Goal: Task Accomplishment & Management: Complete application form

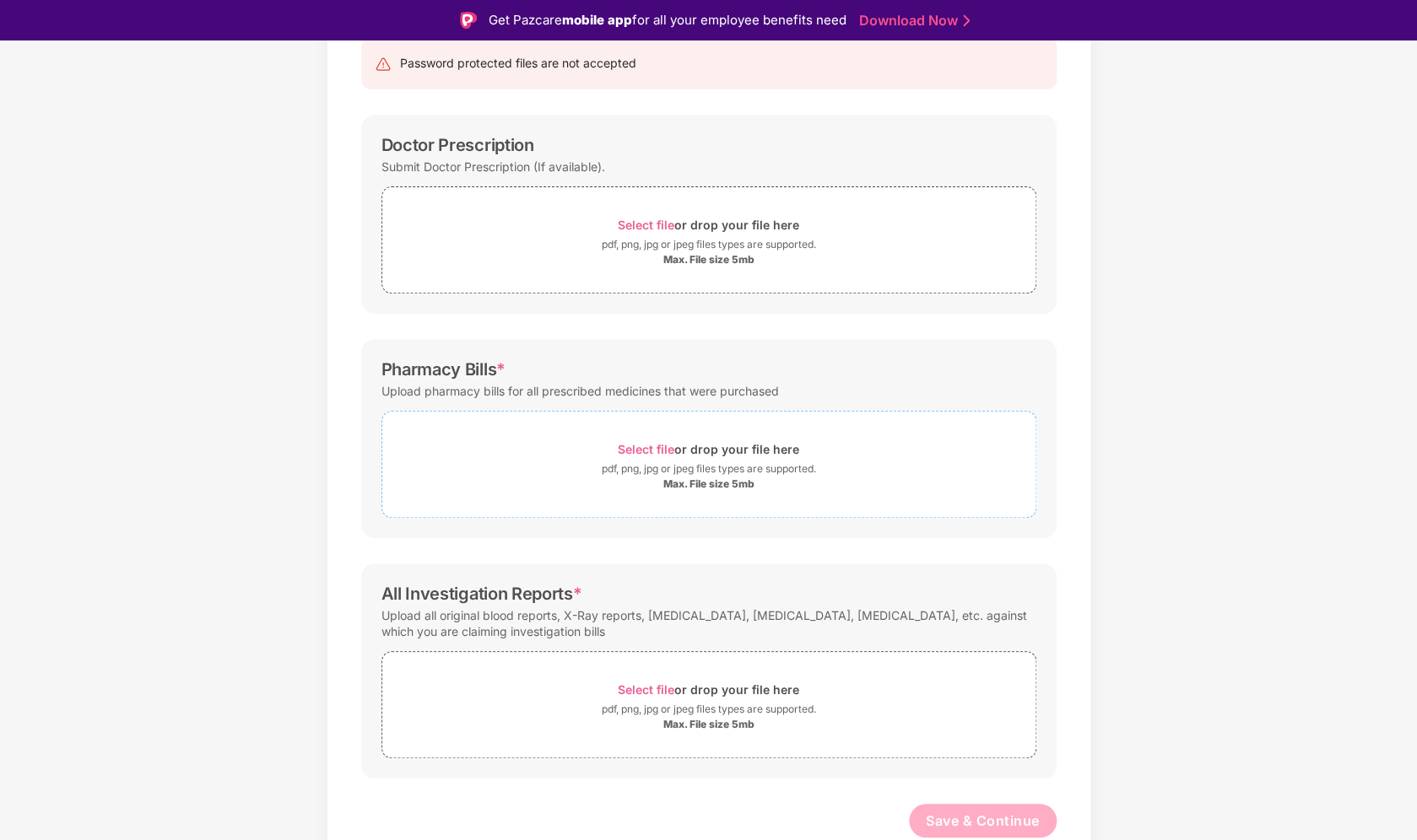
scroll to position [41, 0]
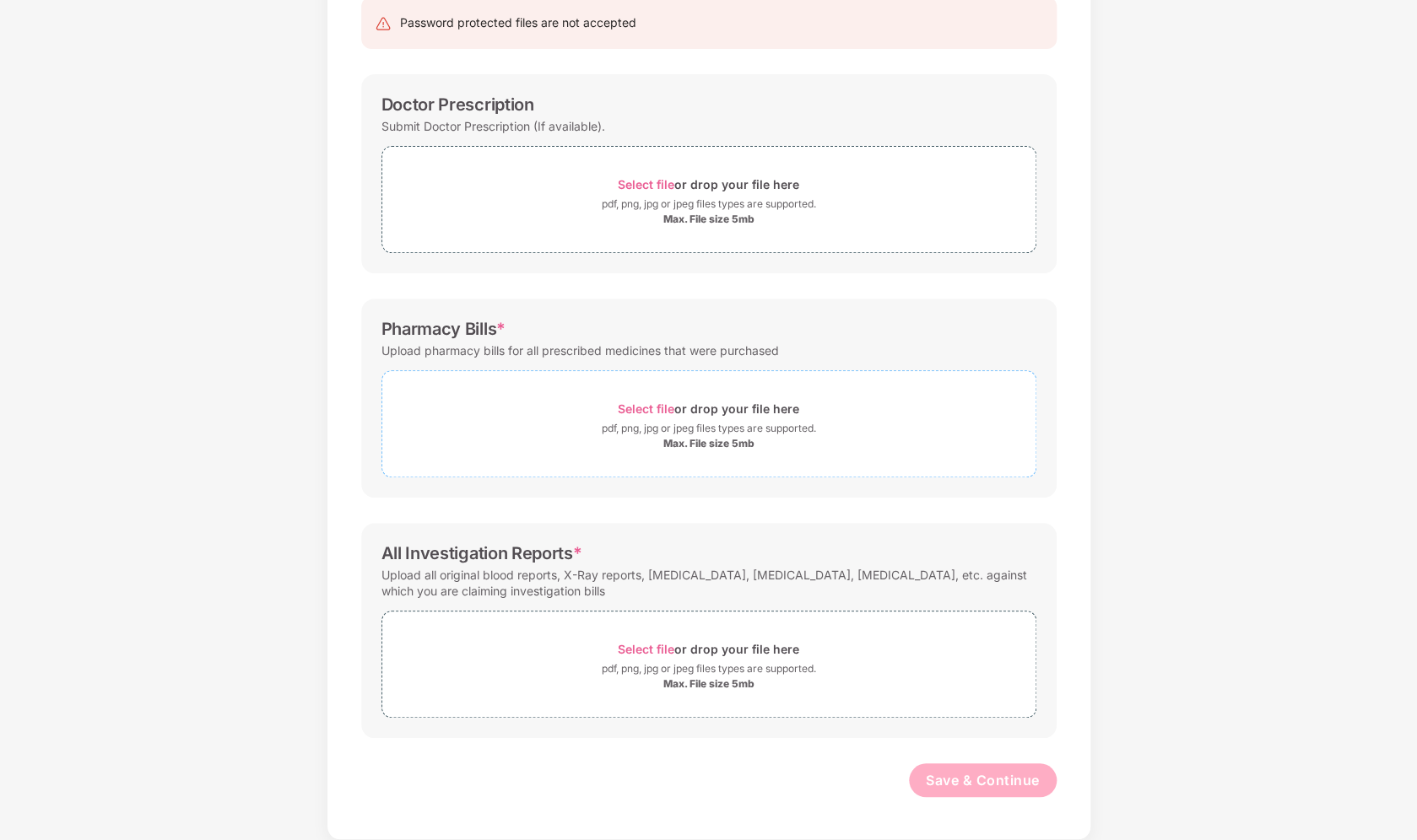
click at [636, 404] on span "Select file" at bounding box center [646, 409] width 56 height 15
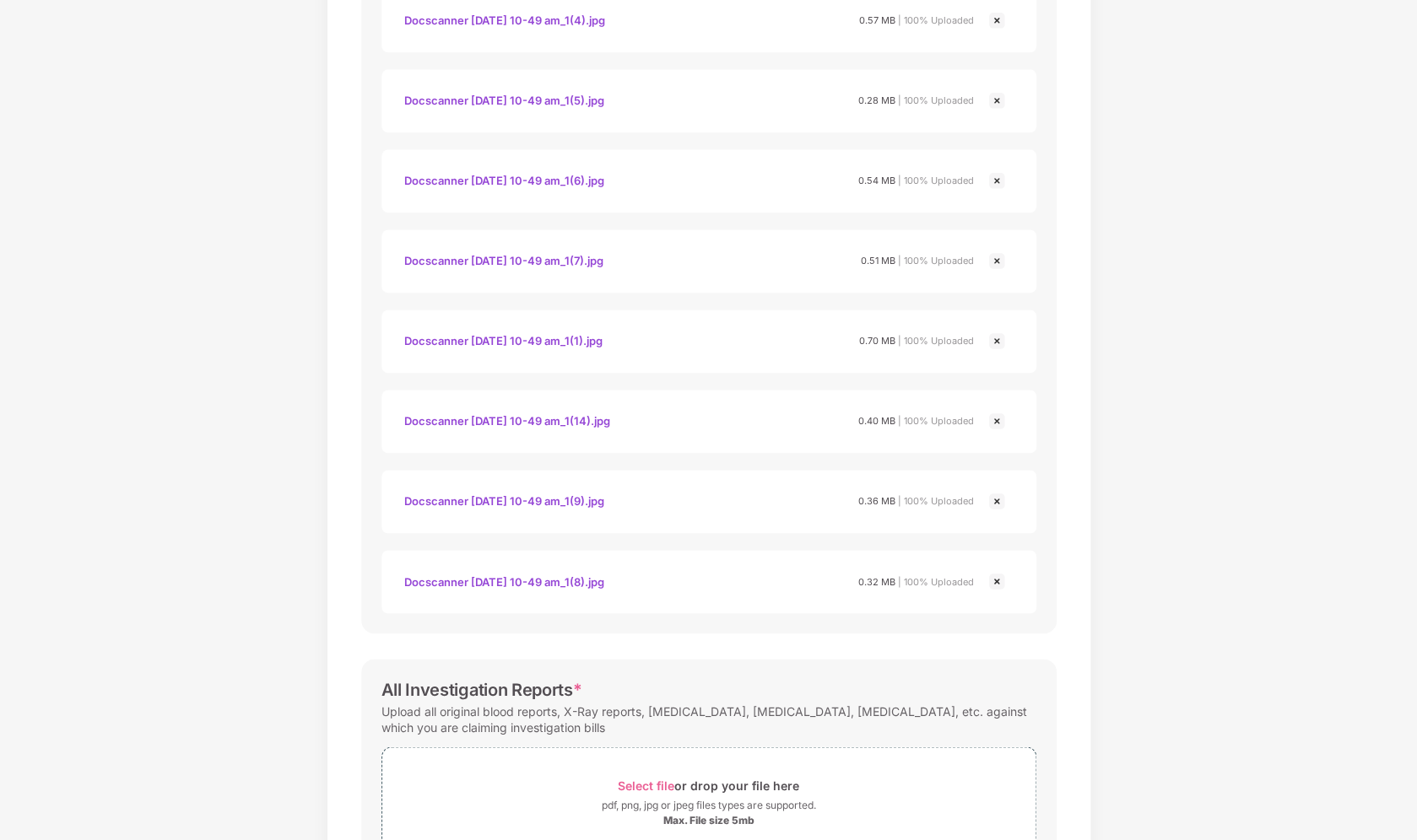
scroll to position [987, 0]
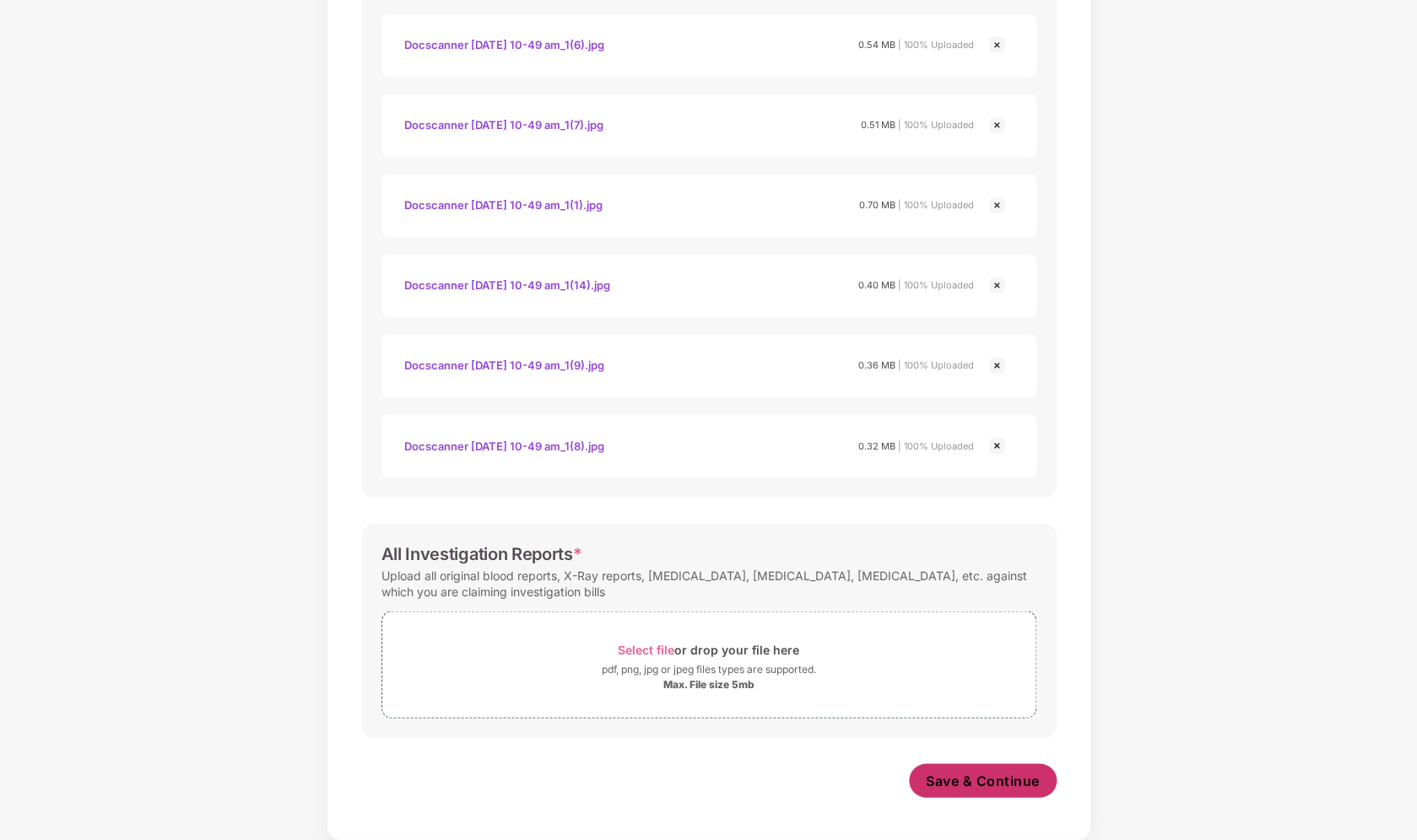
click at [989, 788] on span "Save & Continue" at bounding box center [983, 780] width 114 height 18
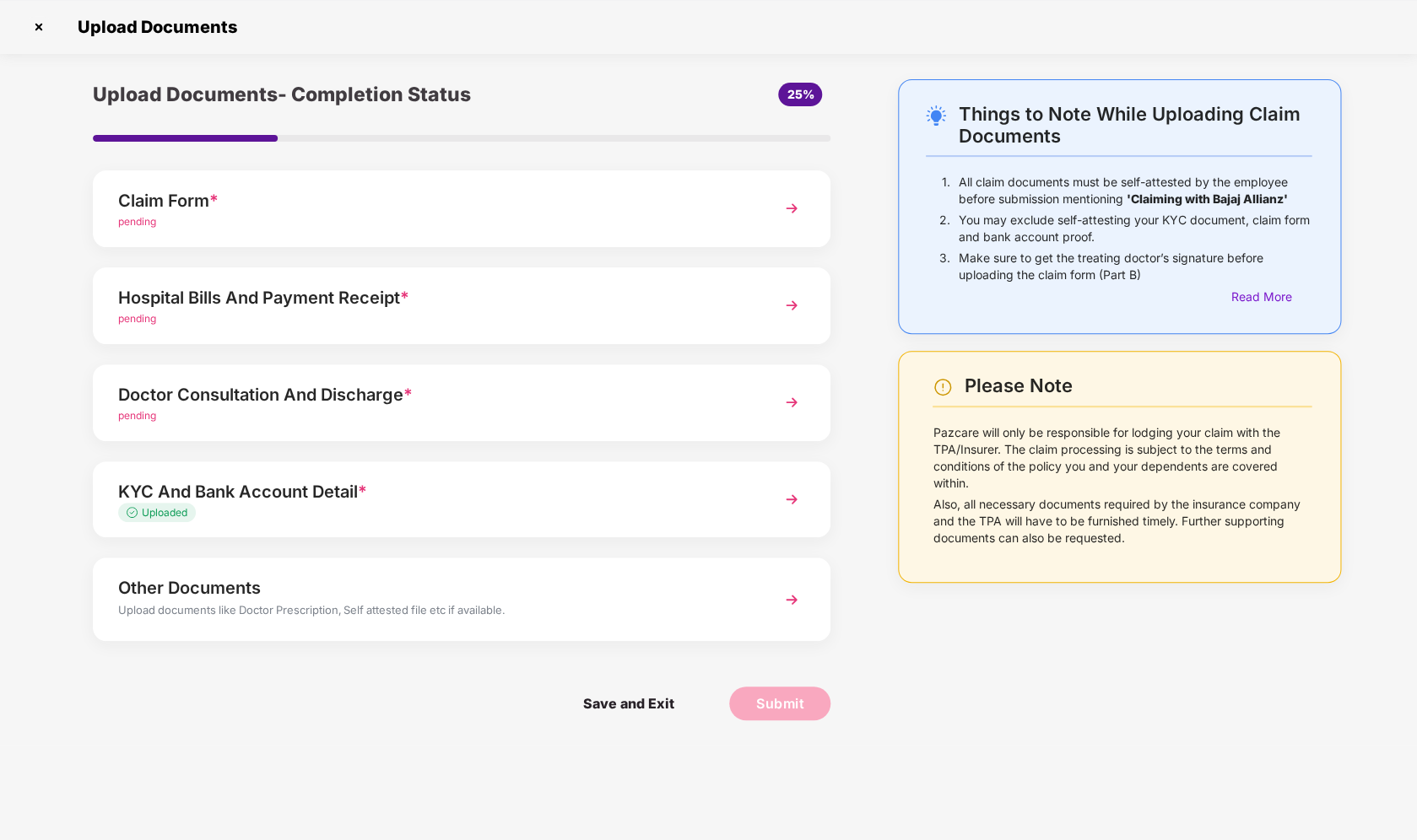
click at [545, 404] on div "Doctor Consultation And Discharge *" at bounding box center [432, 395] width 630 height 27
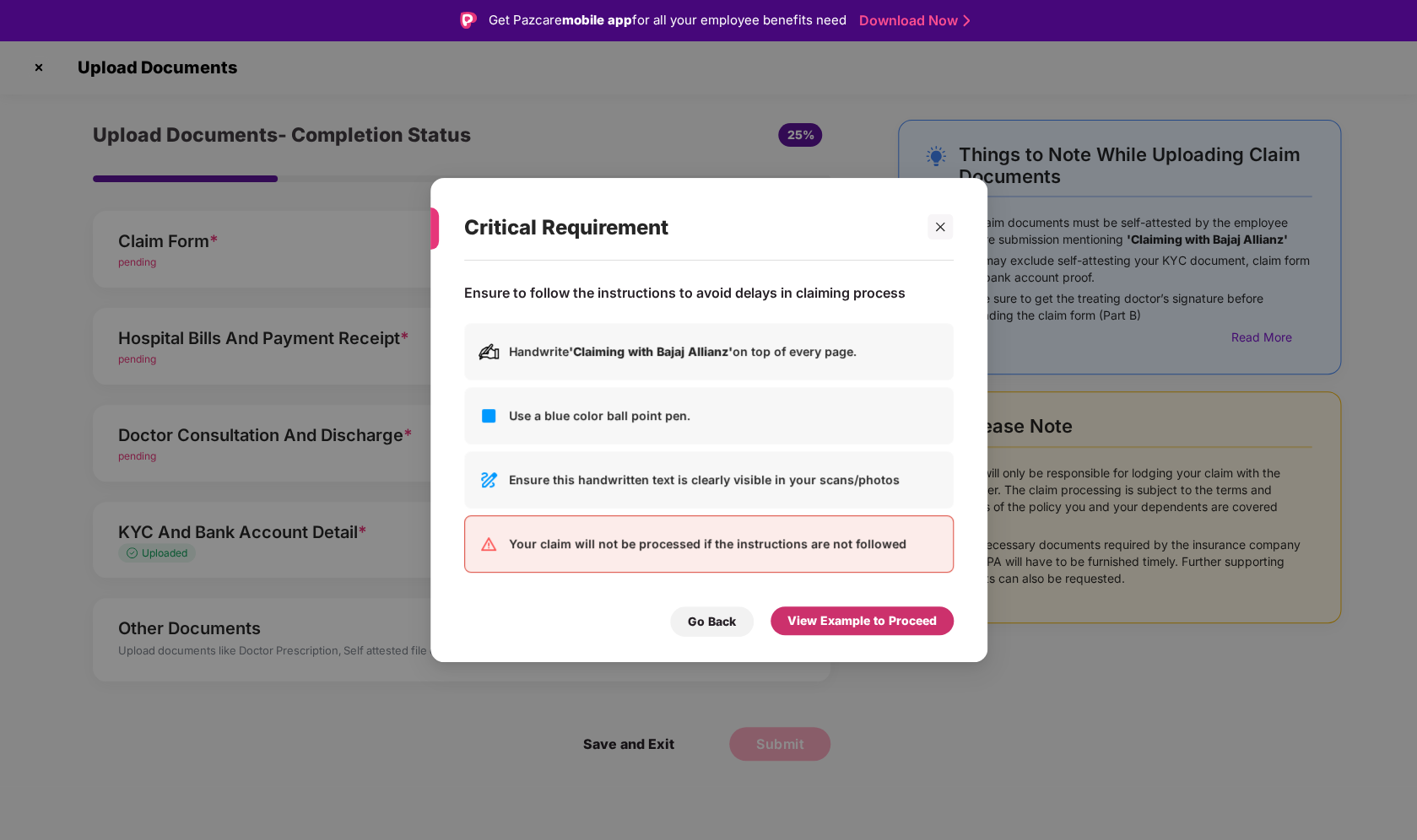
click at [836, 617] on div "View Example to Proceed" at bounding box center [862, 620] width 149 height 18
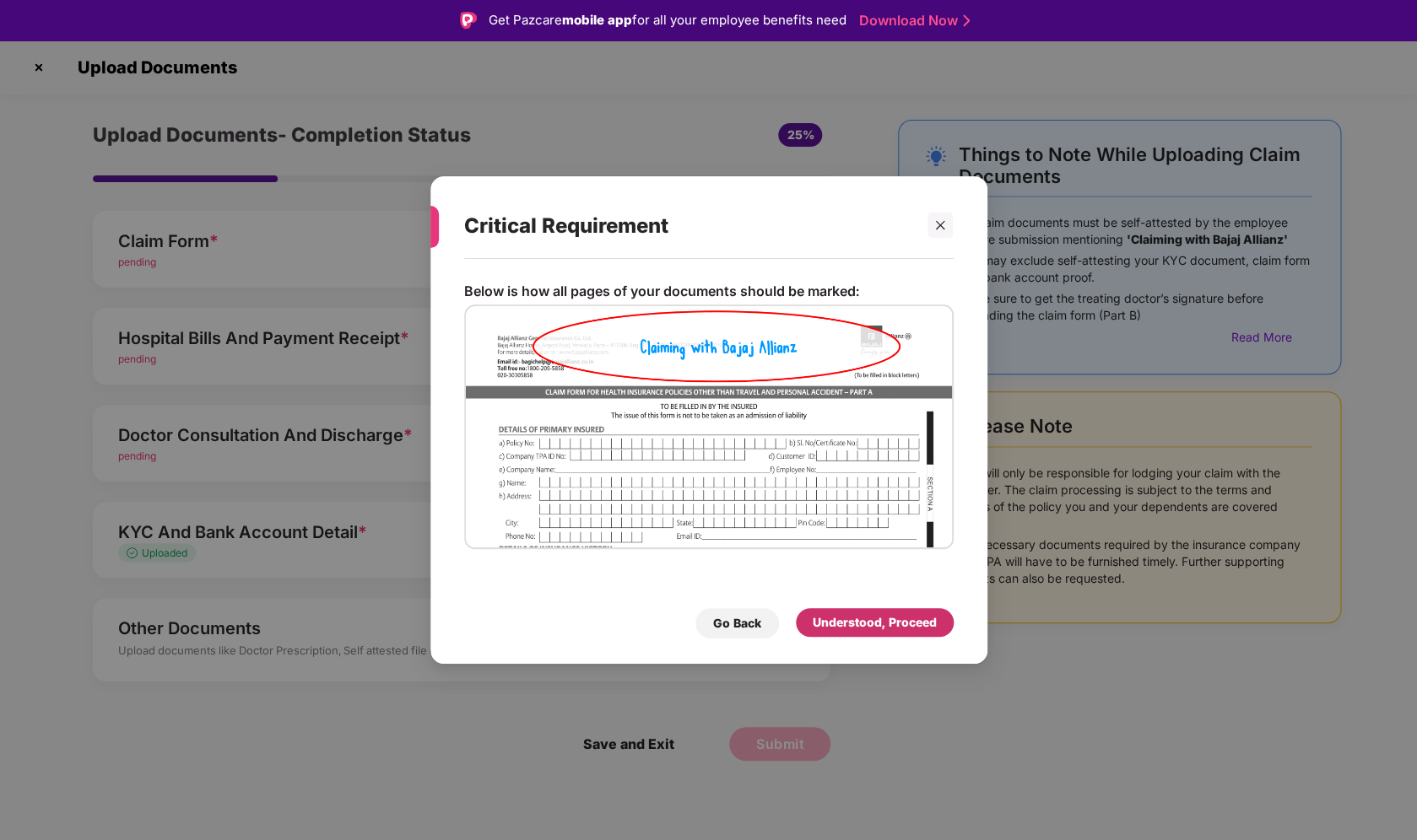
click at [830, 614] on div "Understood, Proceed" at bounding box center [875, 622] width 124 height 18
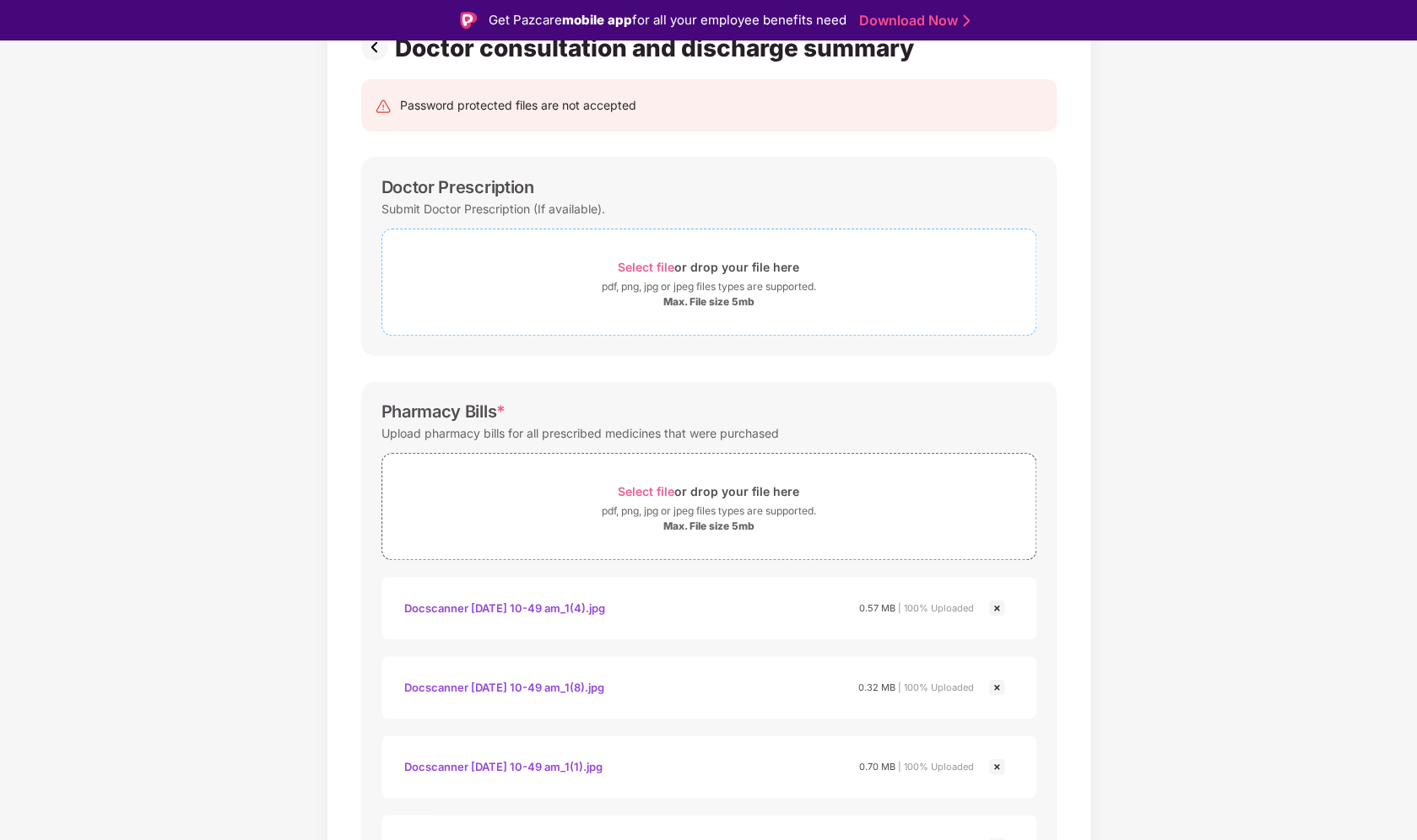
scroll to position [153, 0]
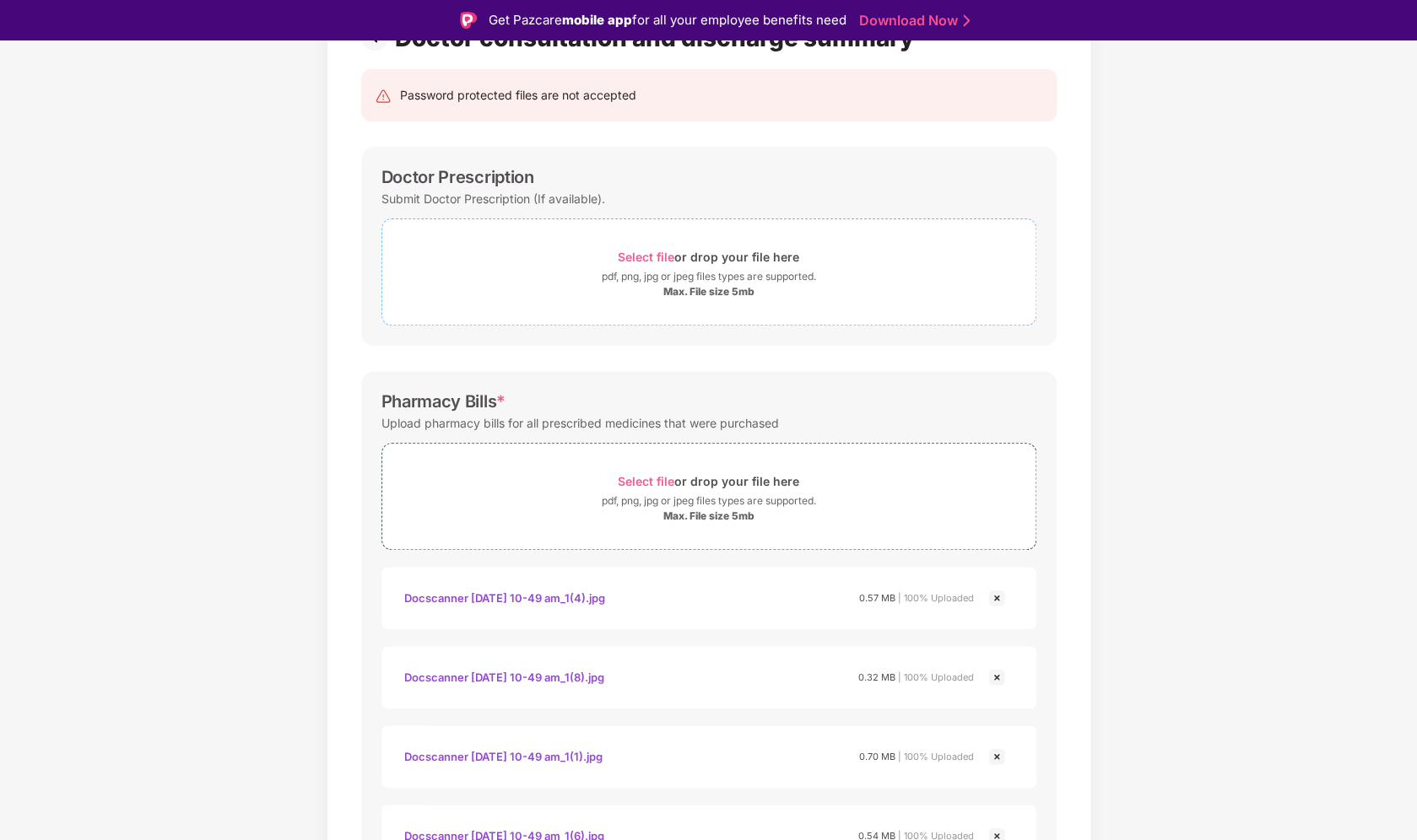
click at [634, 258] on span "Select file" at bounding box center [646, 257] width 56 height 15
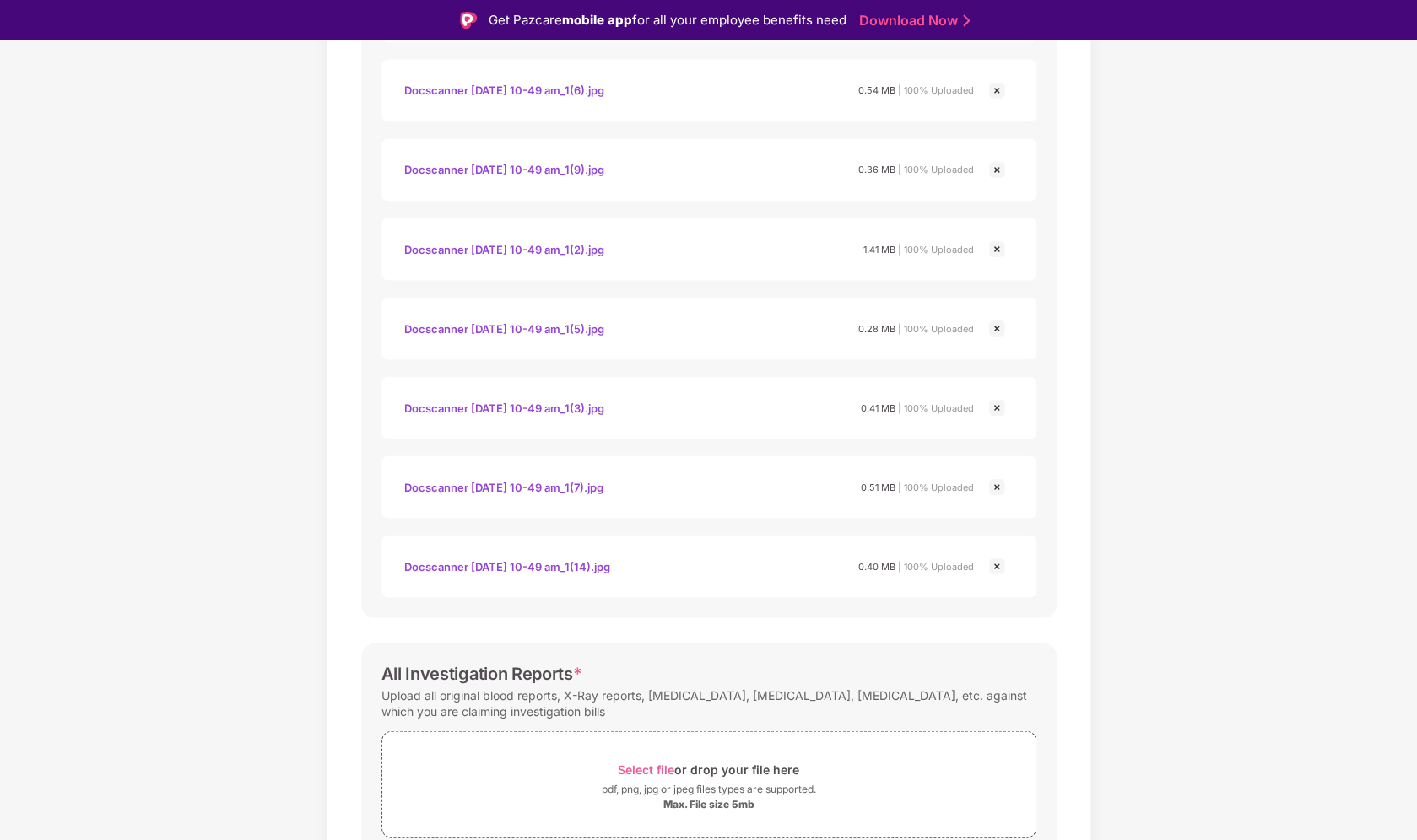
scroll to position [1299, 0]
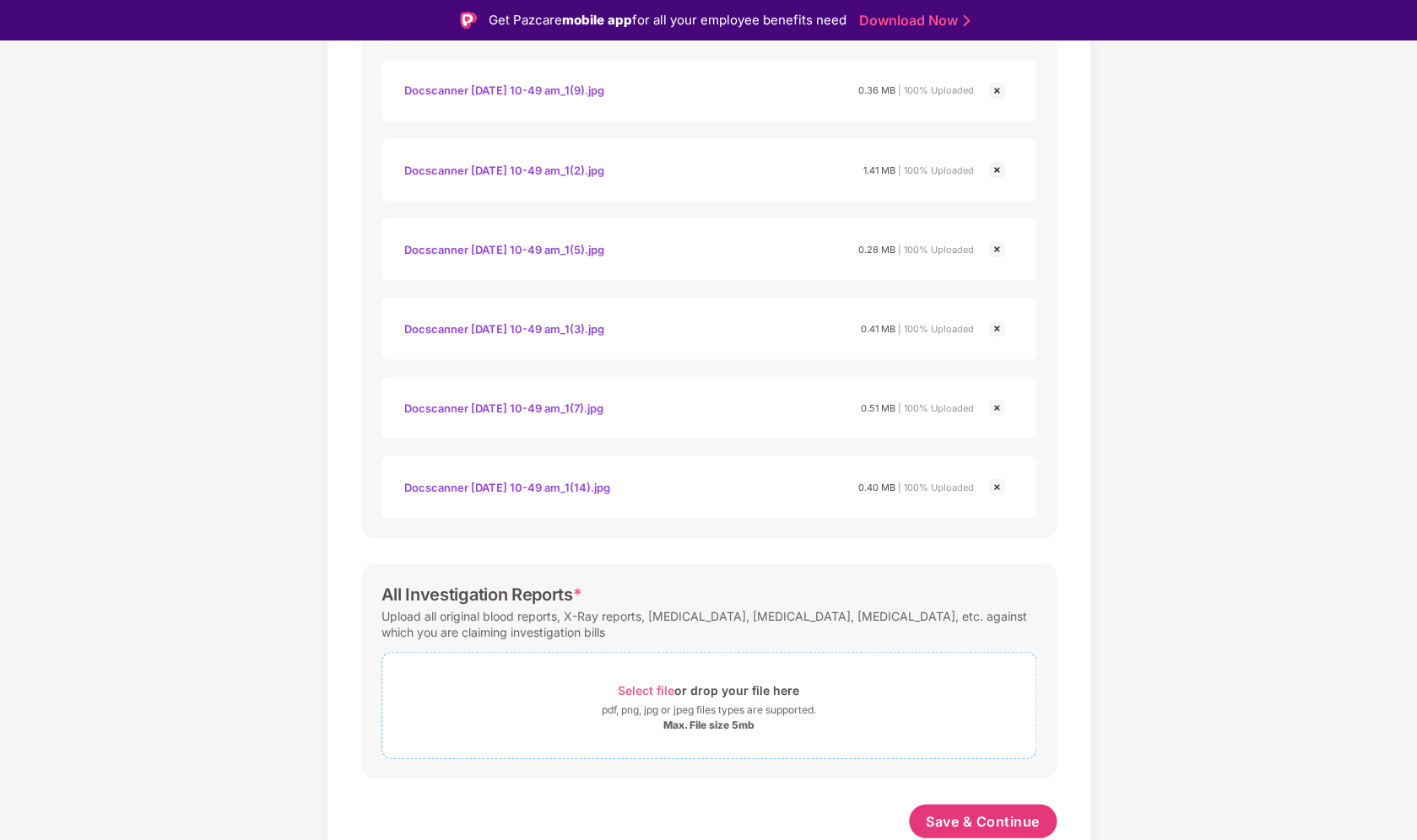
click at [653, 688] on span "Select file" at bounding box center [646, 689] width 56 height 15
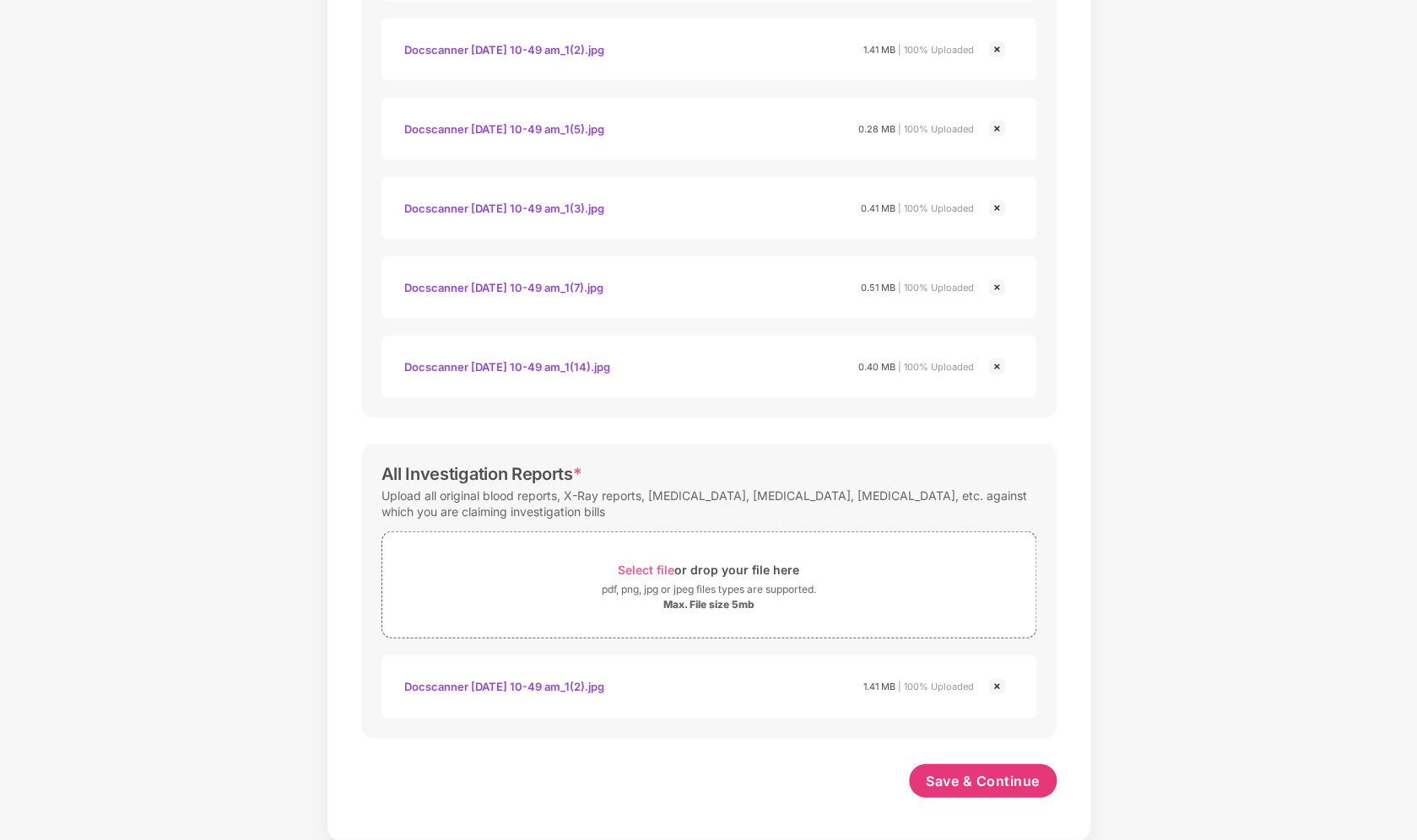
scroll to position [1379, 0]
click at [970, 788] on span "Save & Continue" at bounding box center [983, 780] width 114 height 18
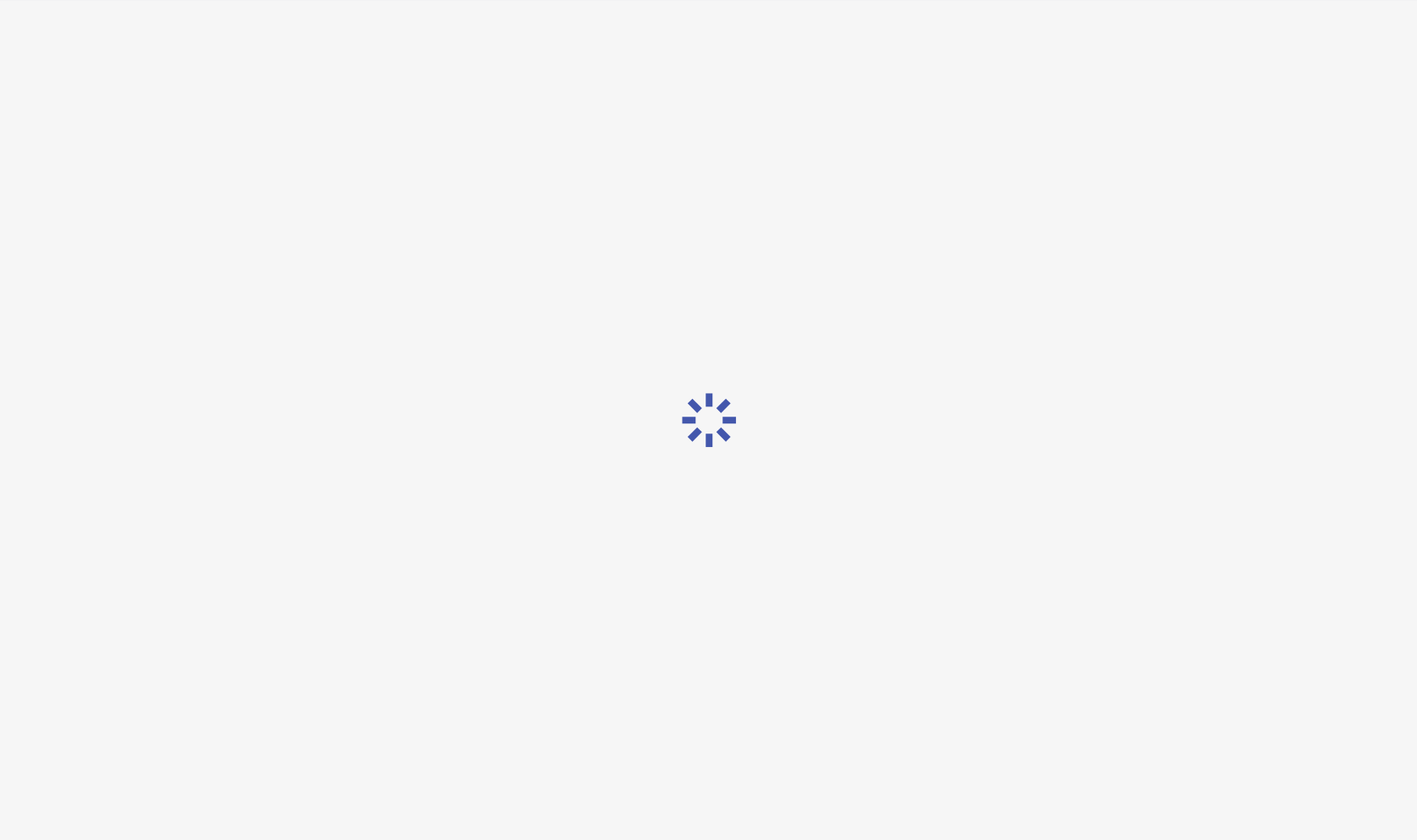
scroll to position [0, 0]
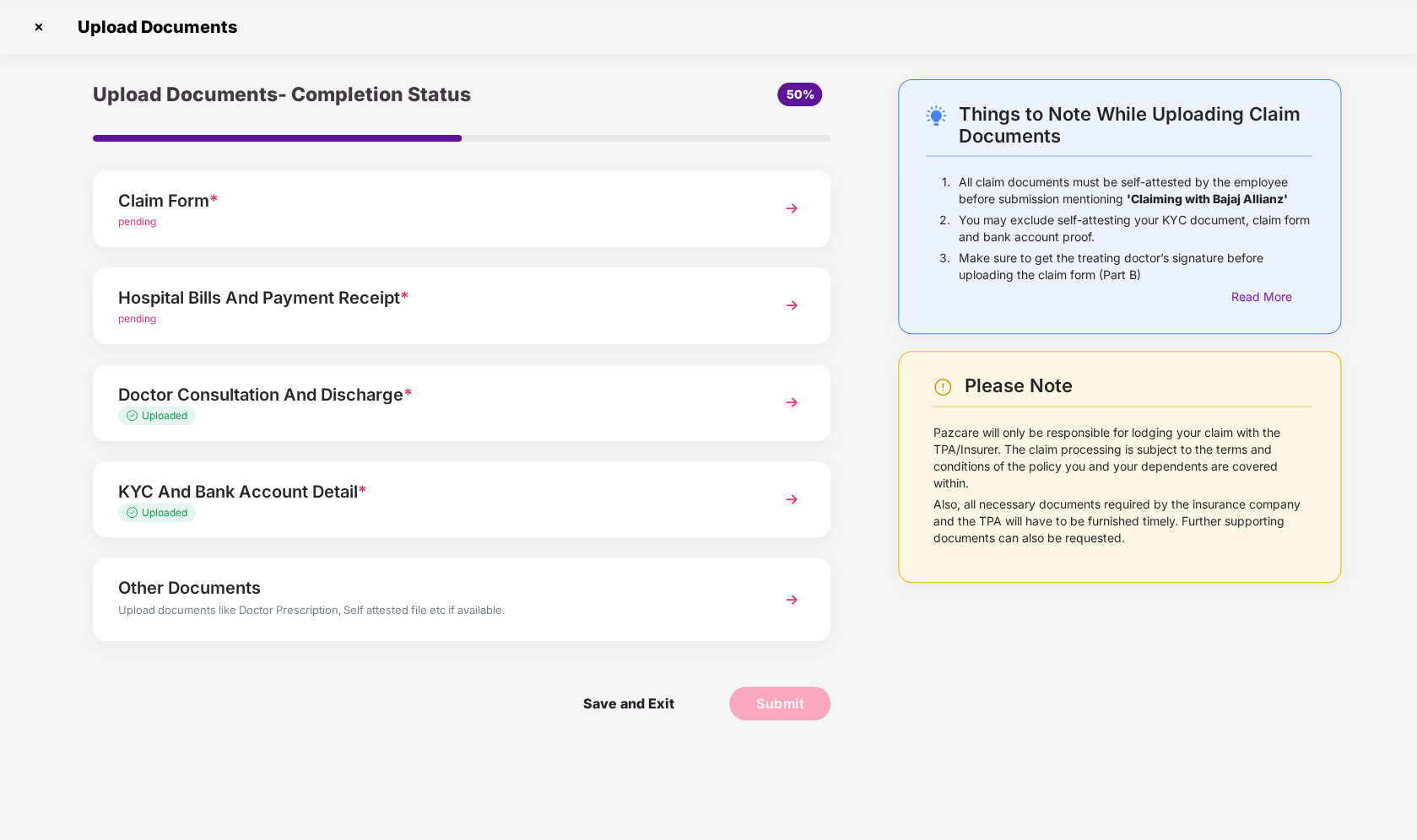
click at [426, 297] on div "Hospital Bills And Payment Receipt *" at bounding box center [432, 298] width 630 height 27
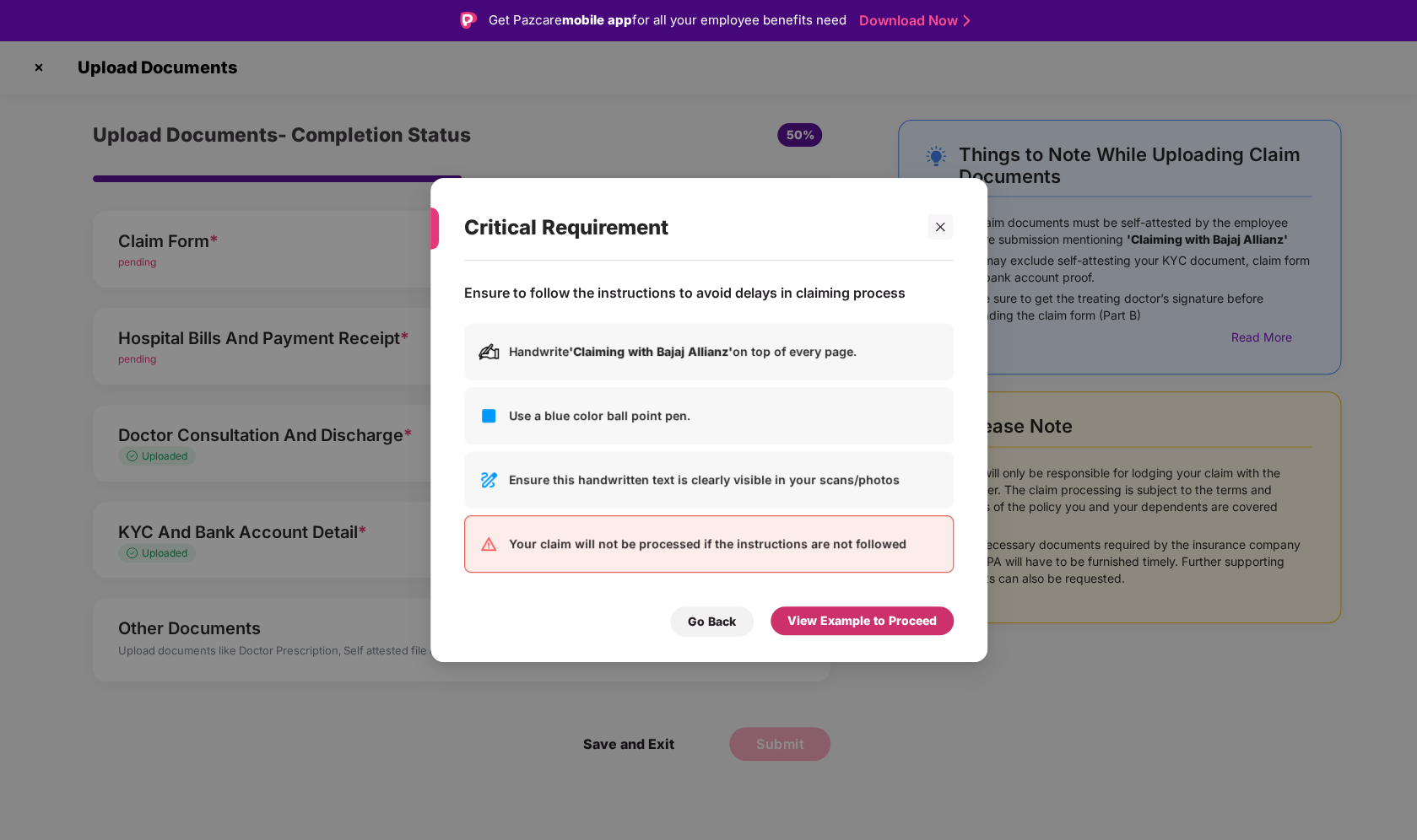
click at [814, 620] on div "View Example to Proceed" at bounding box center [862, 620] width 149 height 18
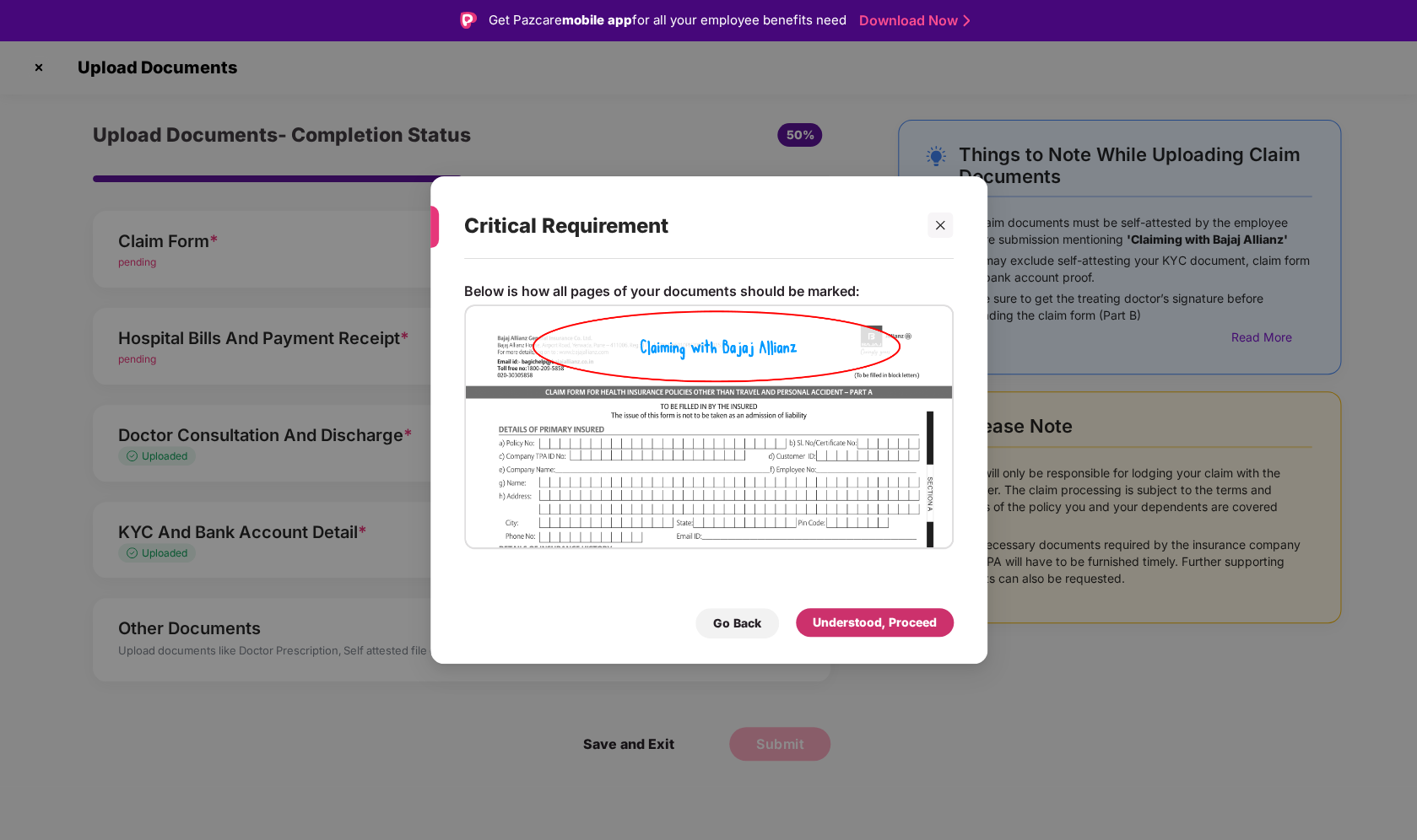
click at [814, 620] on div "Understood, Proceed" at bounding box center [875, 622] width 124 height 18
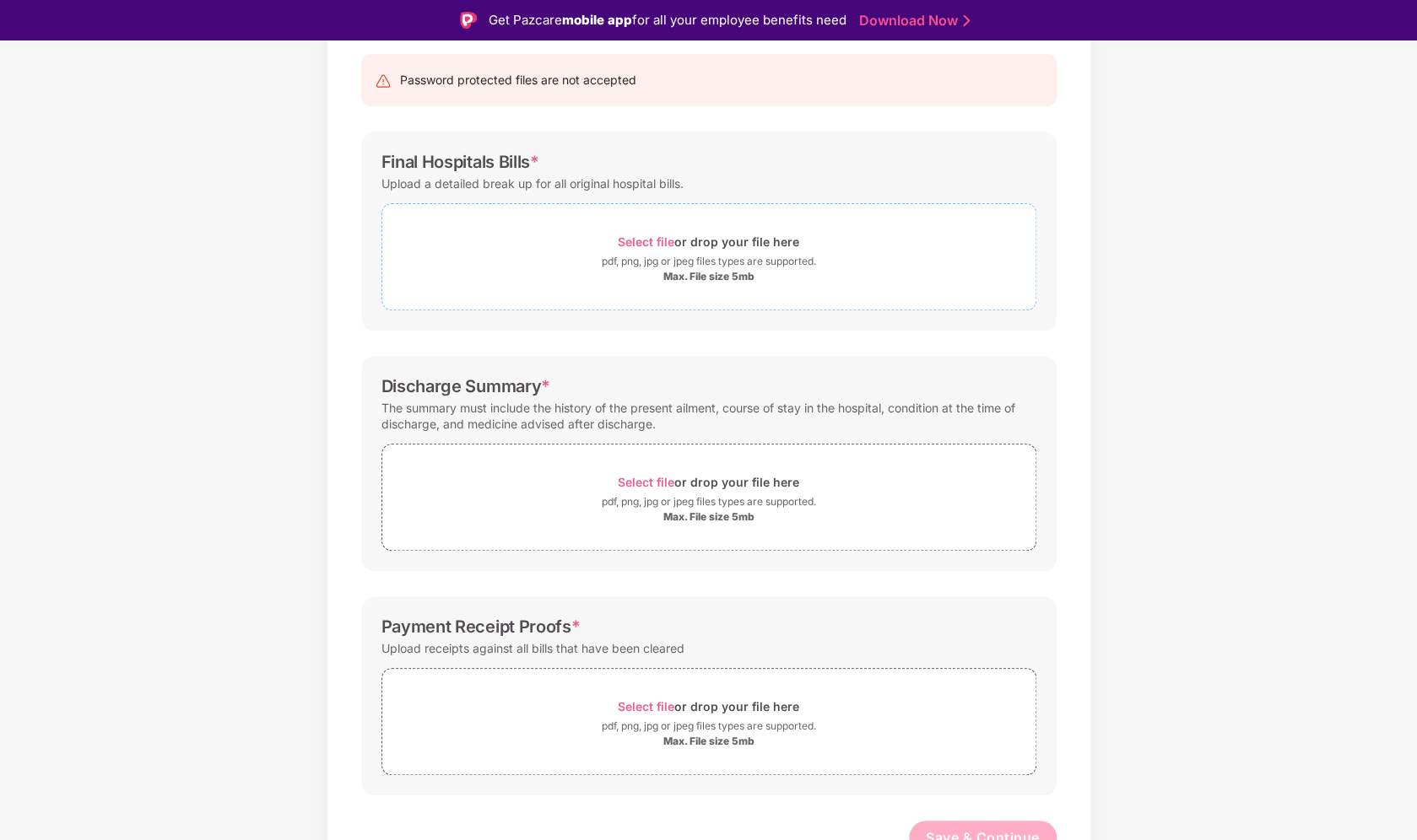
scroll to position [170, 0]
click at [653, 241] on span "Select file" at bounding box center [646, 238] width 56 height 15
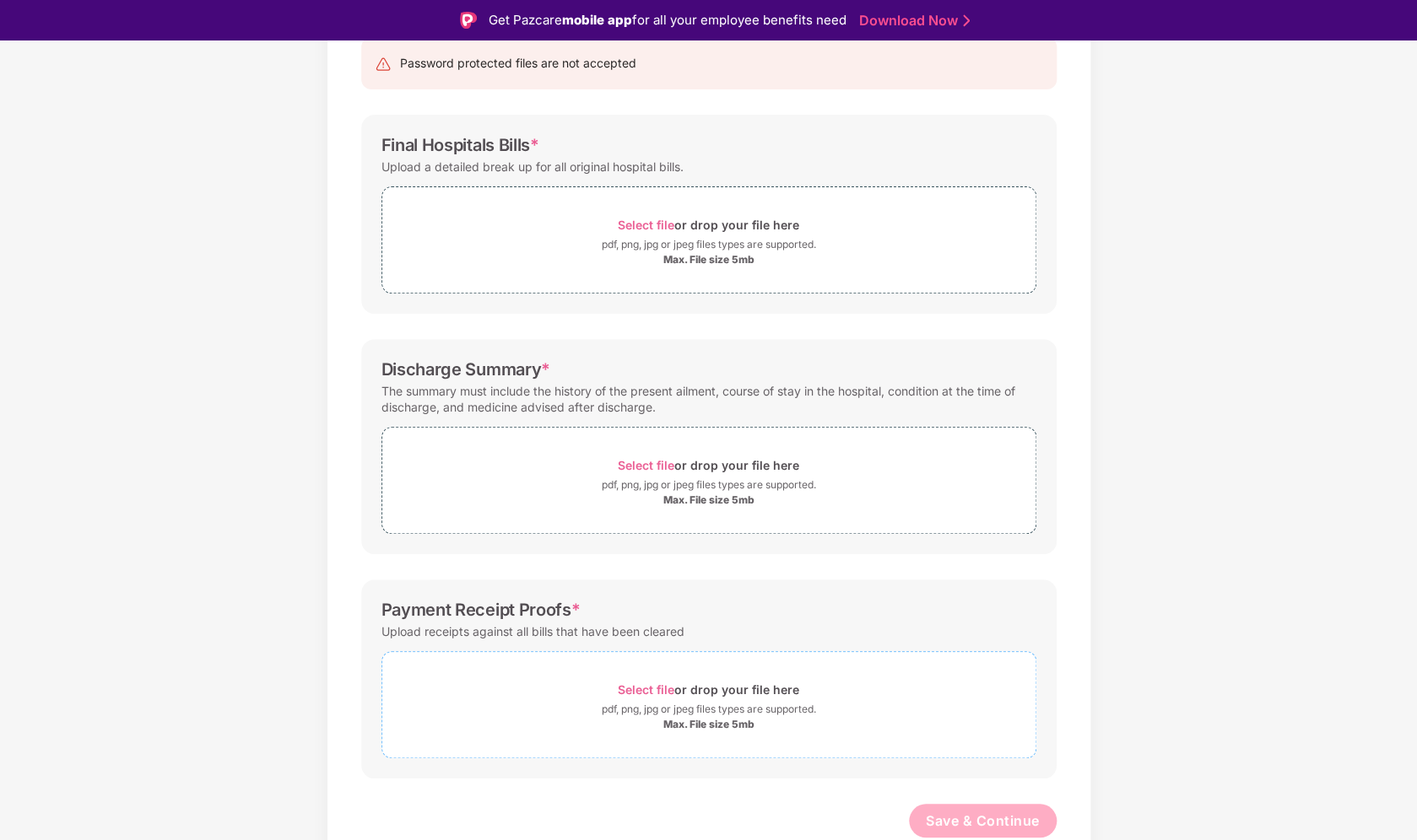
click at [641, 688] on span "Select file" at bounding box center [646, 689] width 56 height 15
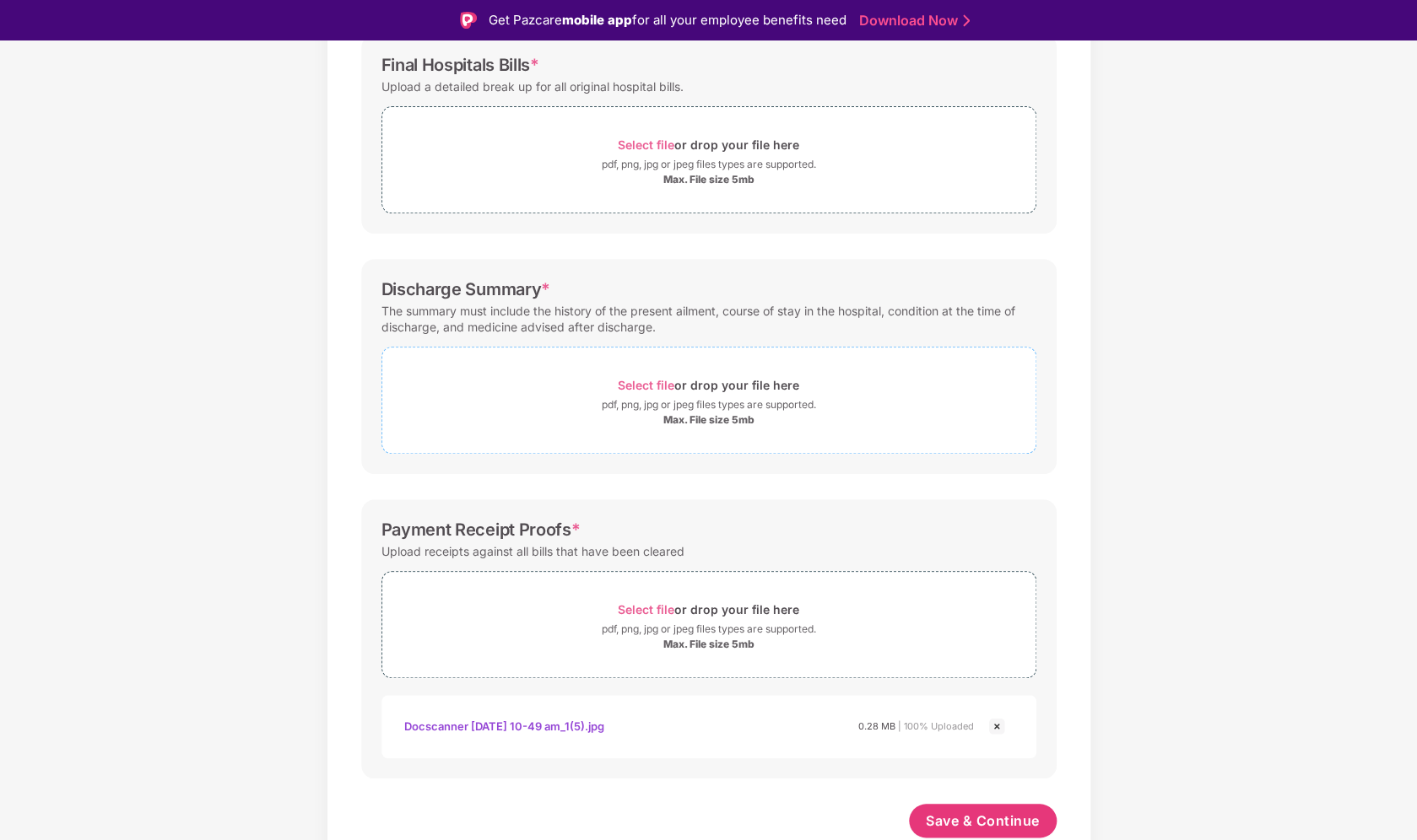
scroll to position [266, 0]
click at [643, 378] on span "Select file" at bounding box center [646, 384] width 56 height 15
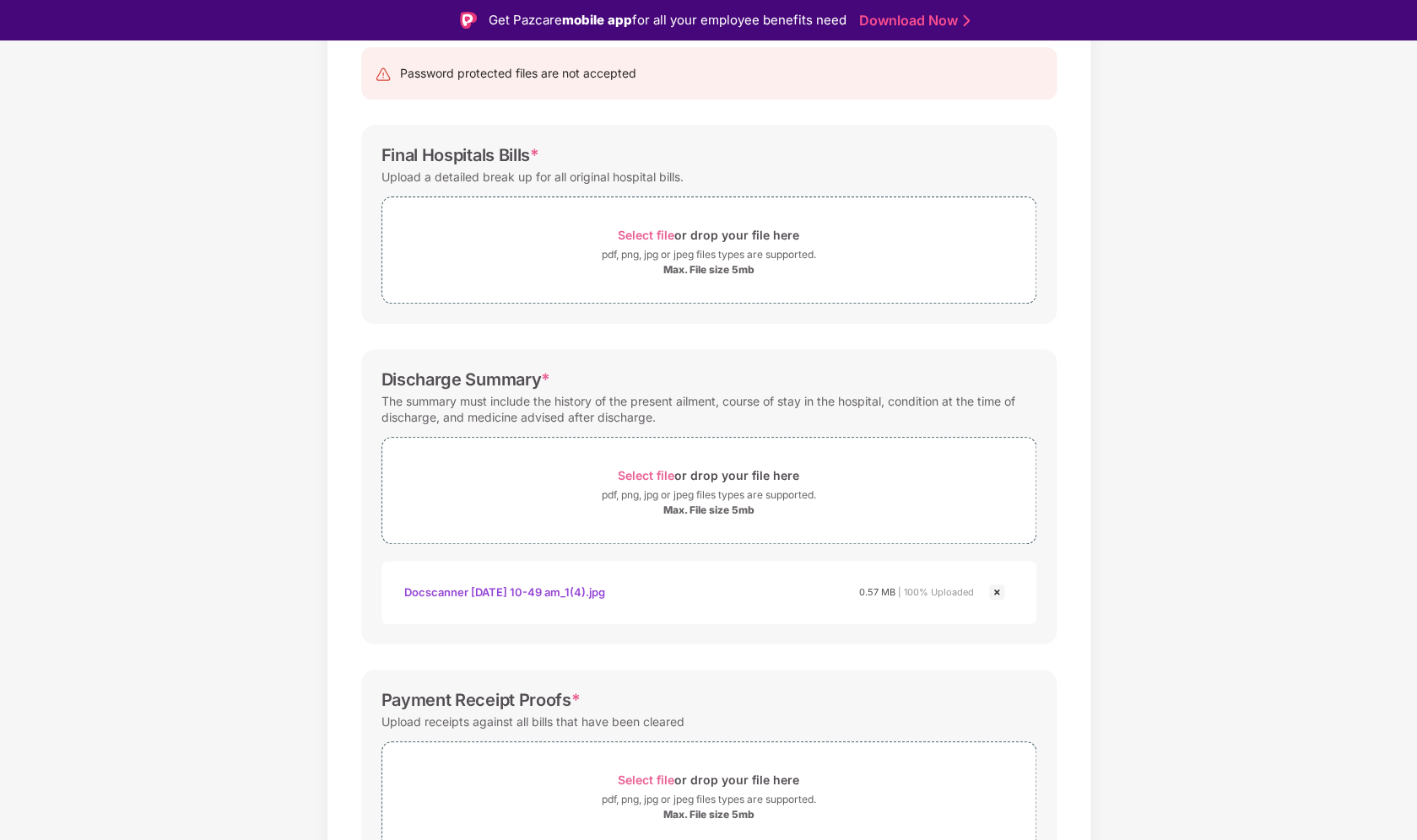
scroll to position [169, 0]
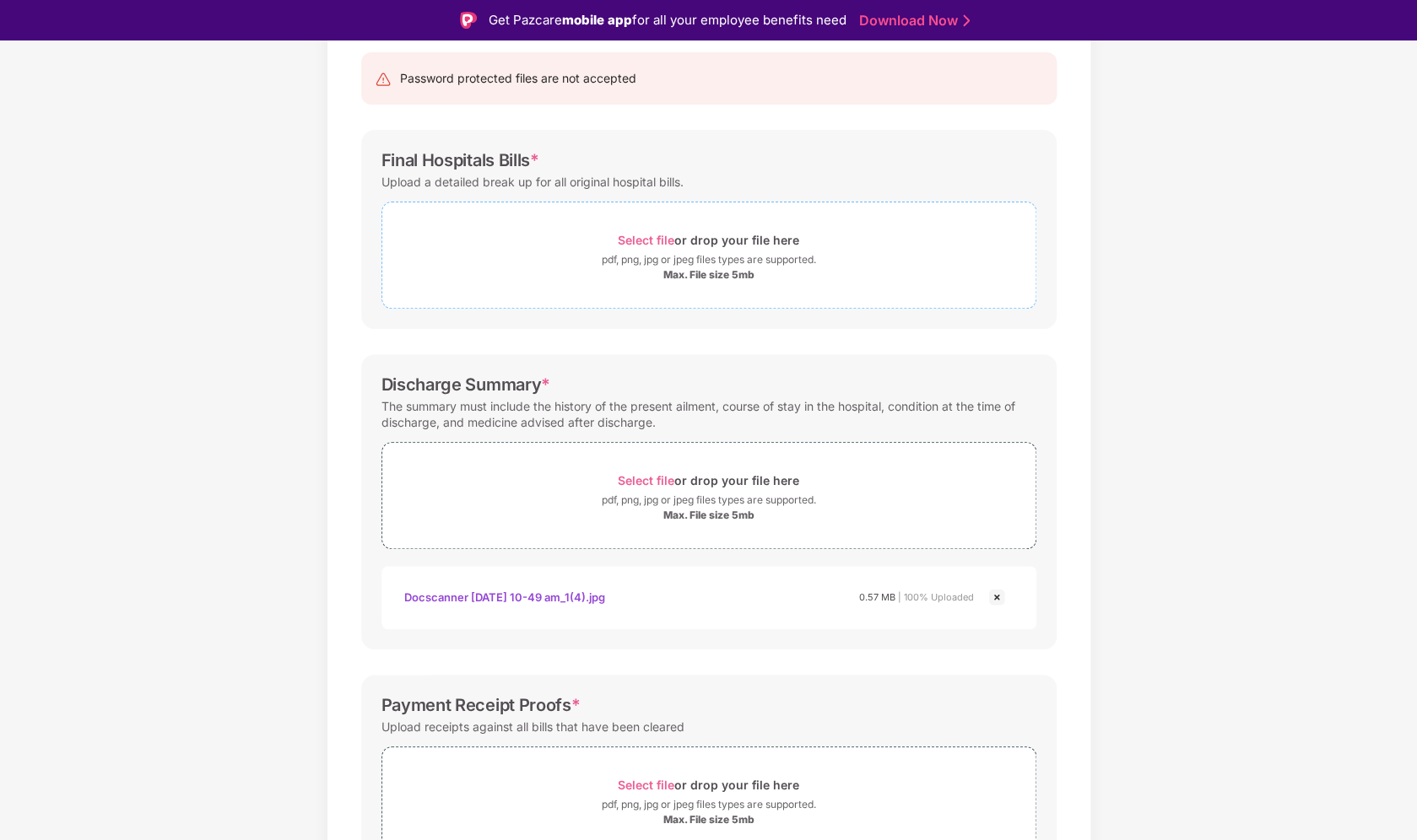
click at [643, 236] on span "Select file" at bounding box center [646, 239] width 56 height 15
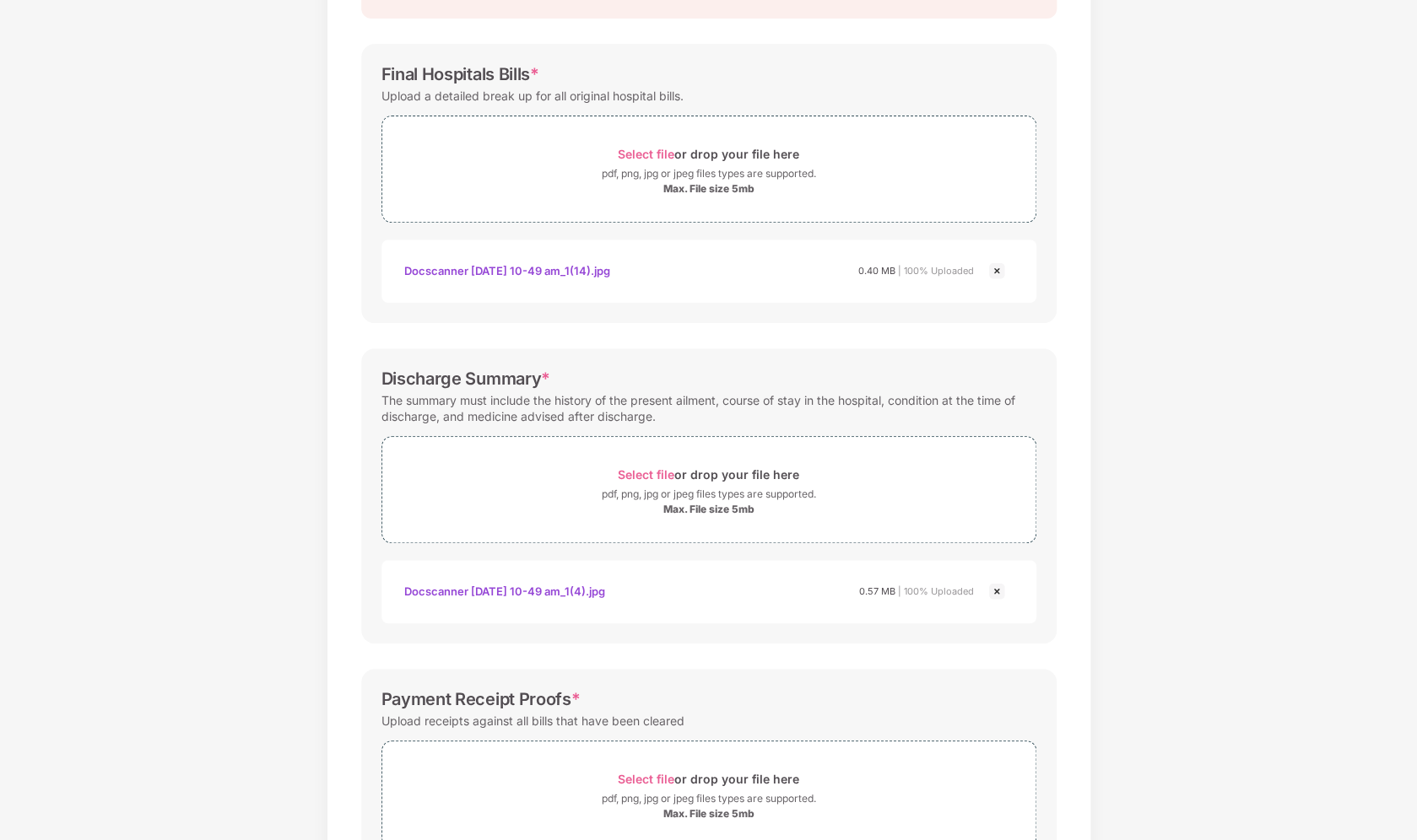
scroll to position [128, 0]
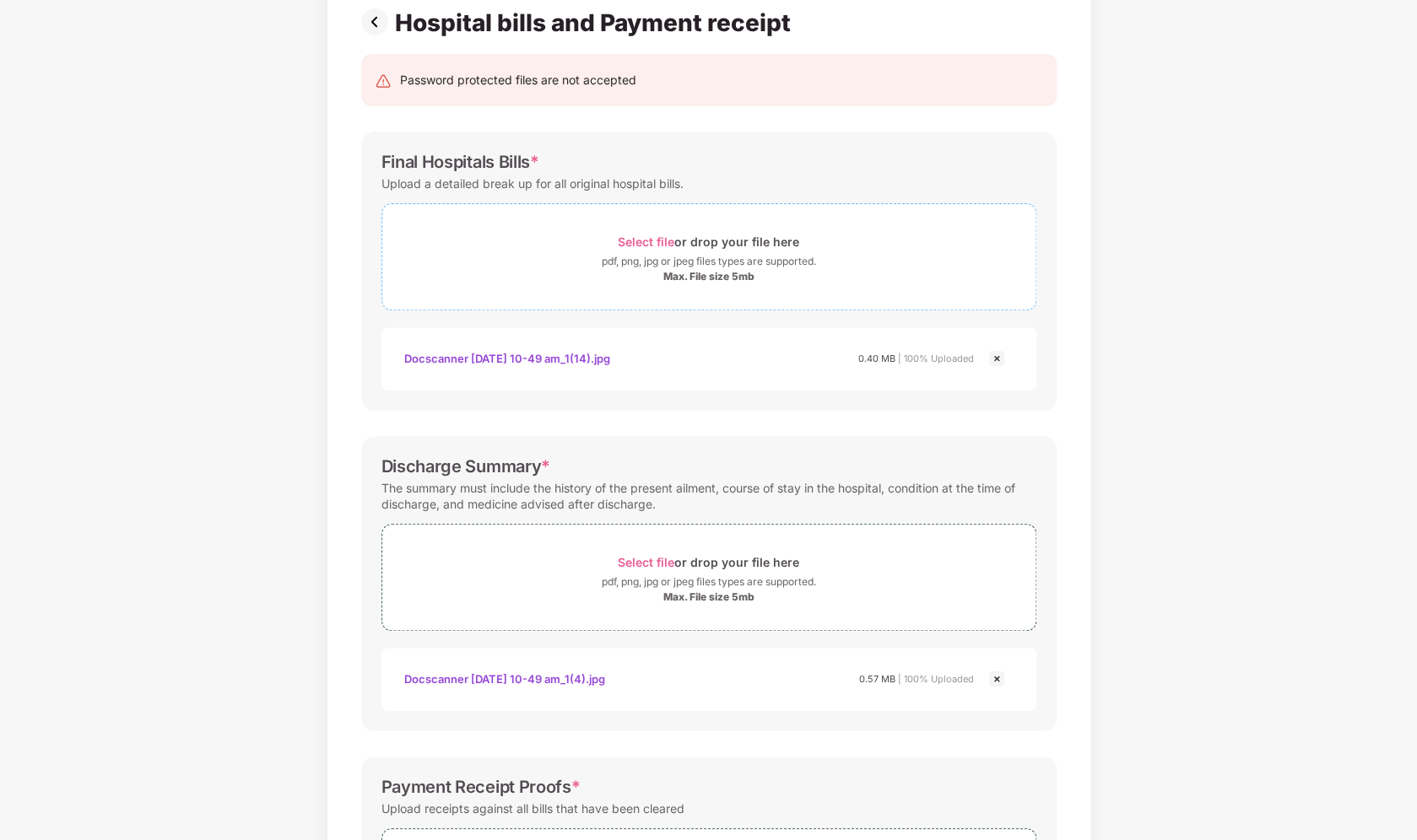
click at [642, 242] on span "Select file" at bounding box center [646, 241] width 56 height 15
click at [626, 236] on span "Select file" at bounding box center [646, 241] width 56 height 15
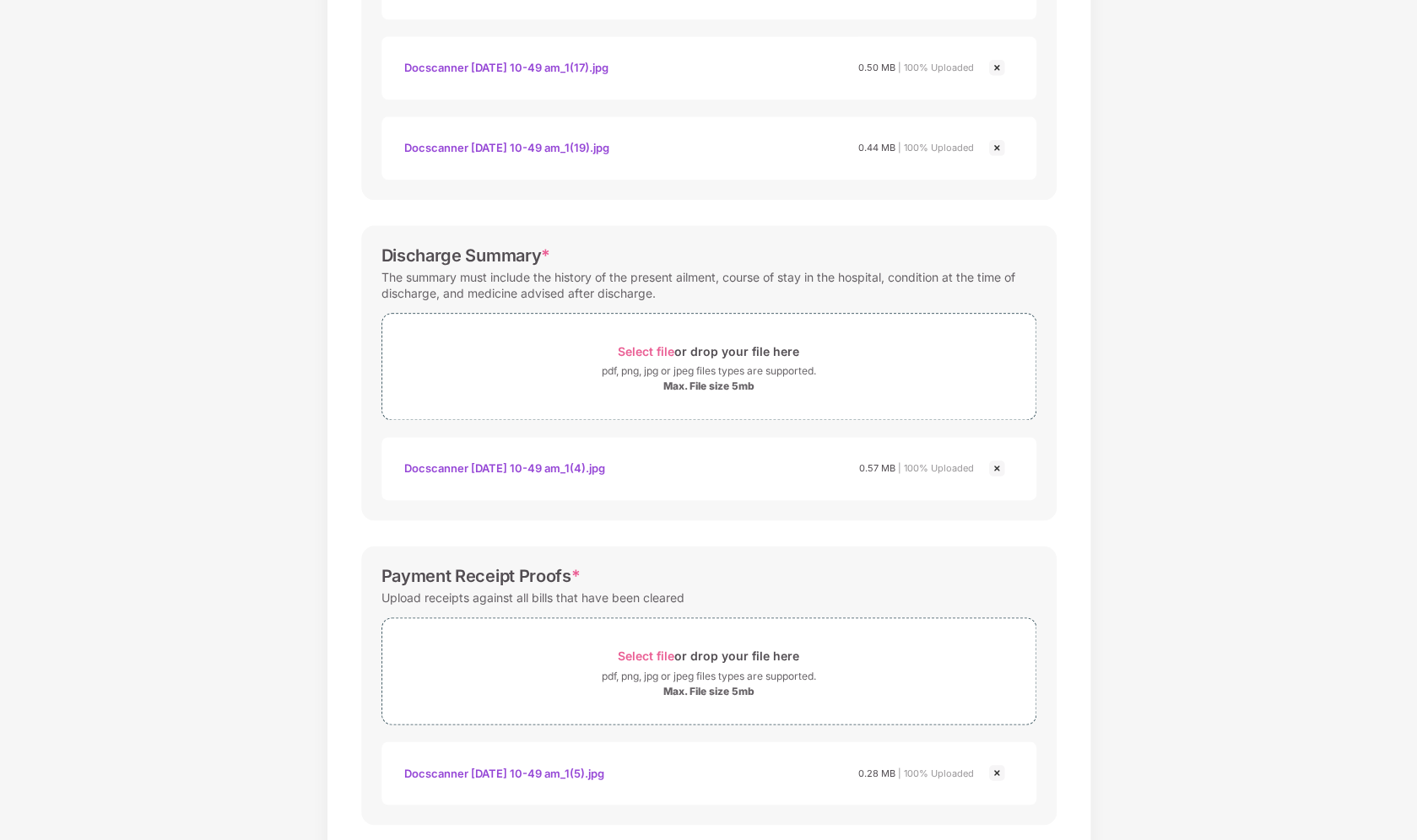
scroll to position [826, 0]
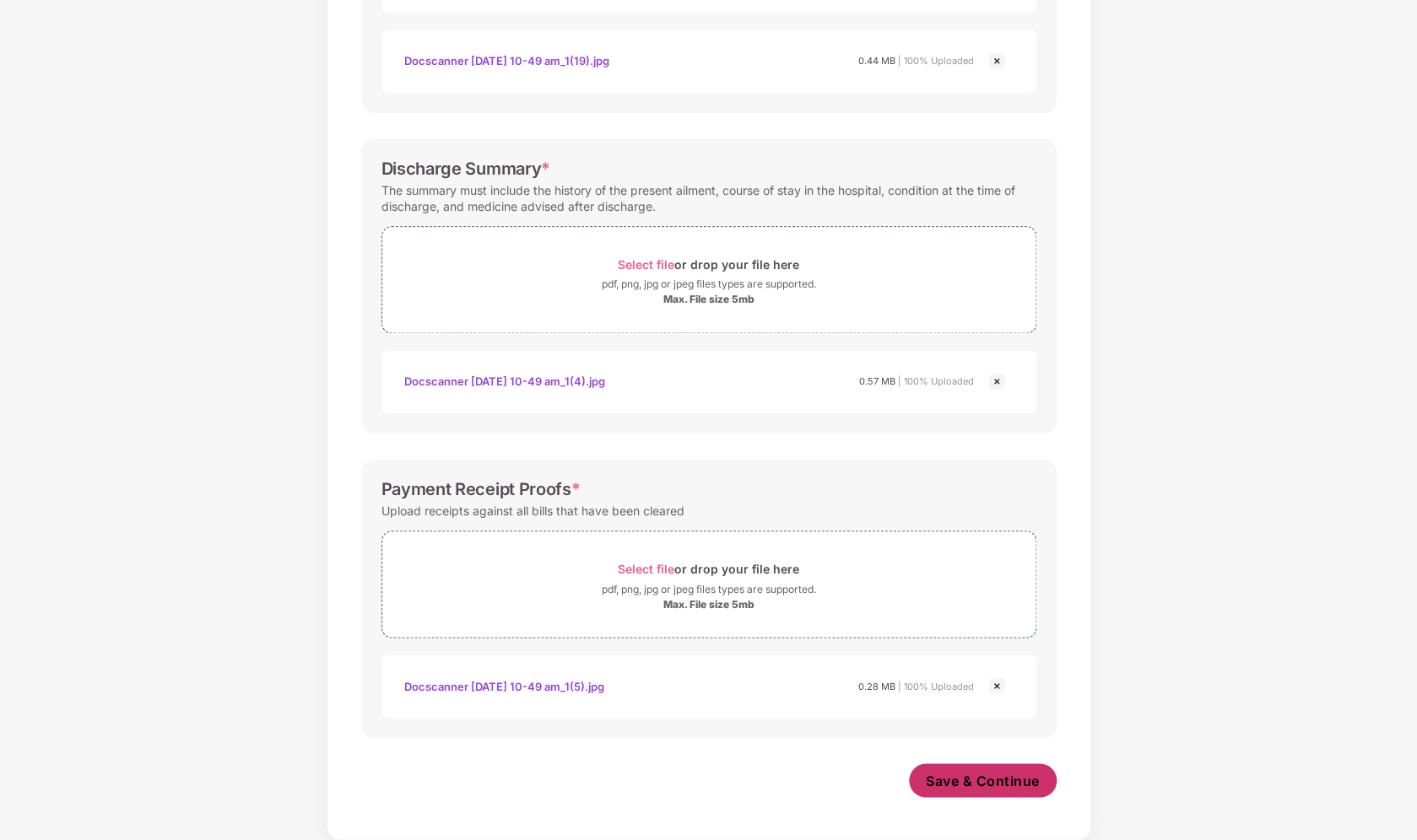
click at [1004, 775] on span "Save & Continue" at bounding box center [983, 780] width 114 height 18
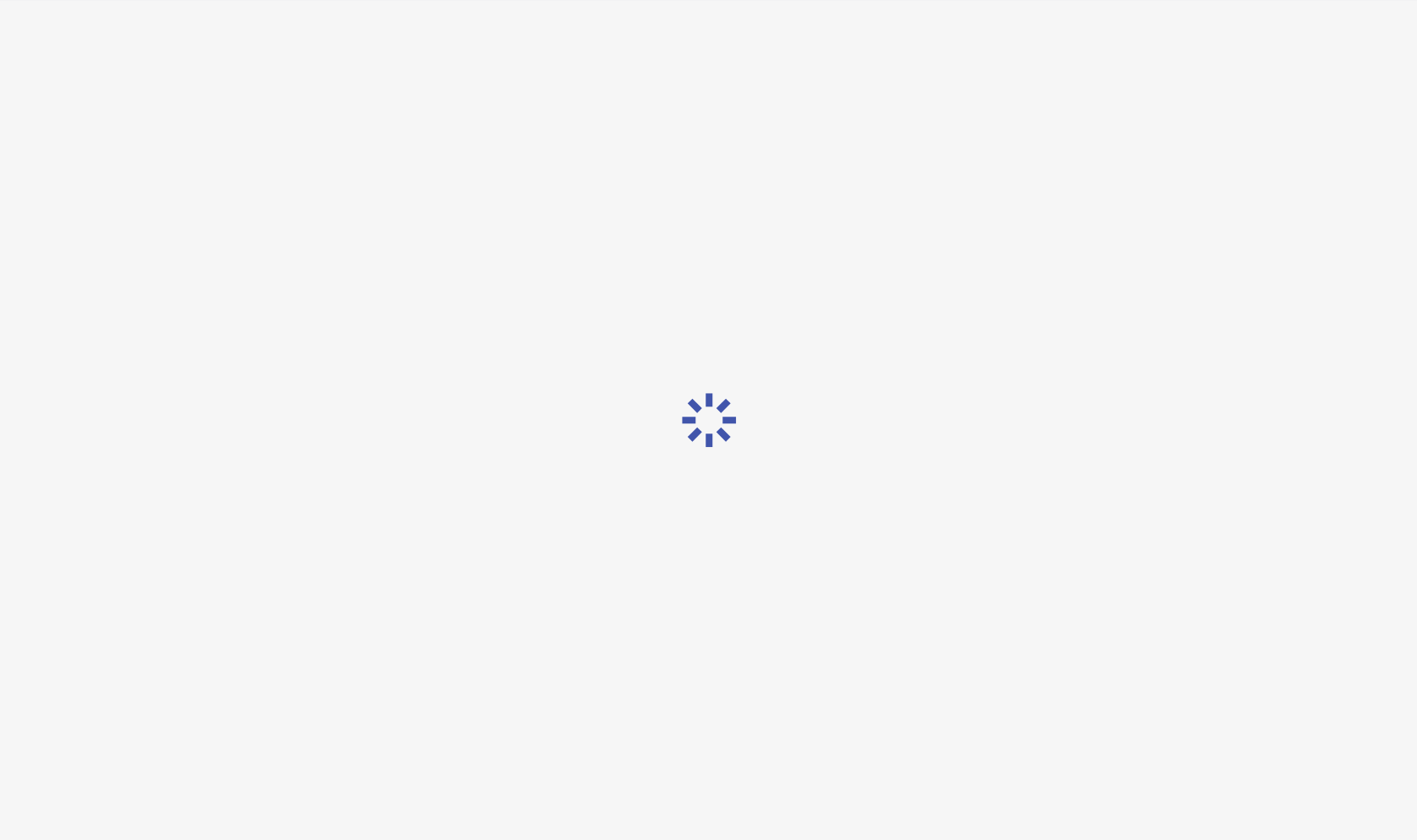
scroll to position [0, 0]
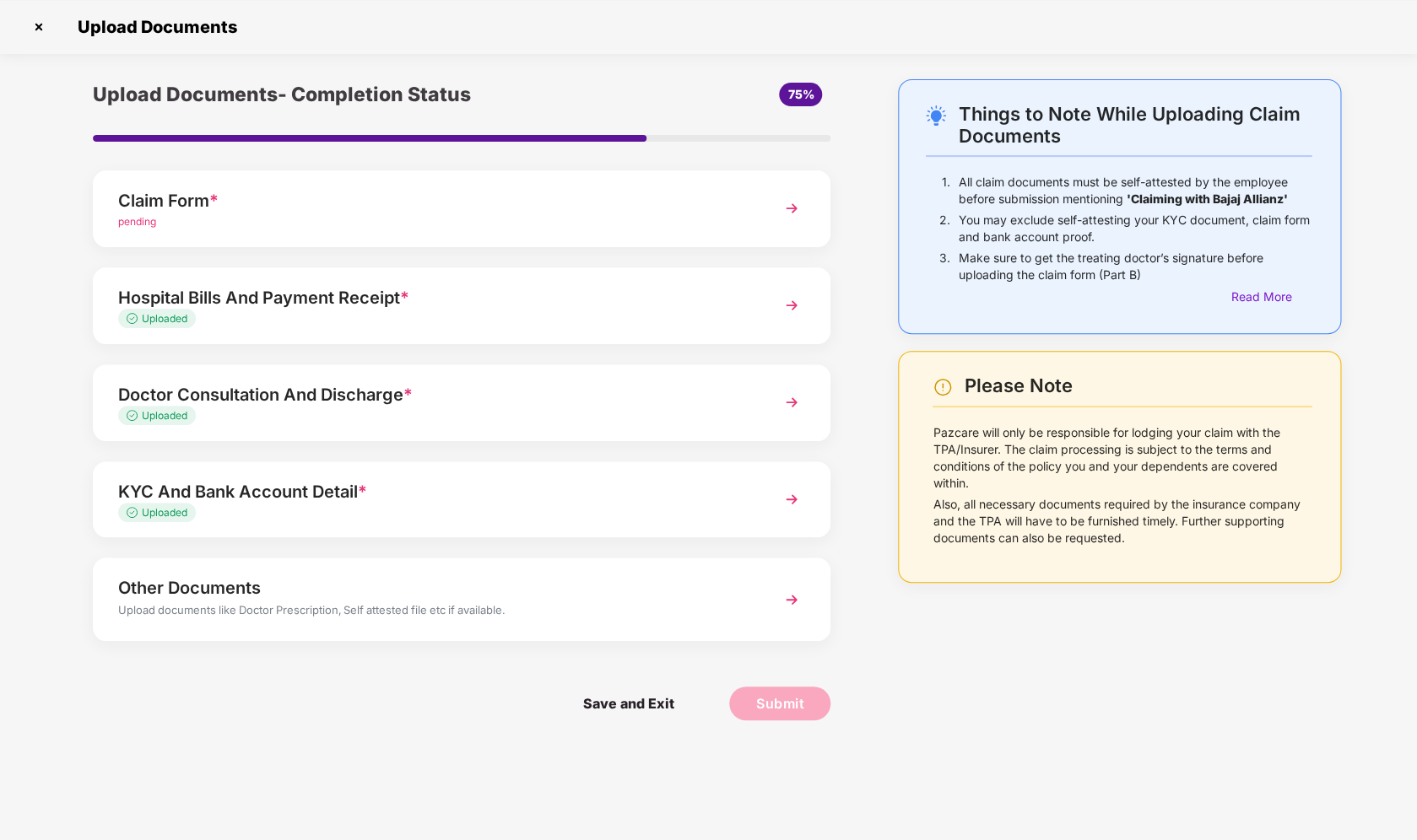
click at [782, 605] on img at bounding box center [791, 600] width 30 height 30
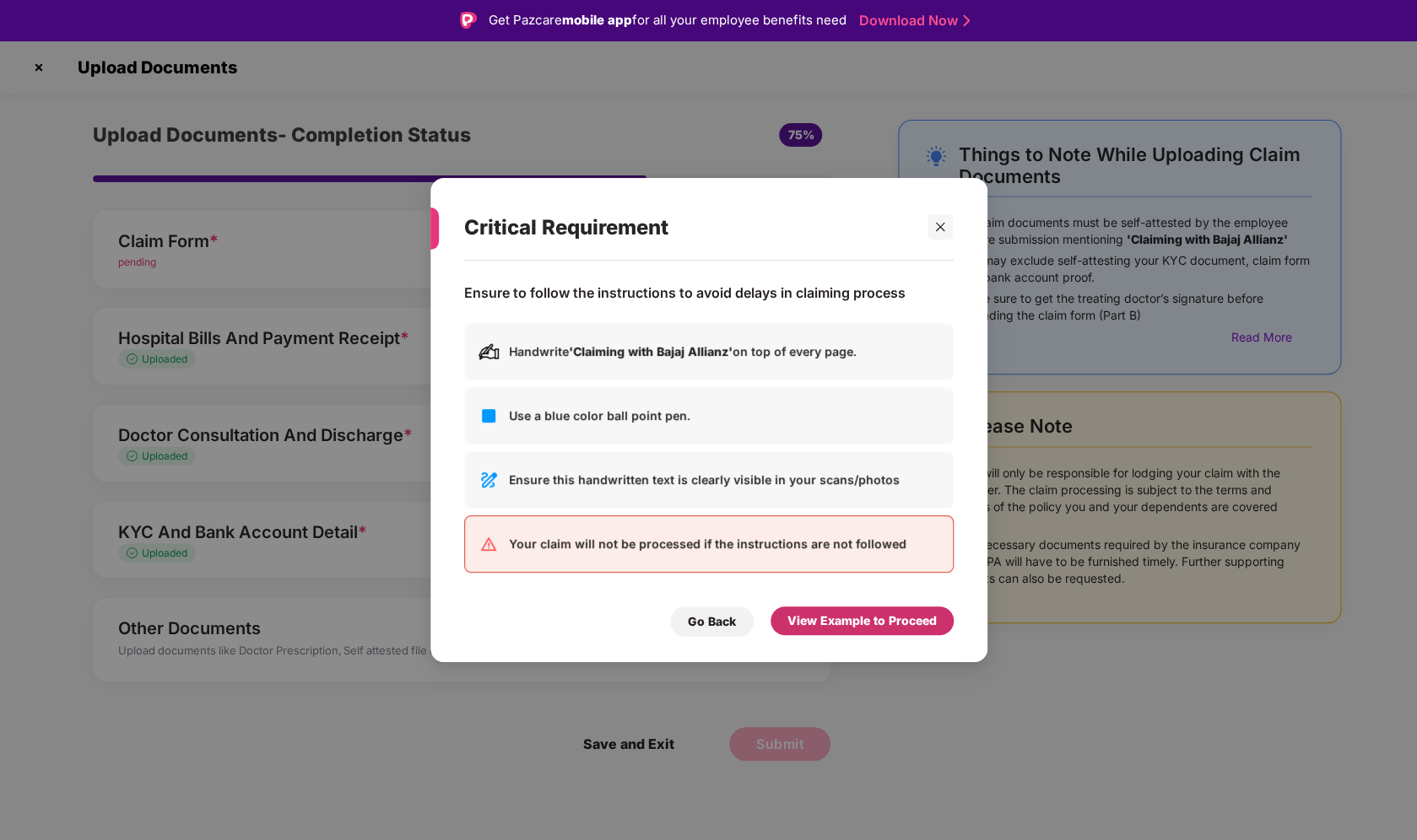
click at [841, 622] on div "View Example to Proceed" at bounding box center [862, 620] width 149 height 18
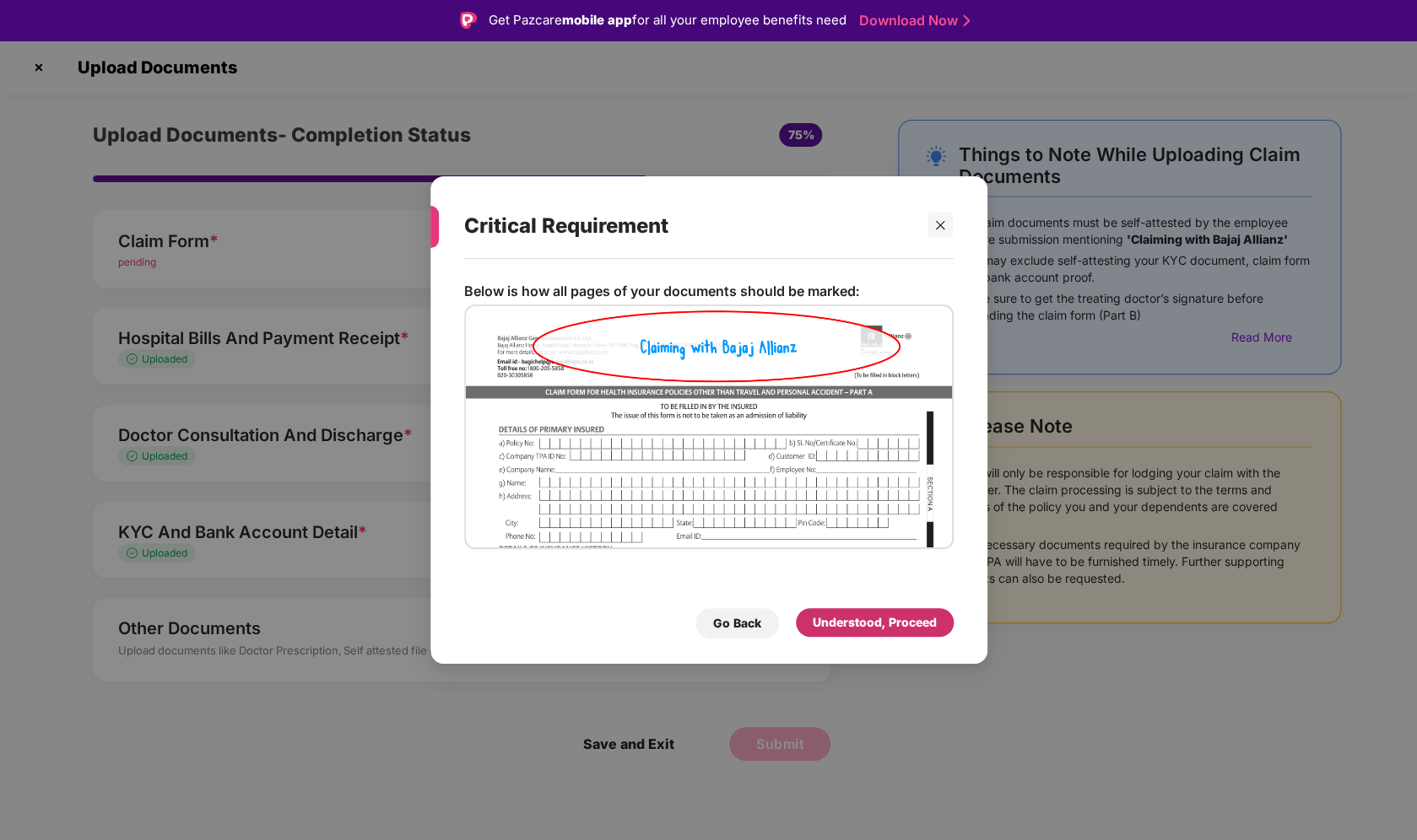
click at [841, 622] on div "Understood, Proceed" at bounding box center [875, 622] width 124 height 18
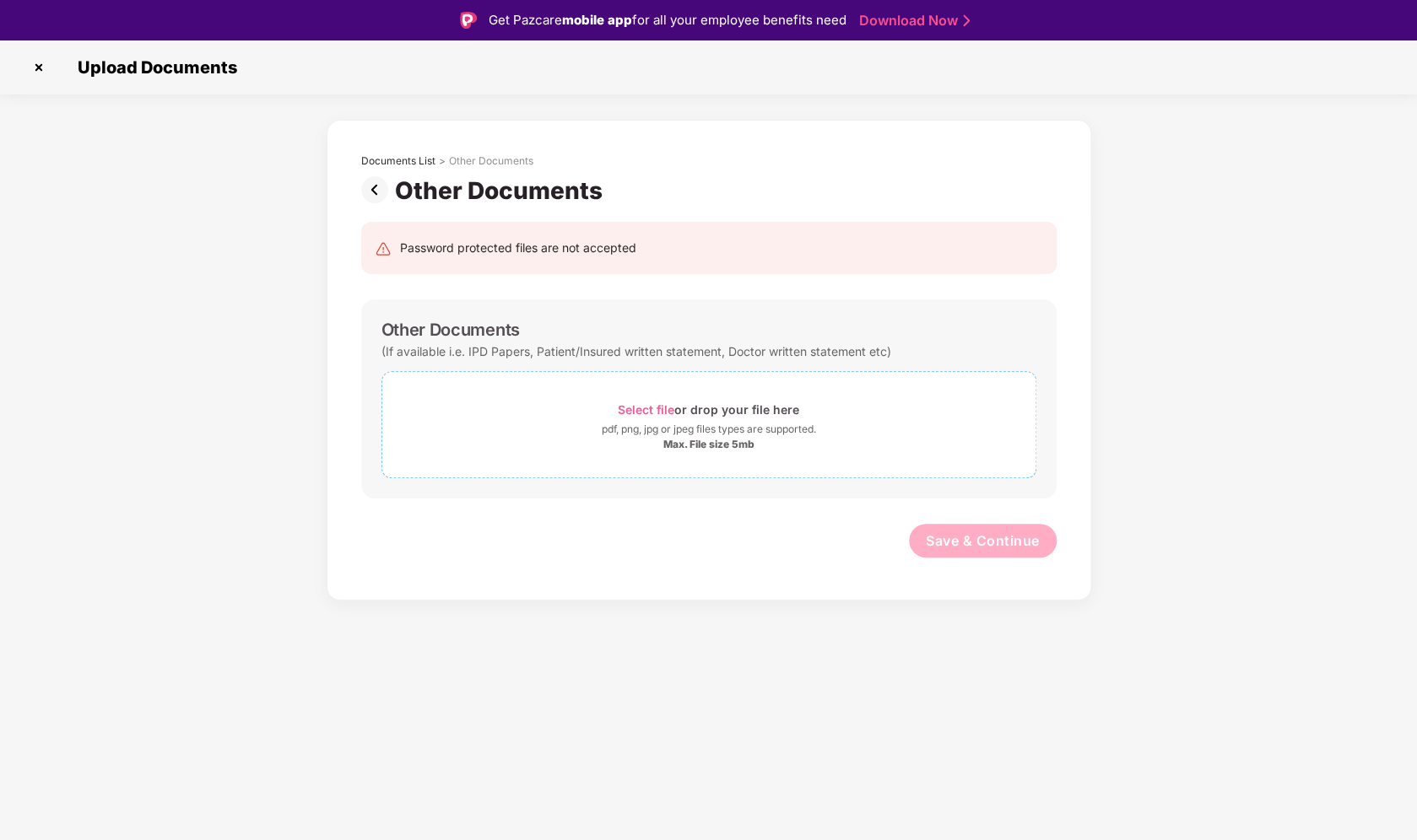
click at [658, 408] on span "Select file" at bounding box center [646, 409] width 56 height 15
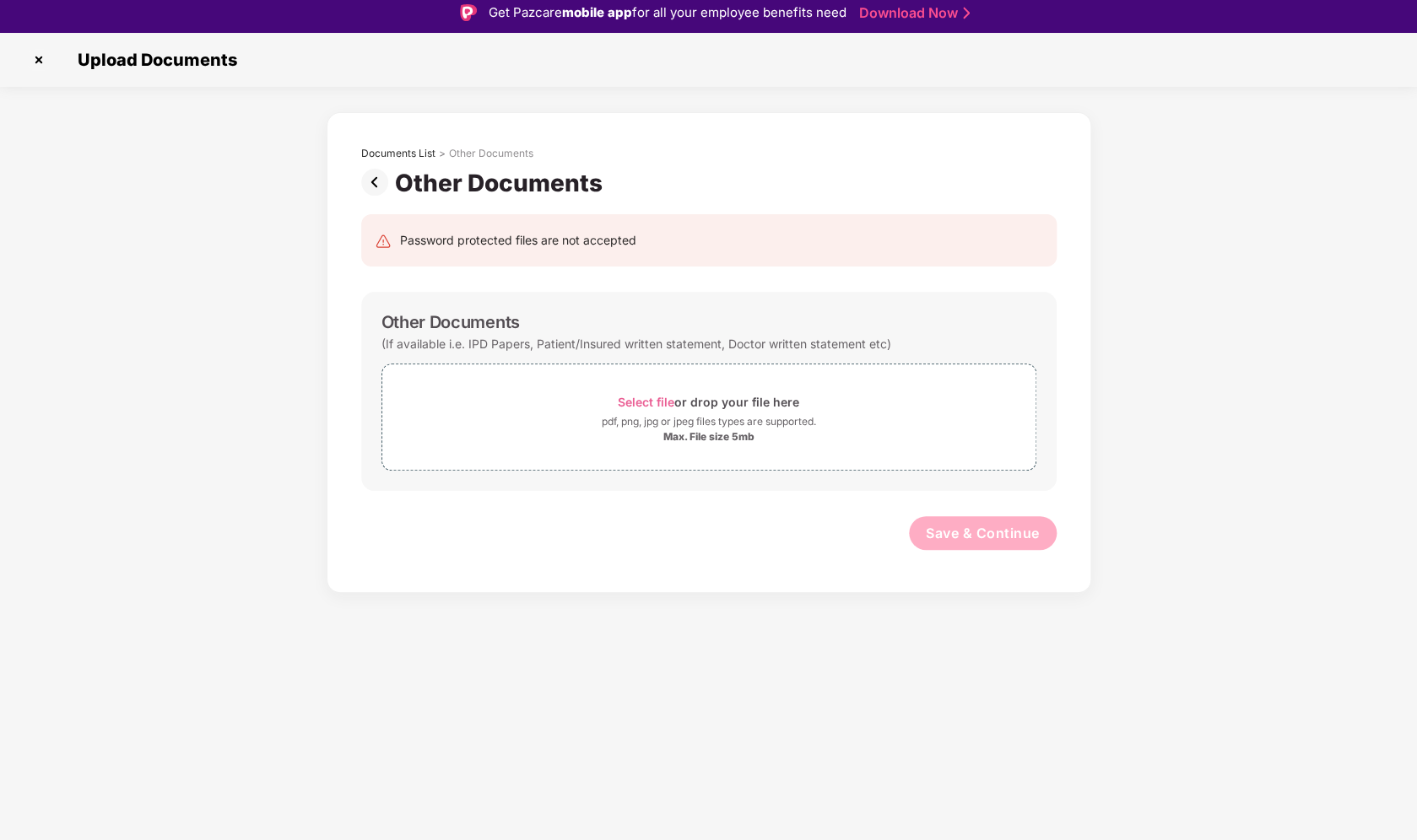
click at [376, 181] on img at bounding box center [378, 182] width 34 height 27
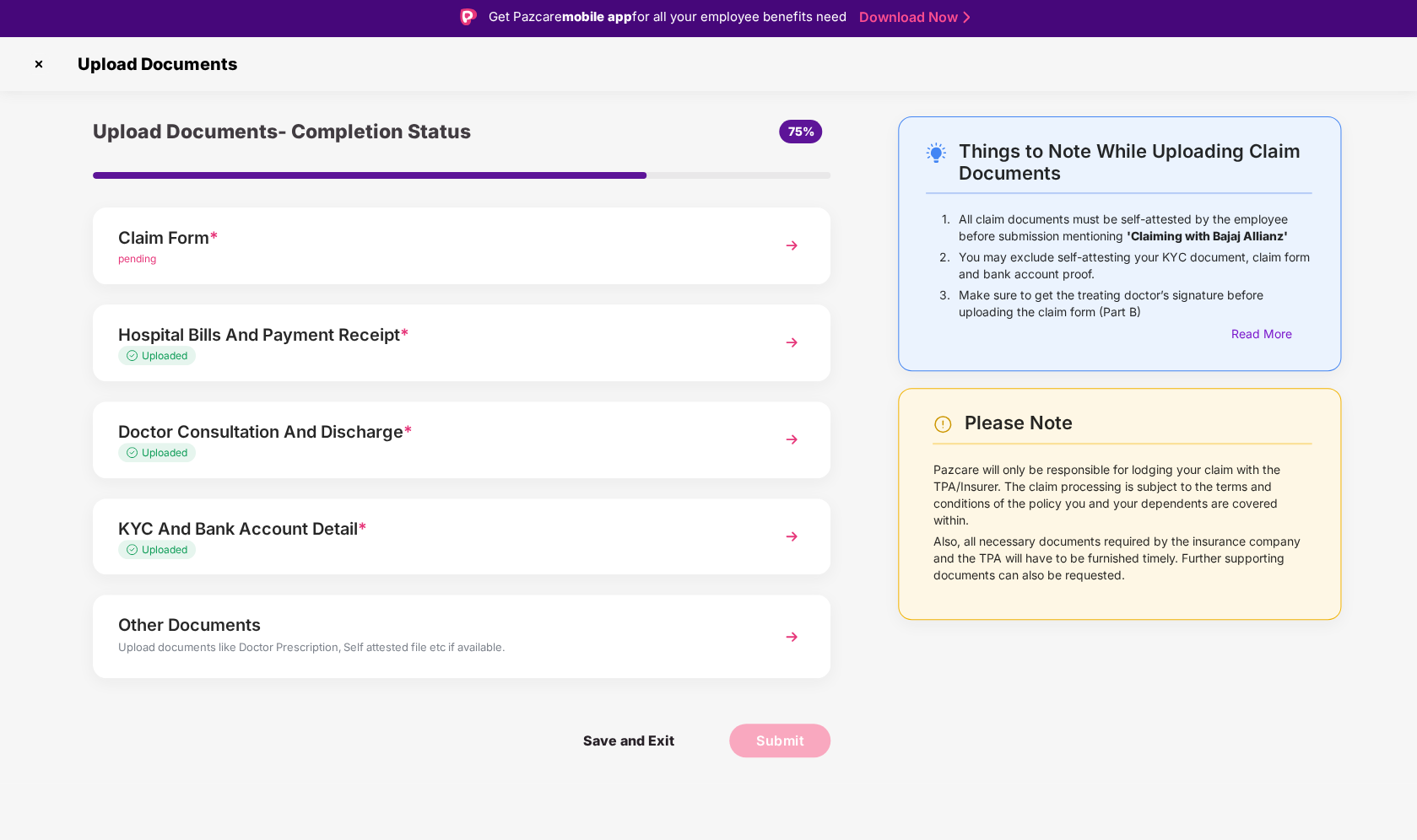
scroll to position [0, 0]
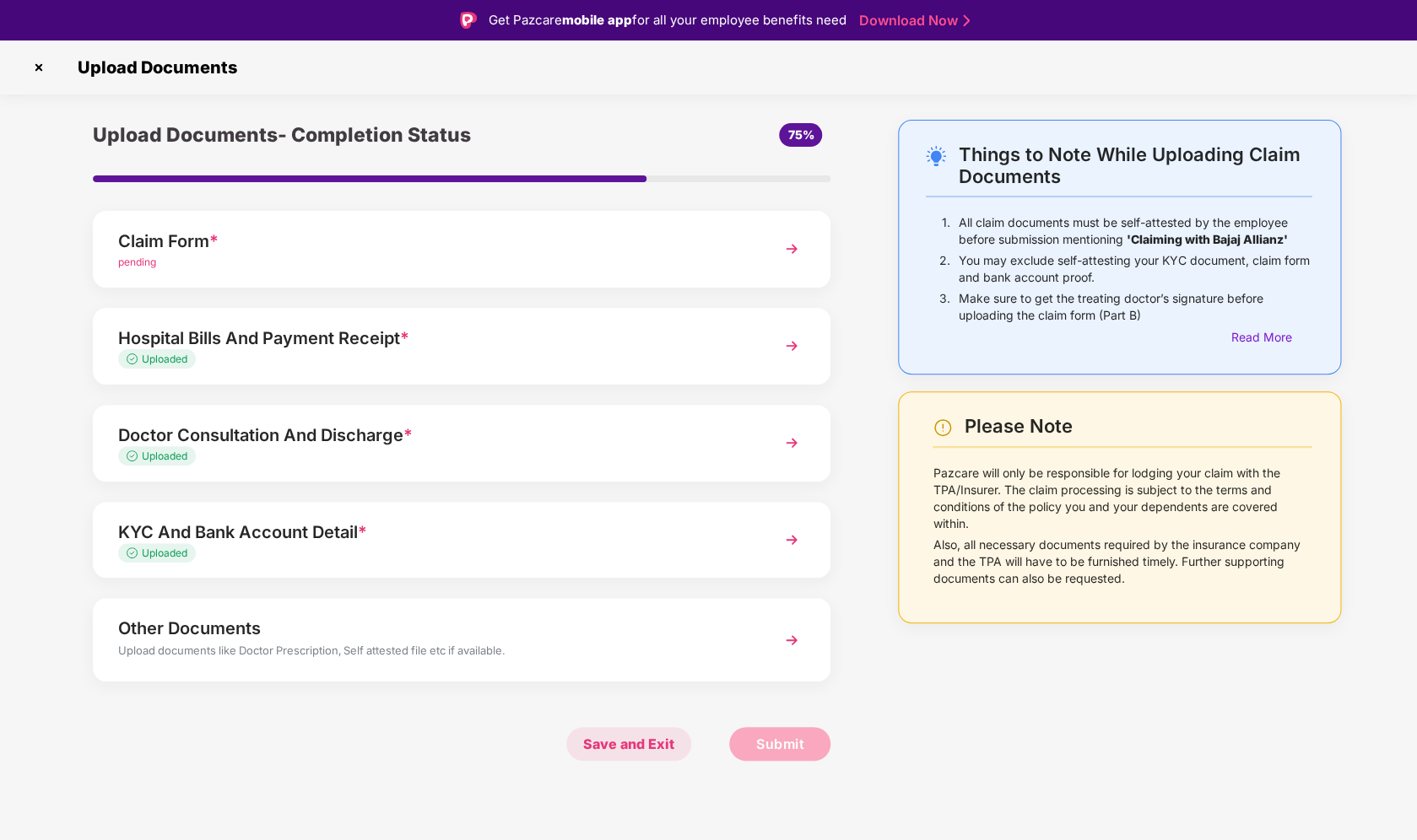
click at [632, 733] on span "Save and Exit" at bounding box center [629, 744] width 125 height 34
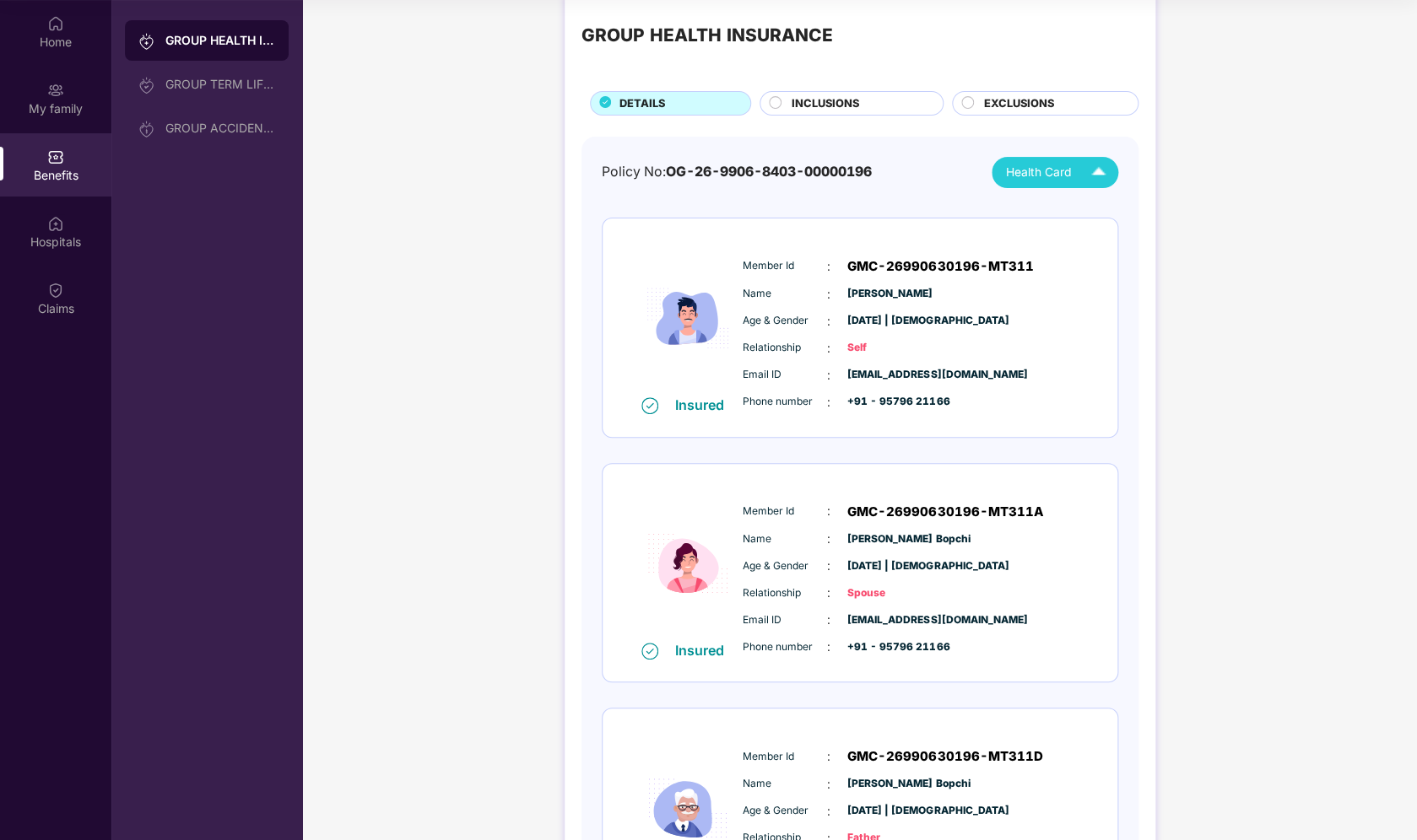
scroll to position [86, 0]
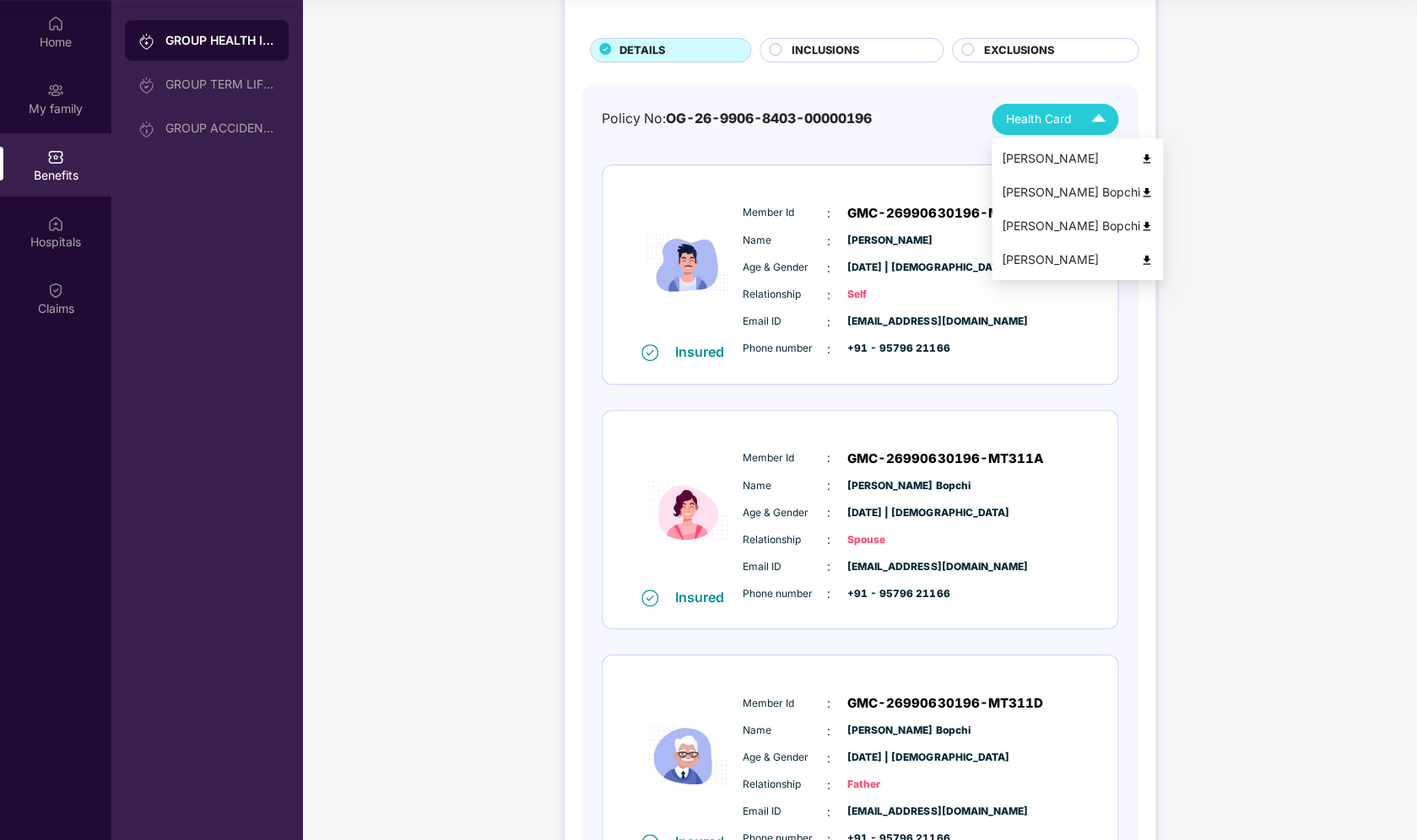
click at [1140, 161] on img at bounding box center [1146, 159] width 13 height 13
click at [1140, 194] on img at bounding box center [1146, 193] width 13 height 13
click at [1099, 118] on img at bounding box center [1099, 119] width 29 height 29
click at [1140, 258] on img at bounding box center [1146, 260] width 13 height 13
click at [530, 167] on div "GROUP HEALTH INSURANCE DETAILS INCLUSIONS EXCLUSIONS Policy No: OG-26-9906-8403…" at bounding box center [859, 573] width 1115 height 1300
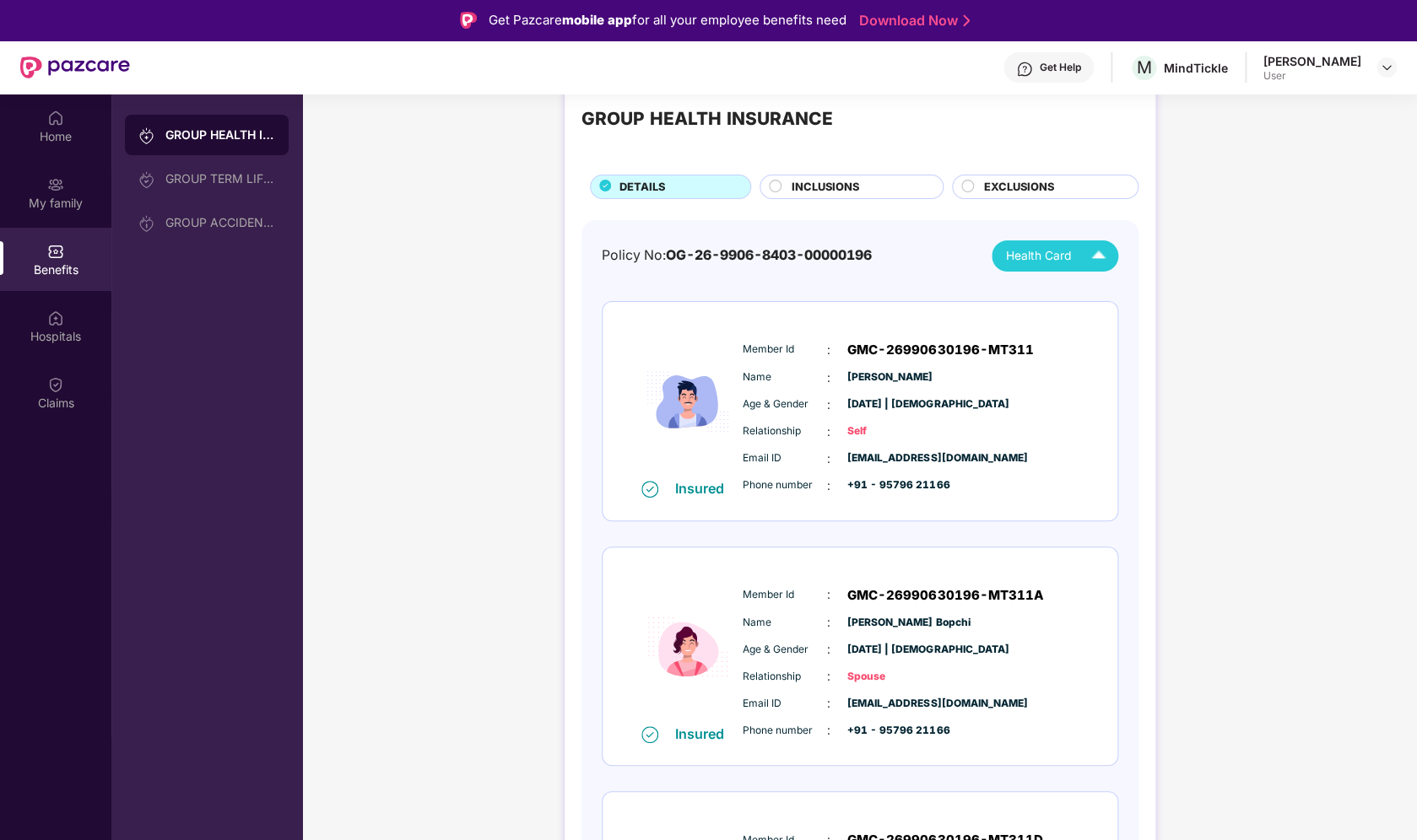
scroll to position [0, 0]
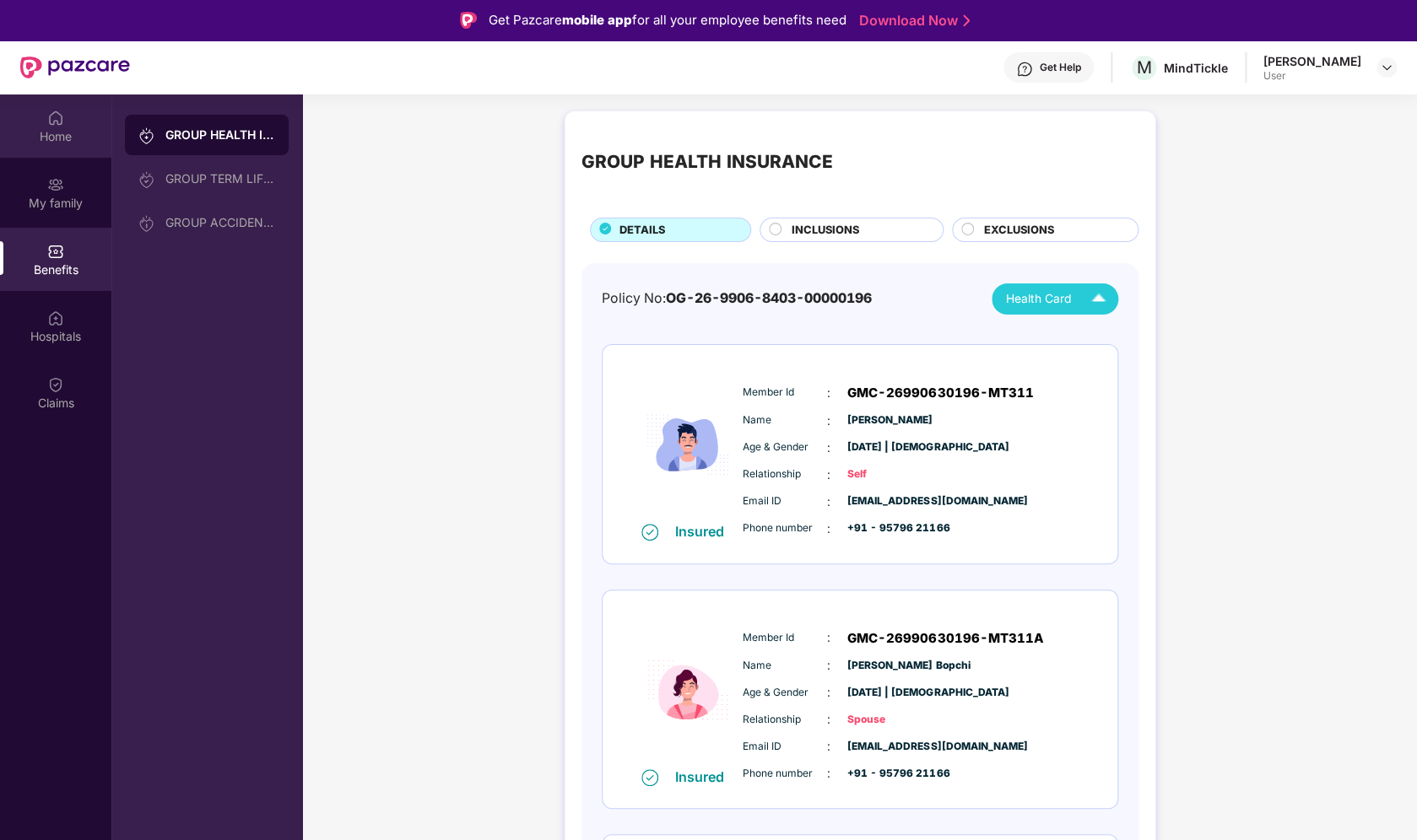
click at [54, 128] on div "Home" at bounding box center [56, 136] width 111 height 17
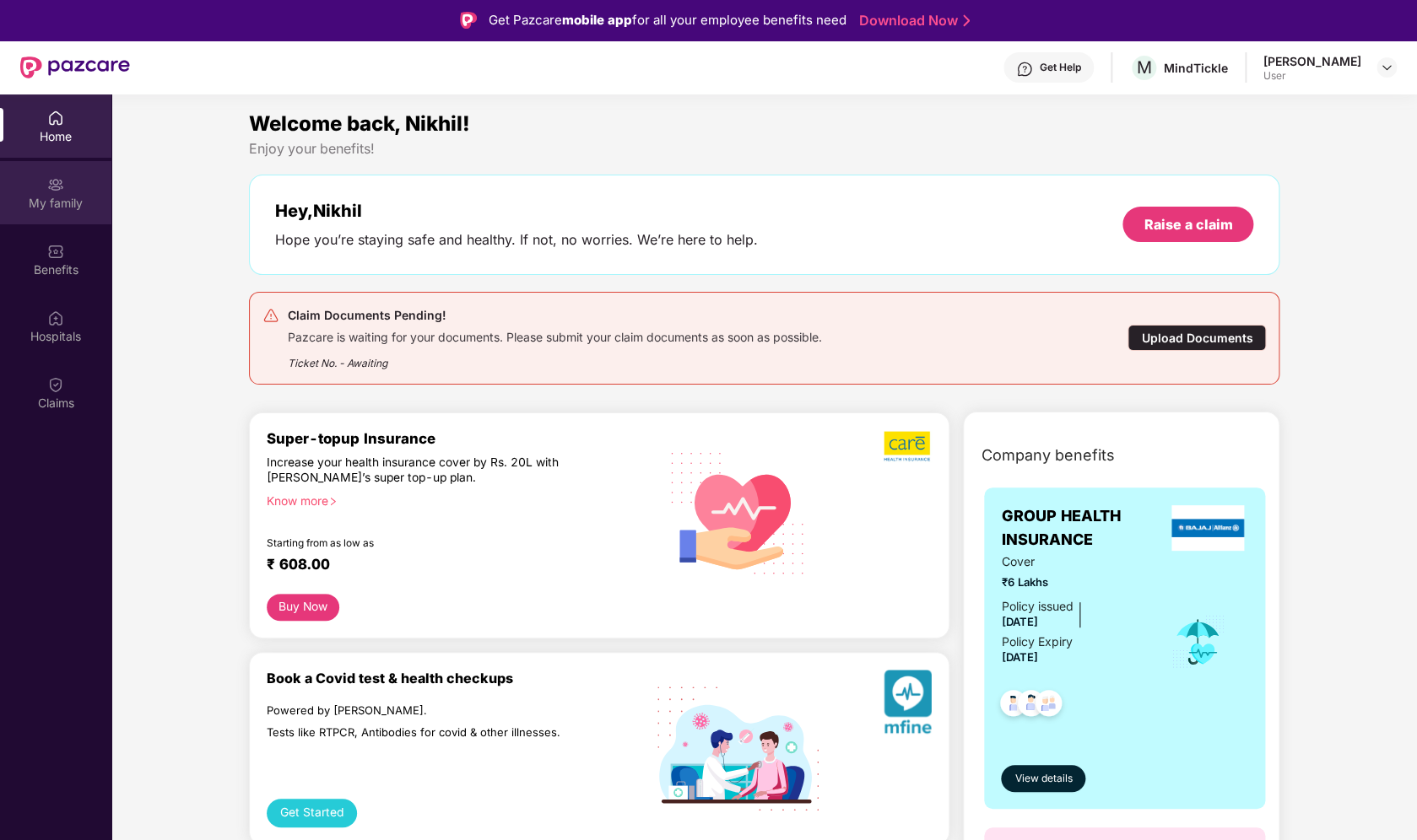
click at [55, 205] on div "My family" at bounding box center [56, 202] width 111 height 17
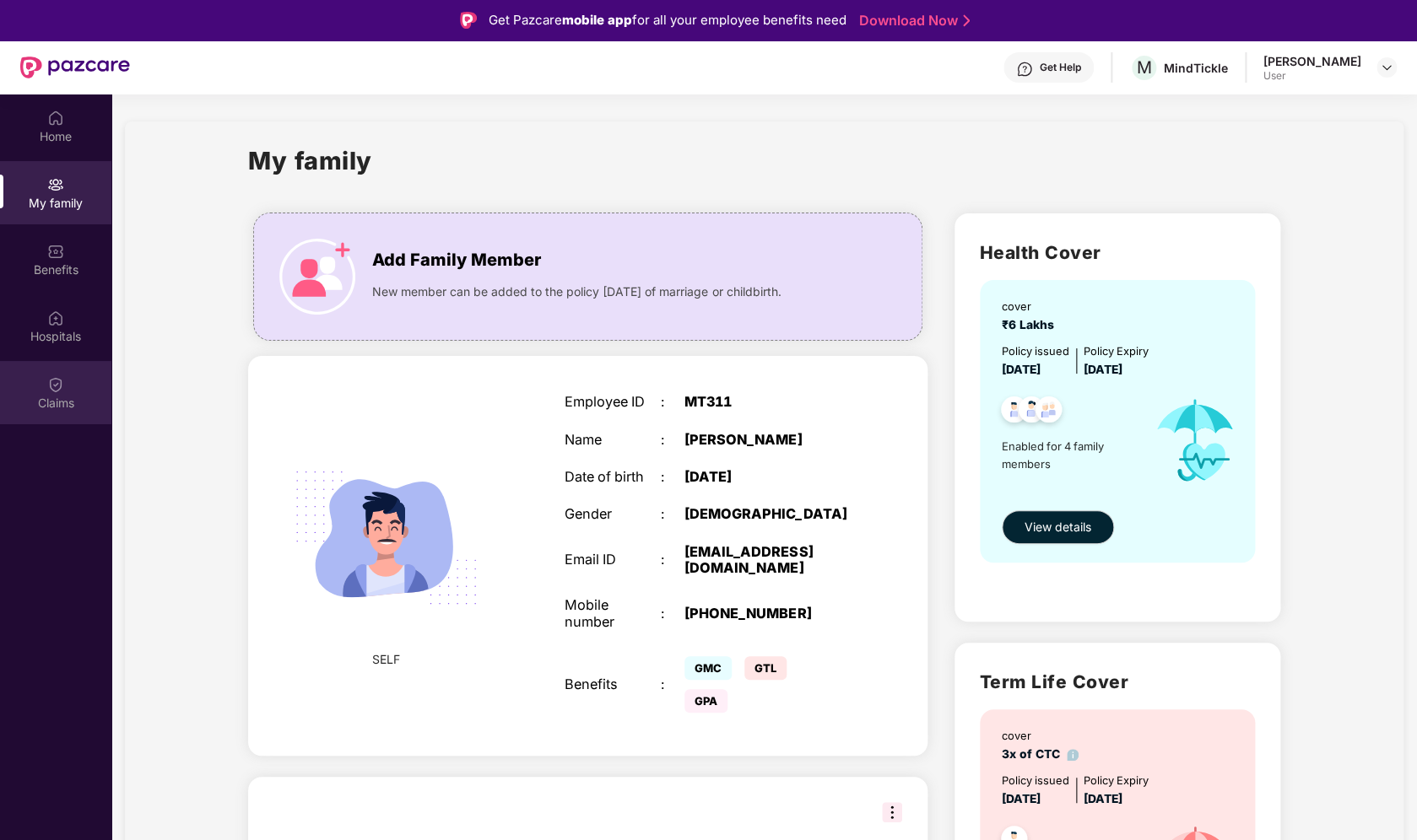
click at [69, 398] on div "Claims" at bounding box center [56, 403] width 111 height 17
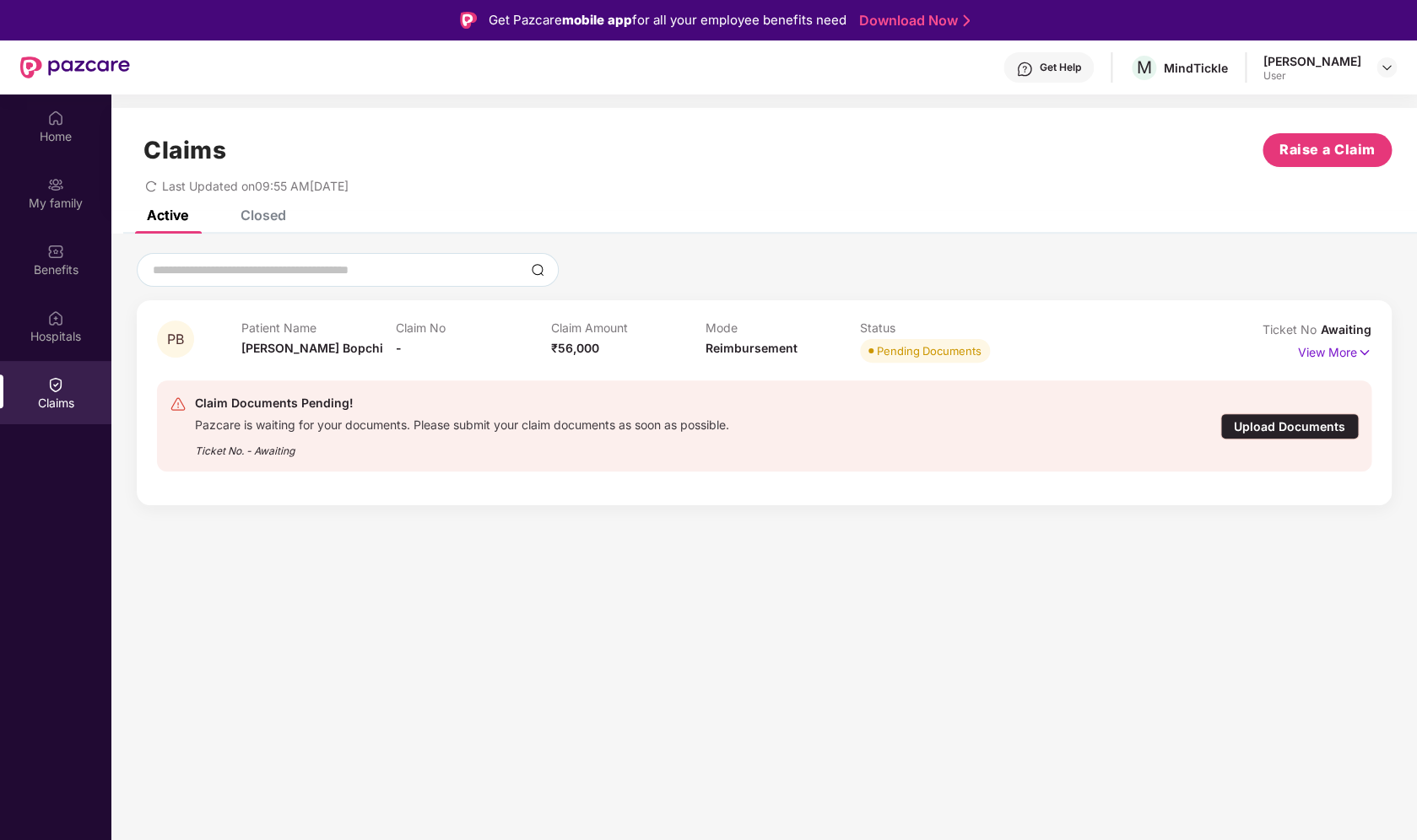
click at [273, 230] on div "Closed" at bounding box center [250, 215] width 71 height 37
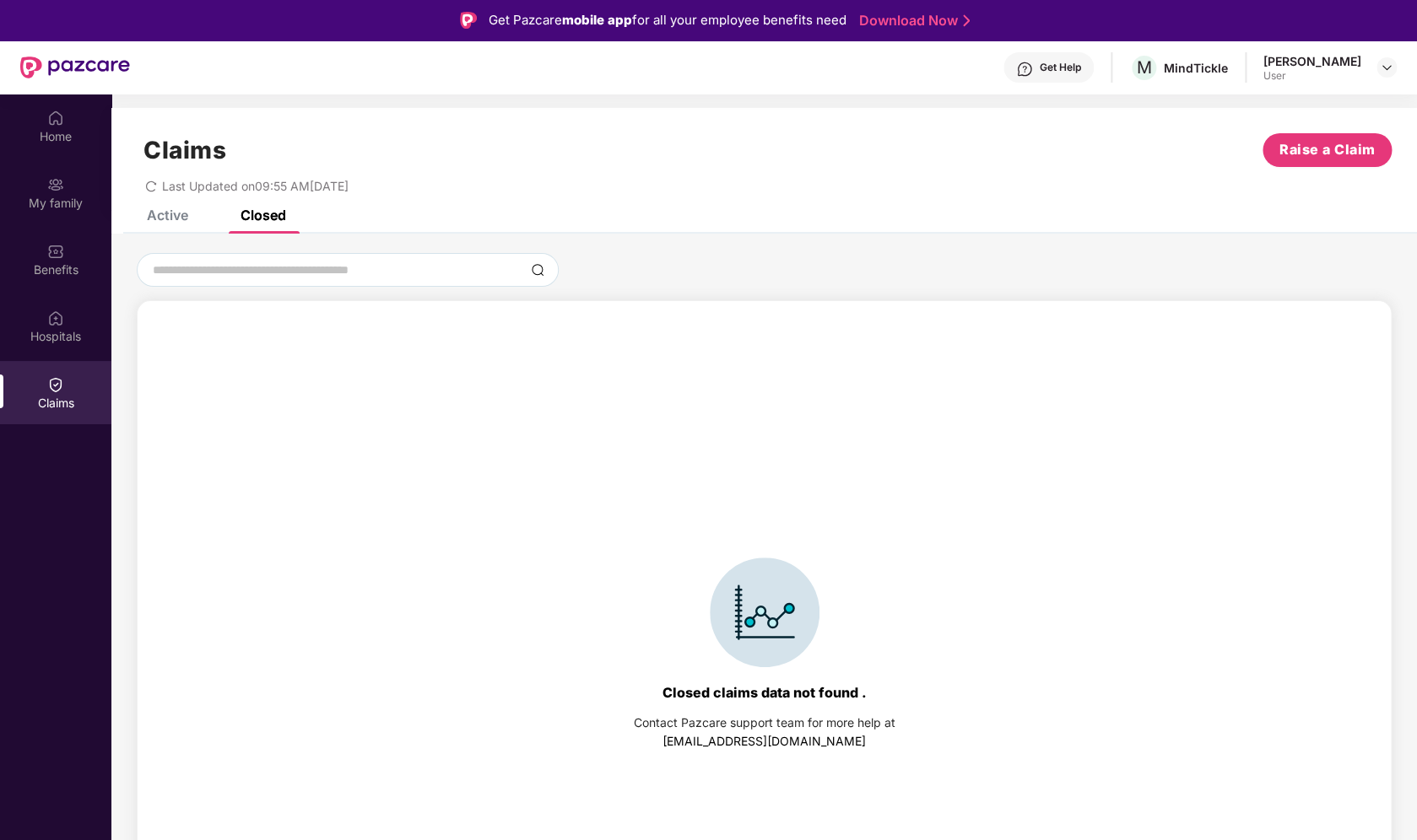
click at [185, 228] on div "Active" at bounding box center [155, 215] width 66 height 37
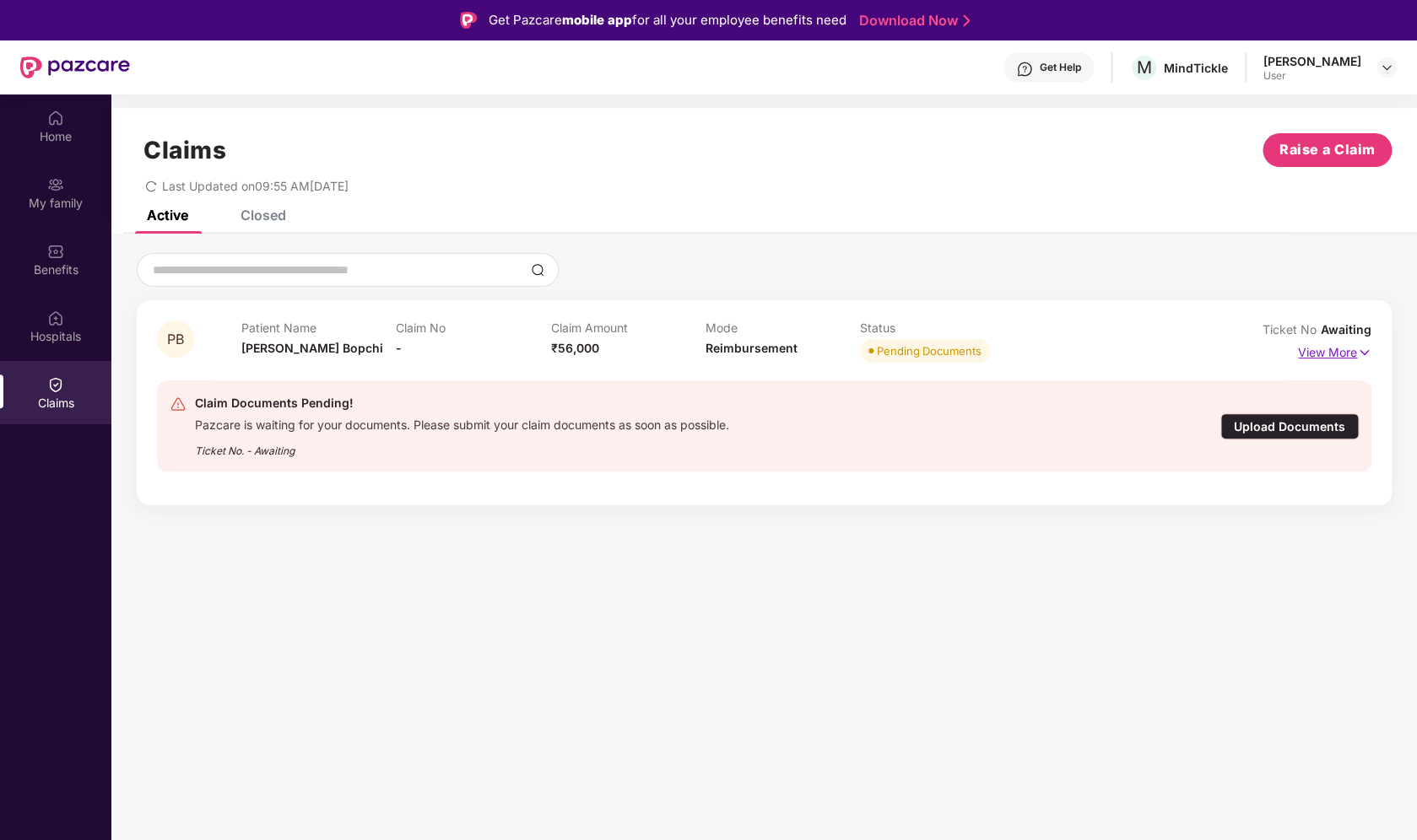
click at [1320, 356] on p "View More" at bounding box center [1334, 349] width 73 height 22
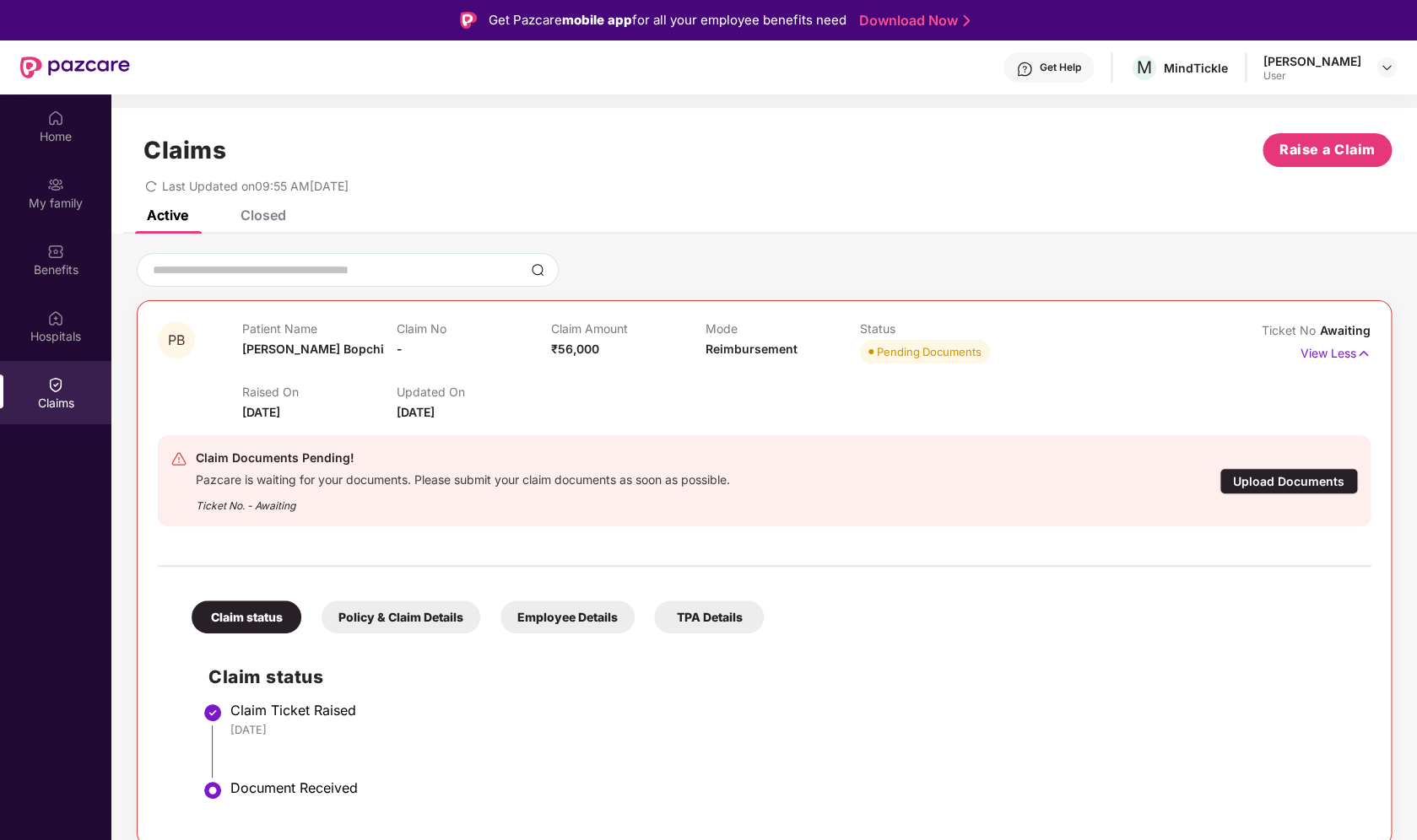
click at [250, 212] on div "Closed" at bounding box center [263, 214] width 46 height 17
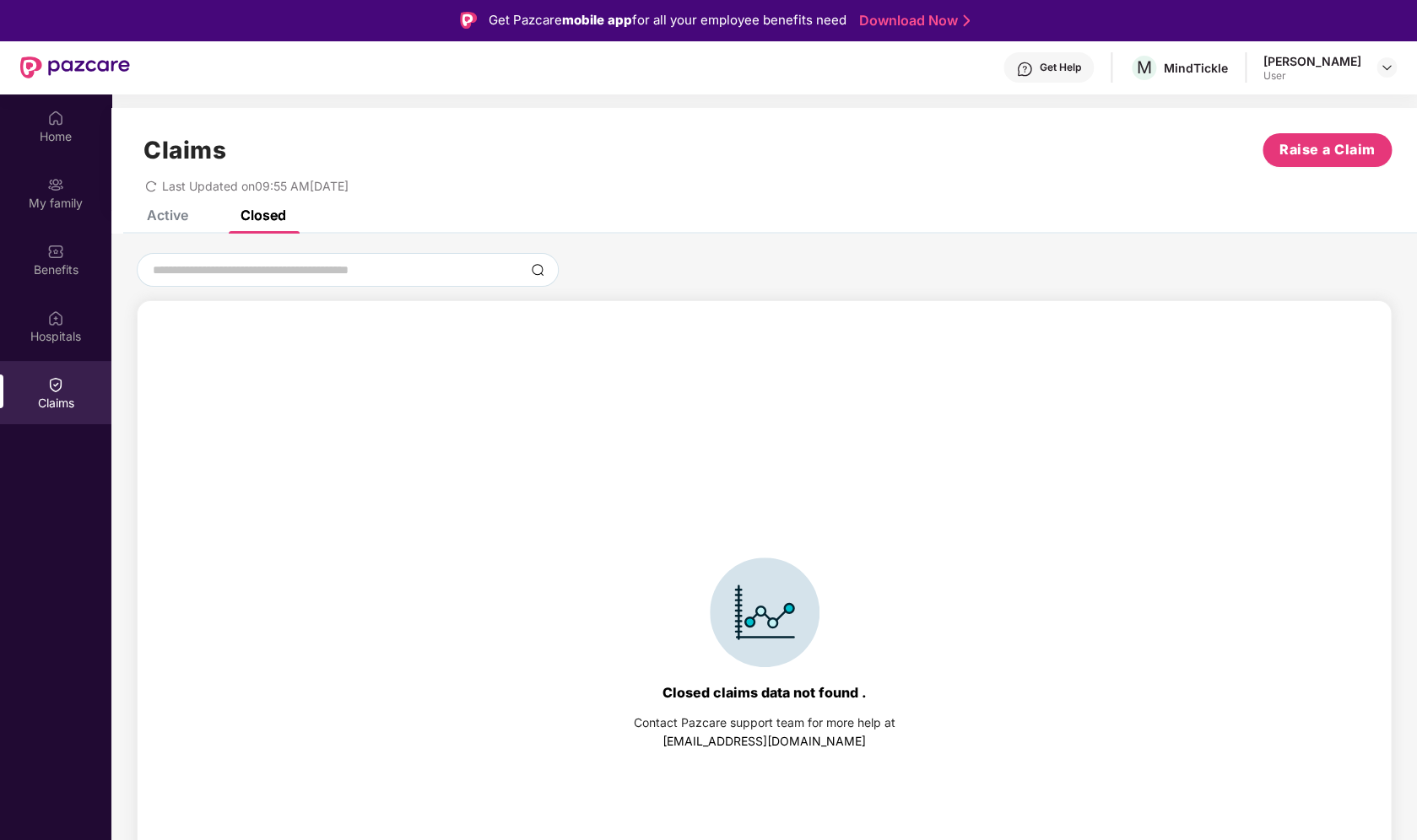
click at [380, 402] on div "Closed claims data not found . Contact Pazcare support team for more help at su…" at bounding box center [764, 654] width 1237 height 672
click at [387, 350] on div "Closed claims data not found . Contact Pazcare support team for more help at su…" at bounding box center [764, 654] width 1237 height 672
click at [176, 217] on div "Active" at bounding box center [168, 214] width 41 height 17
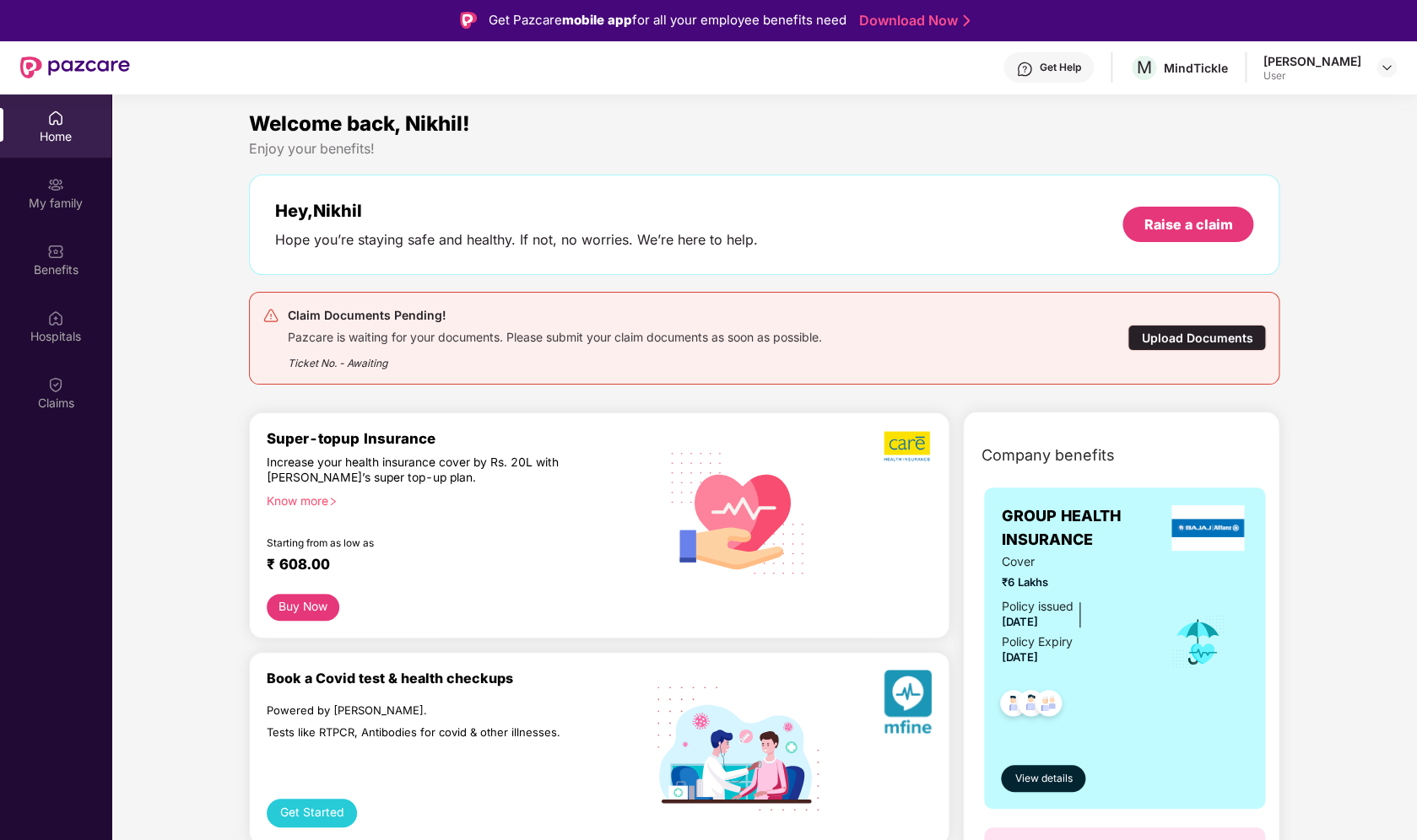
click at [1195, 335] on div "Upload Documents" at bounding box center [1197, 338] width 138 height 26
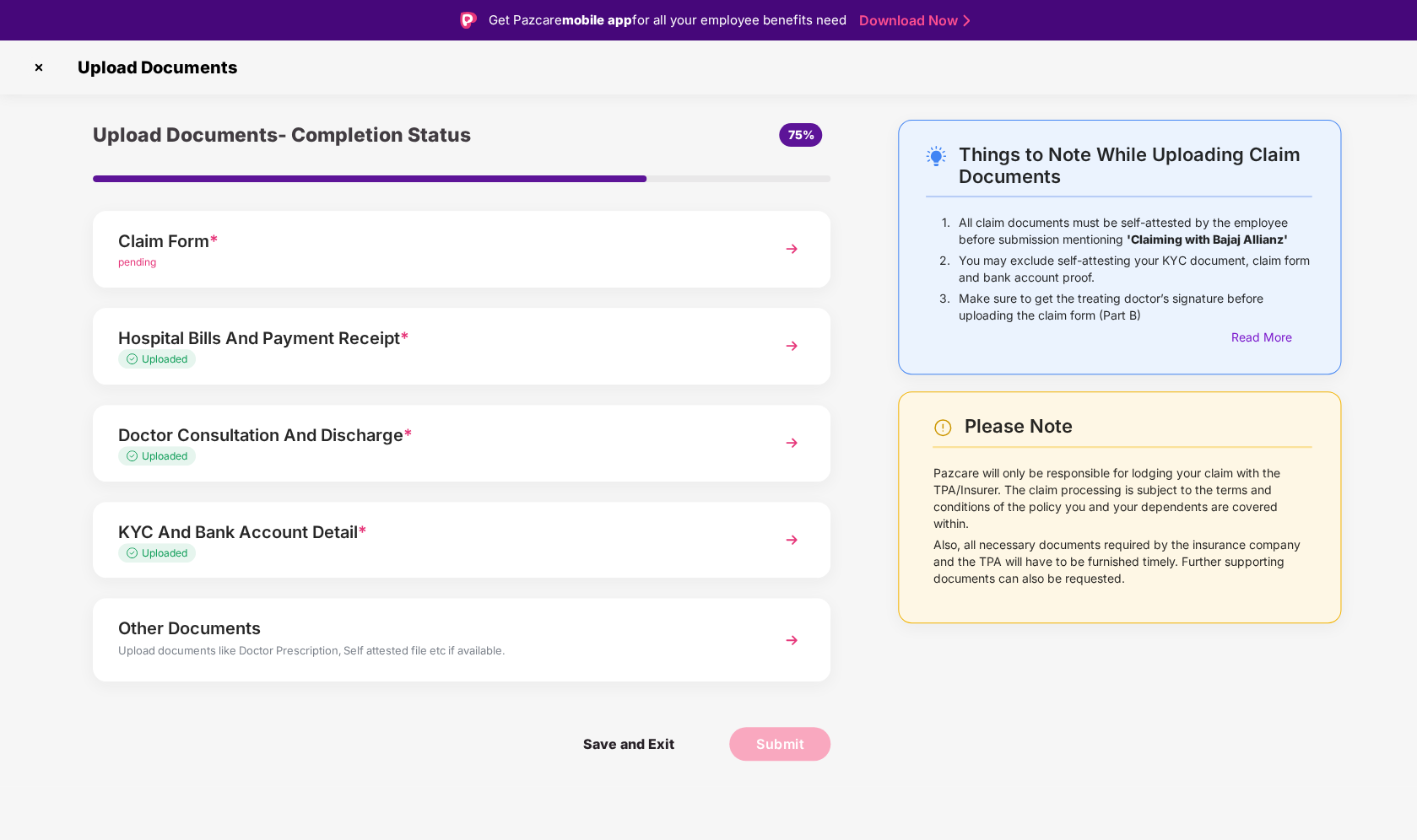
click at [1012, 623] on div "Things to Note While Uploading Claim Documents 1. All claim documents must be s…" at bounding box center [1119, 453] width 494 height 667
click at [790, 244] on img at bounding box center [791, 248] width 30 height 30
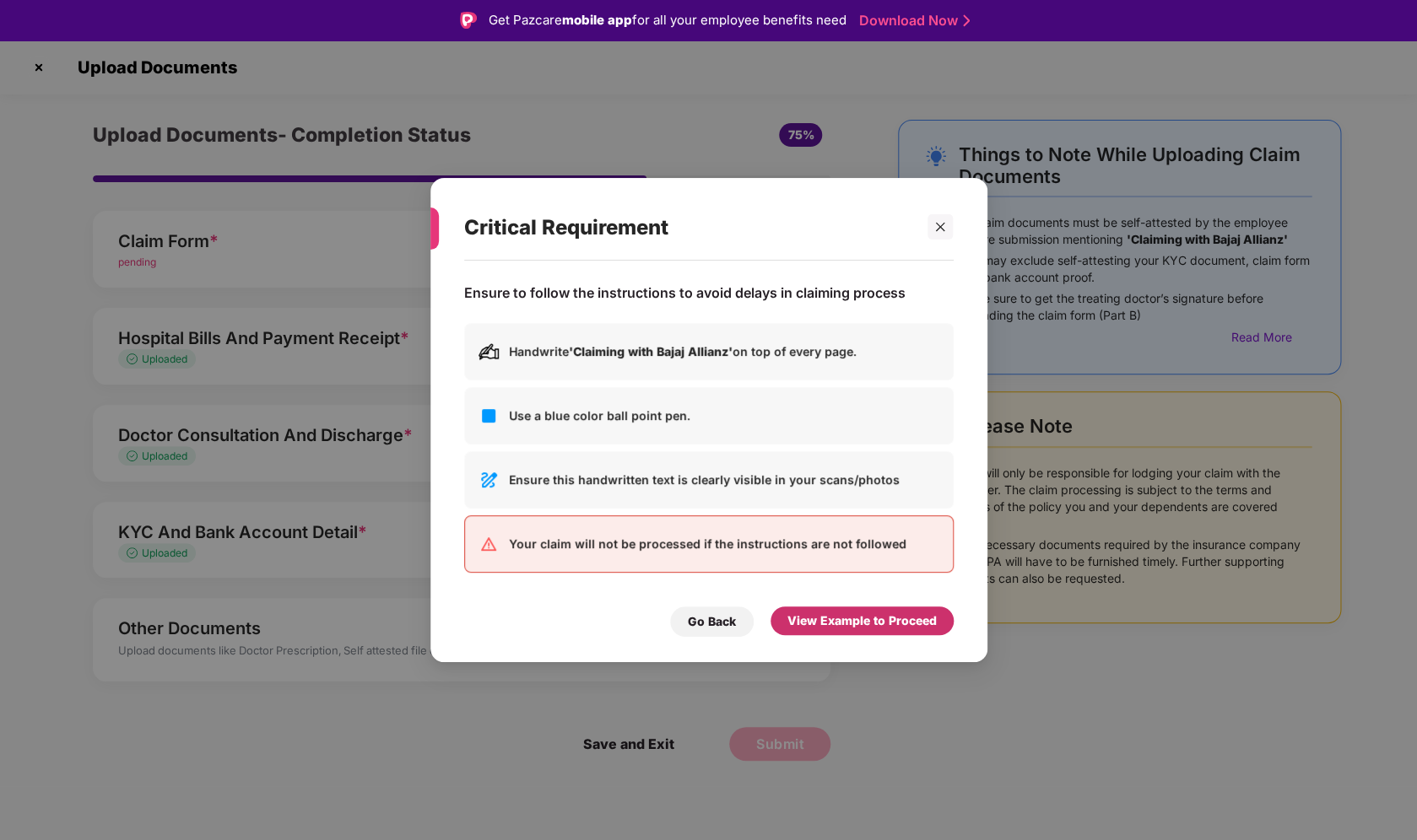
click at [839, 620] on div "View Example to Proceed" at bounding box center [862, 620] width 149 height 18
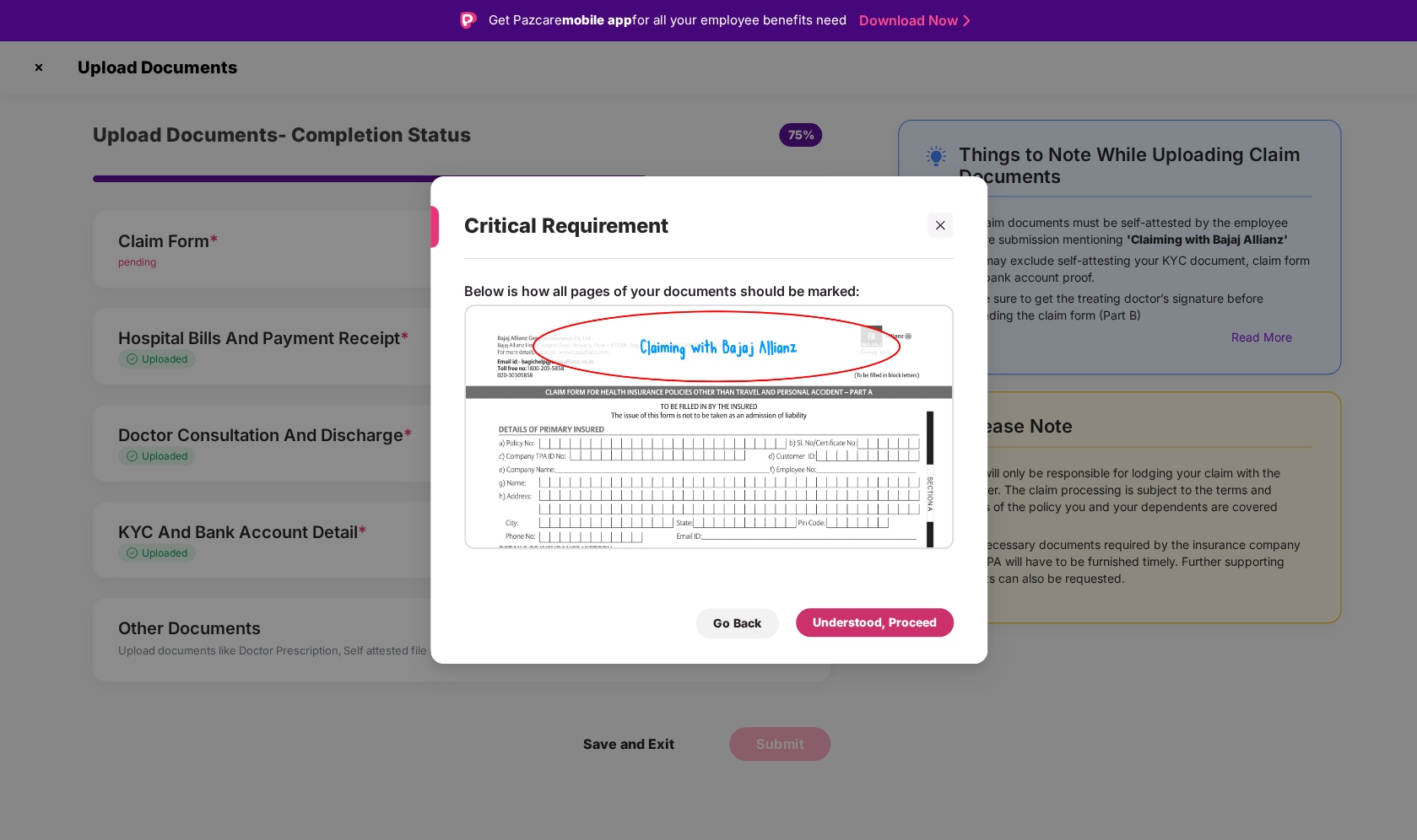
click at [872, 625] on div "Understood, Proceed" at bounding box center [875, 622] width 124 height 18
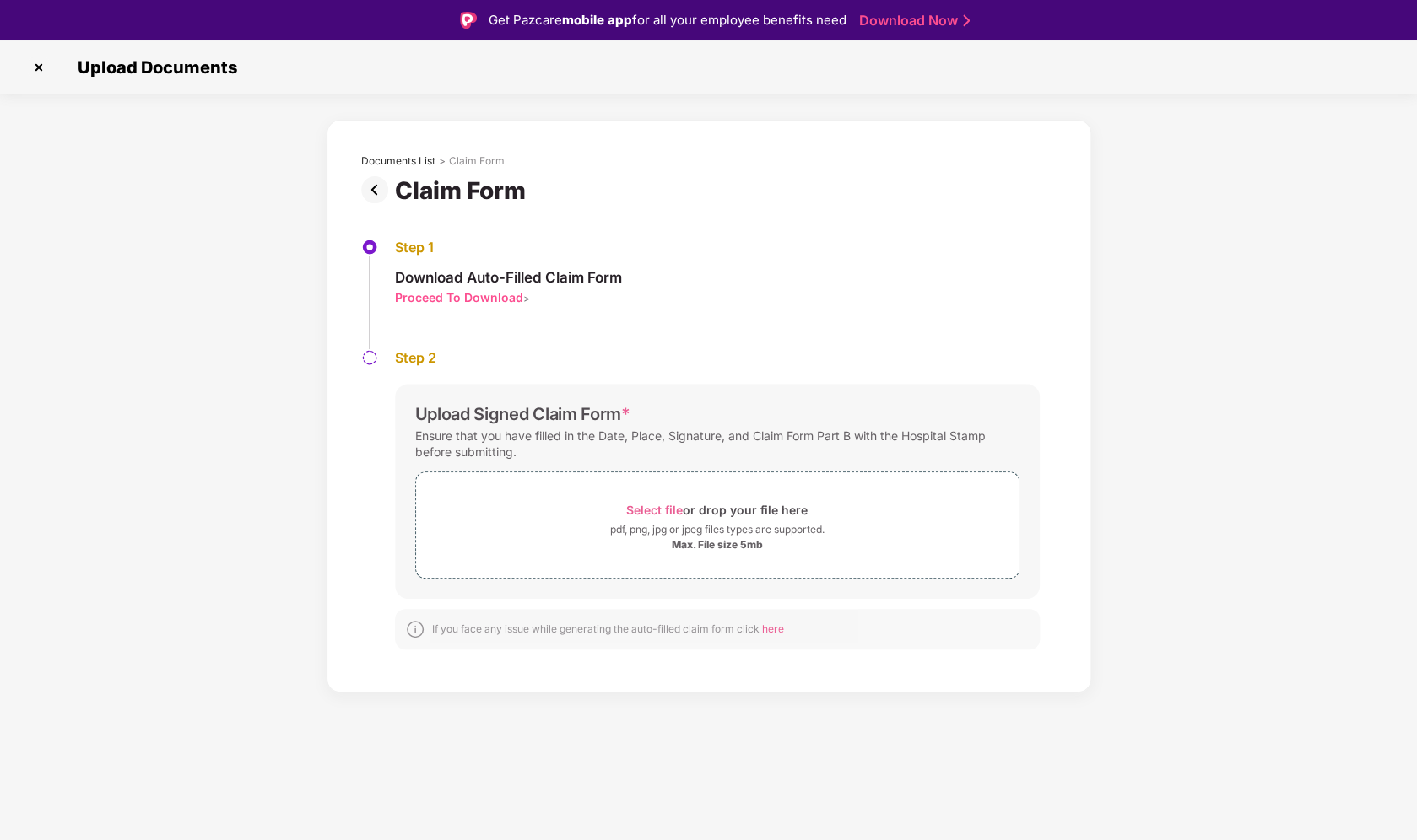
click at [479, 297] on div "Proceed To Download" at bounding box center [460, 297] width 129 height 16
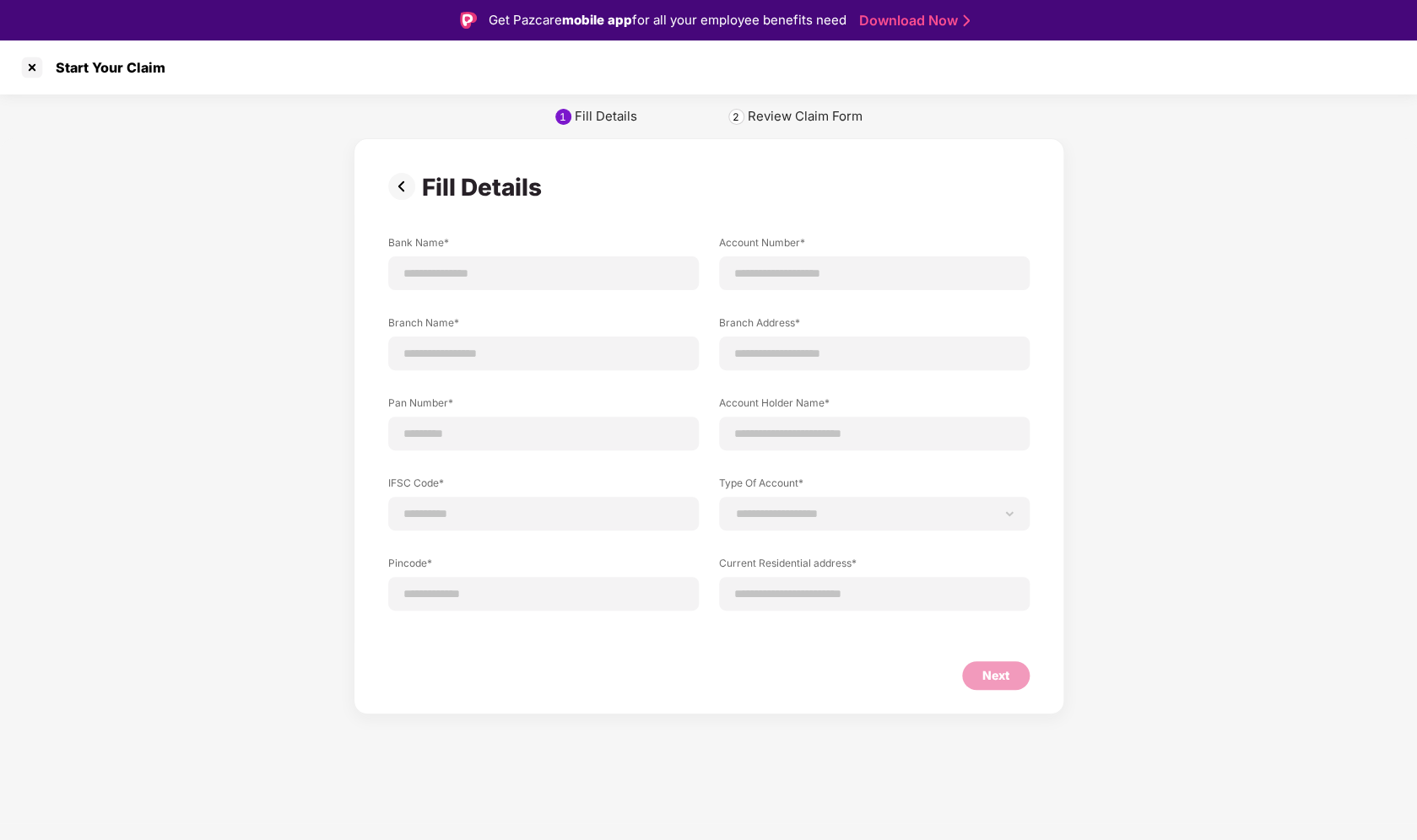
scroll to position [41, 0]
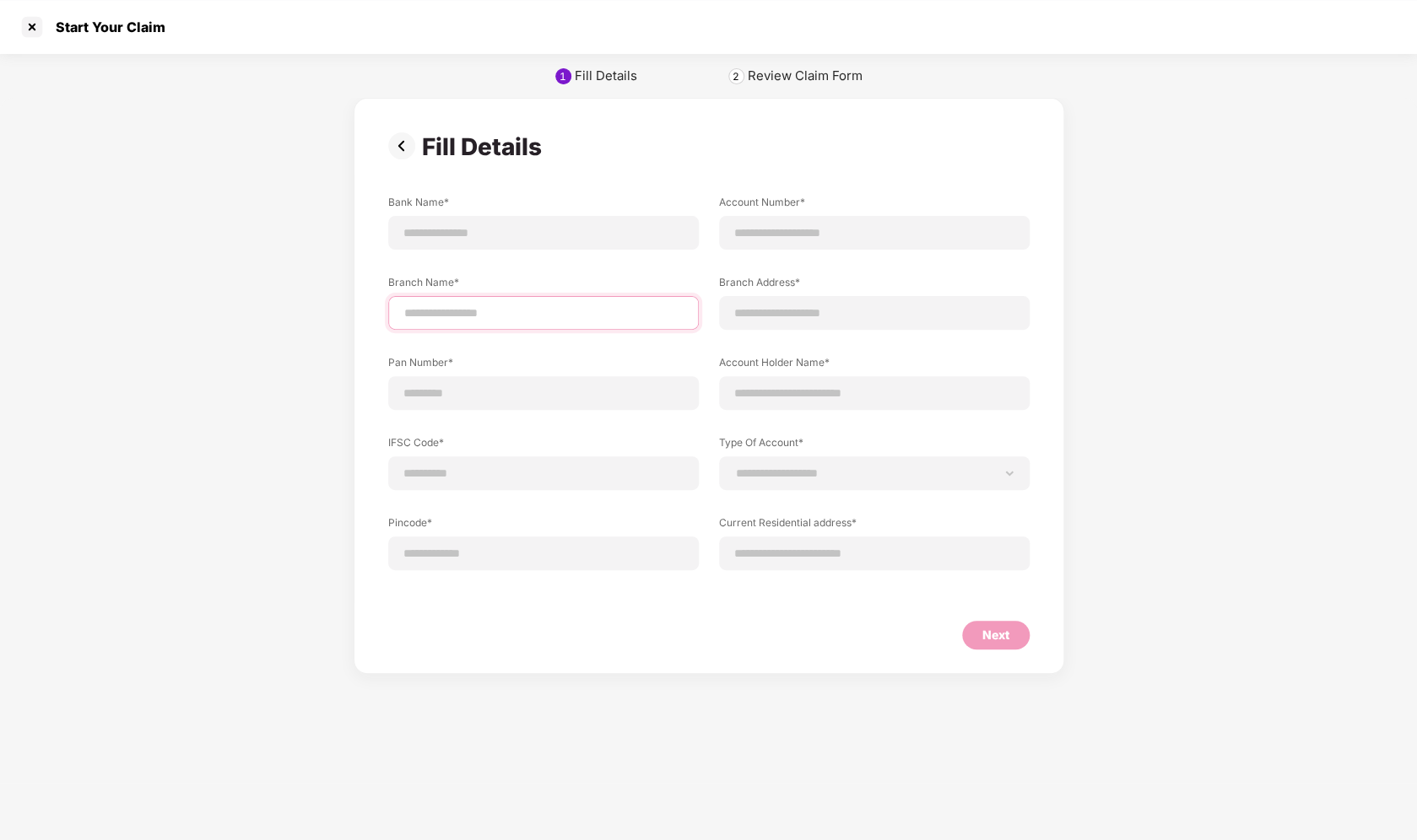
click at [597, 314] on input at bounding box center [542, 313] width 281 height 18
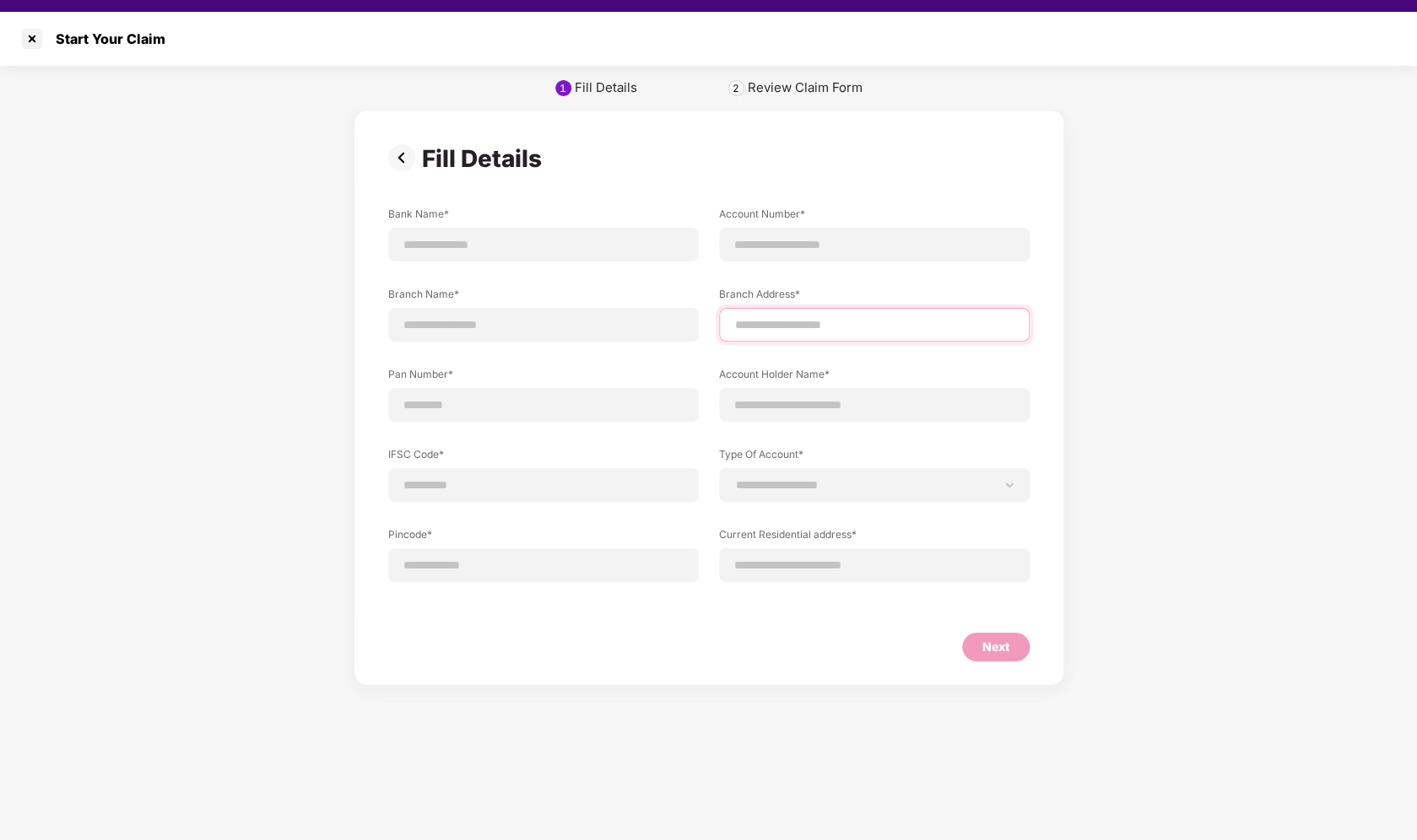
click at [743, 326] on input at bounding box center [874, 325] width 281 height 18
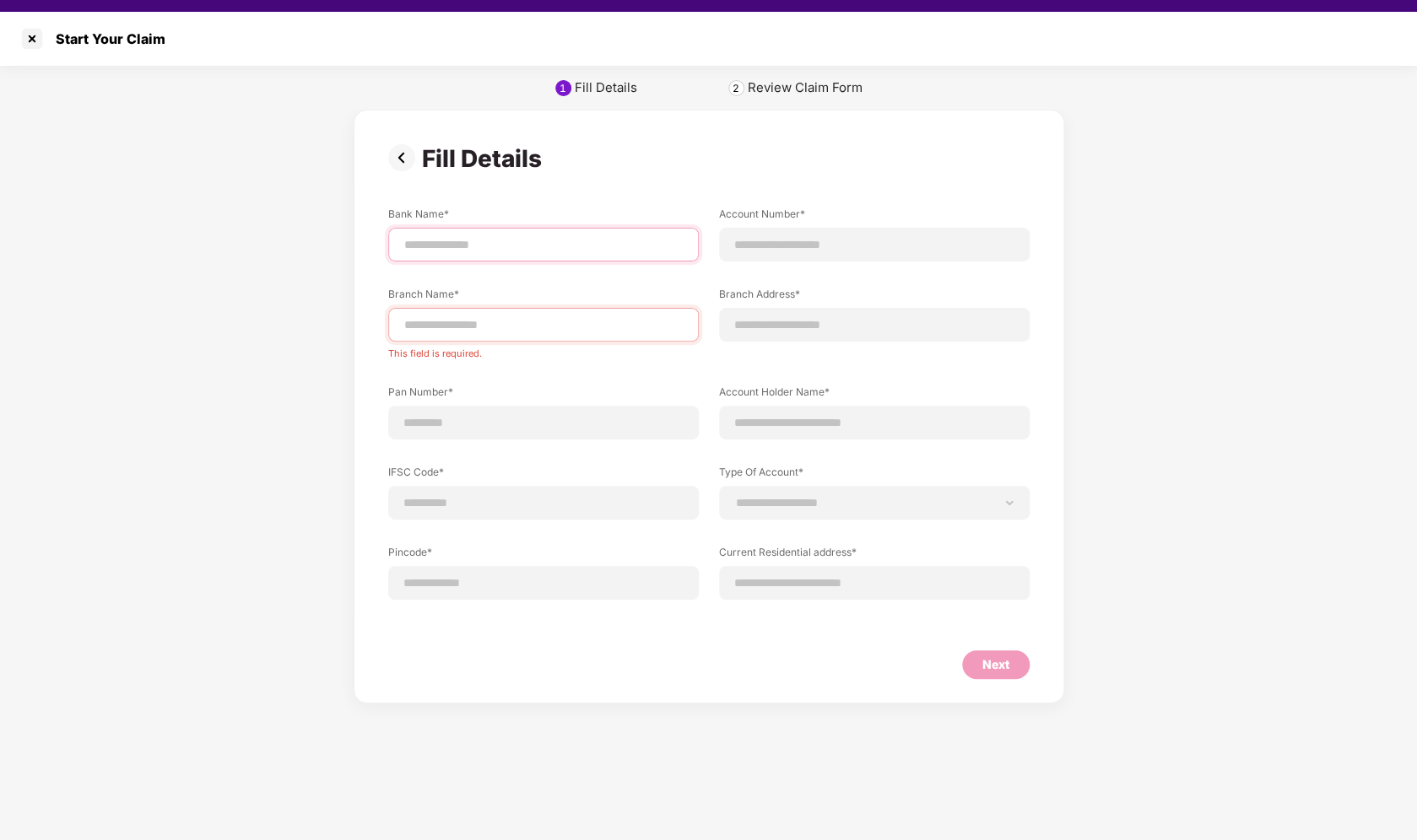
click at [579, 245] on input at bounding box center [542, 245] width 281 height 18
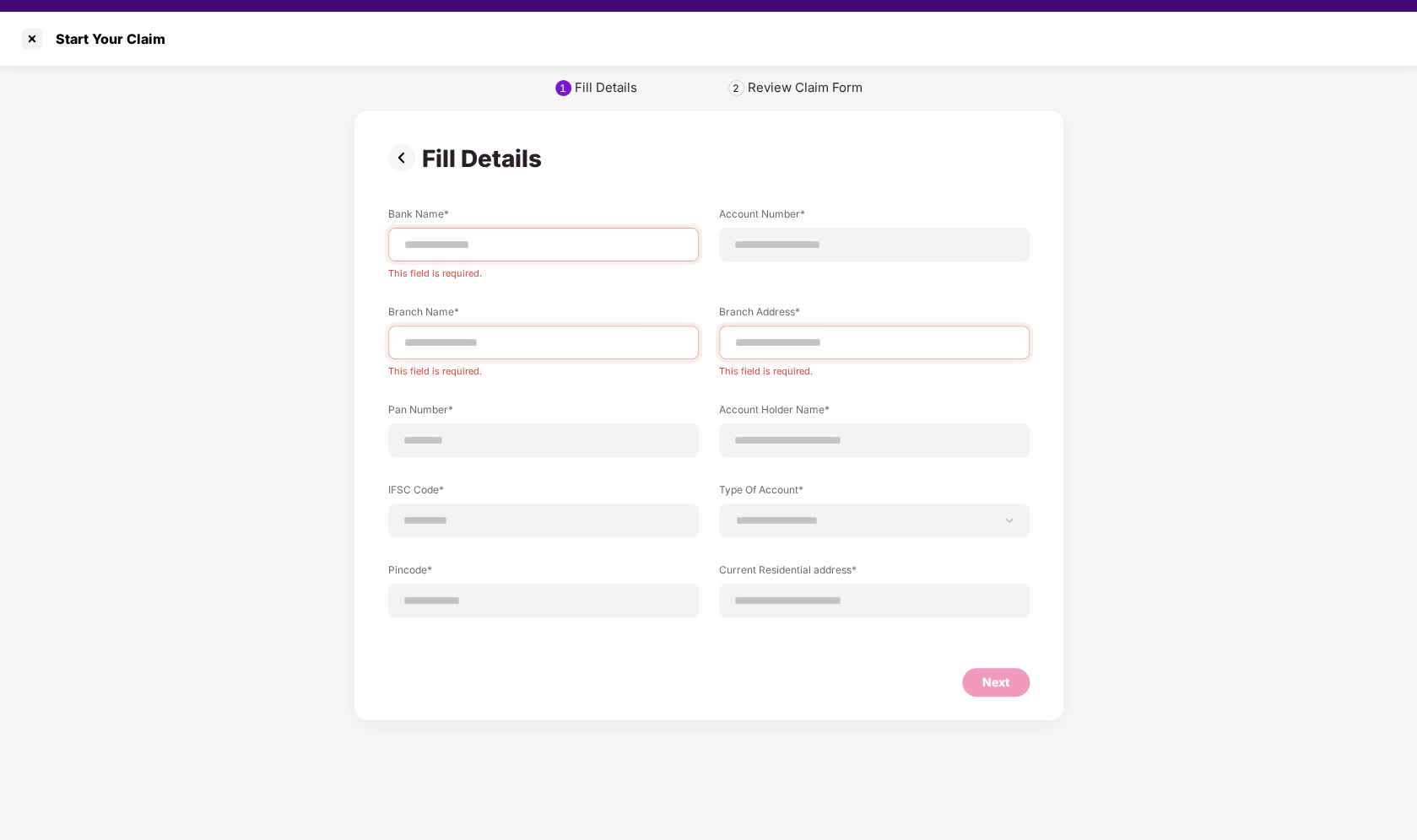
click at [715, 257] on div "Account Number*" at bounding box center [869, 234] width 320 height 55
click at [756, 251] on input at bounding box center [874, 245] width 281 height 18
click at [764, 94] on div "Review Claim Form" at bounding box center [805, 87] width 115 height 17
click at [760, 447] on input at bounding box center [874, 441] width 281 height 18
click at [603, 439] on input at bounding box center [542, 441] width 281 height 18
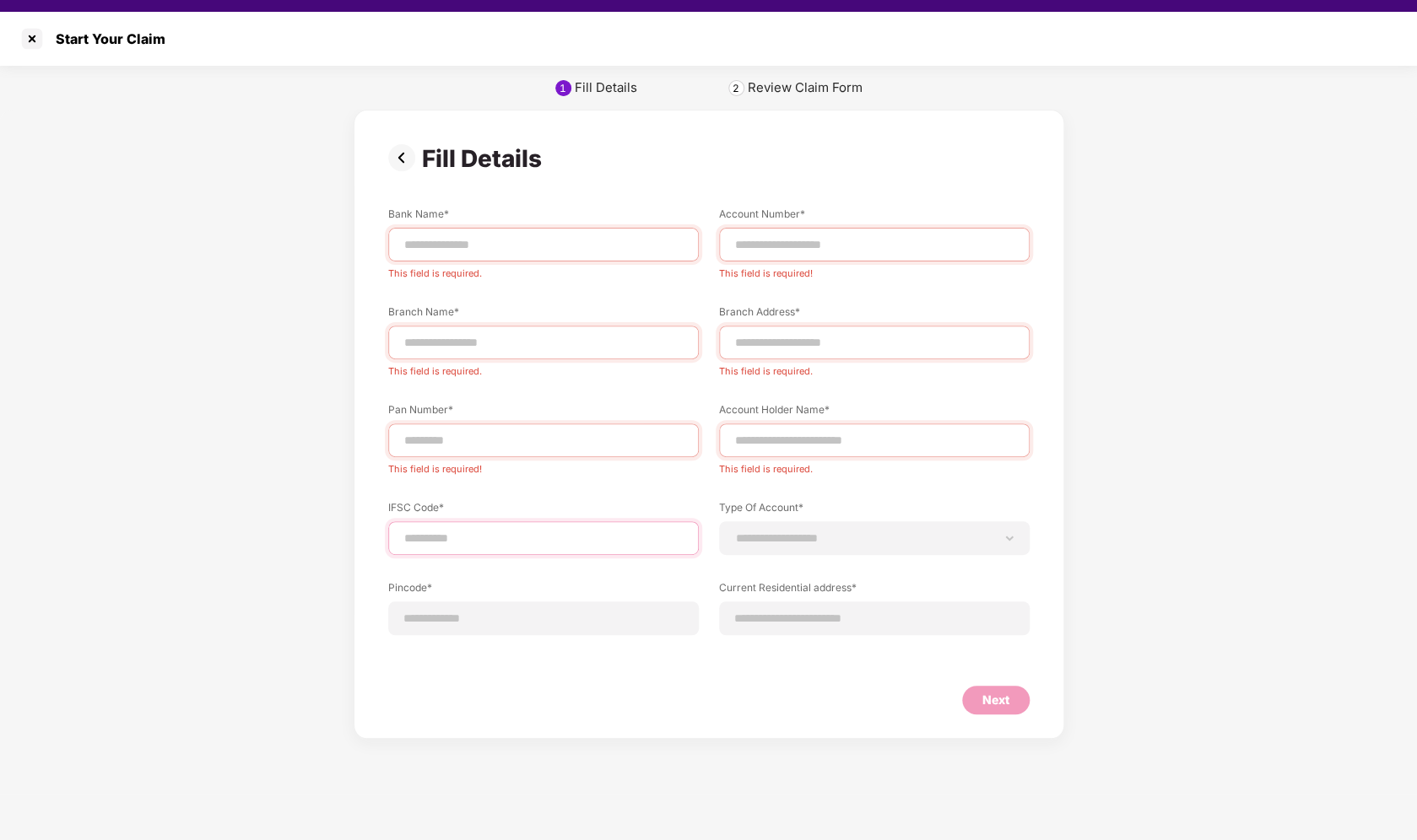
click at [592, 535] on input at bounding box center [542, 538] width 281 height 18
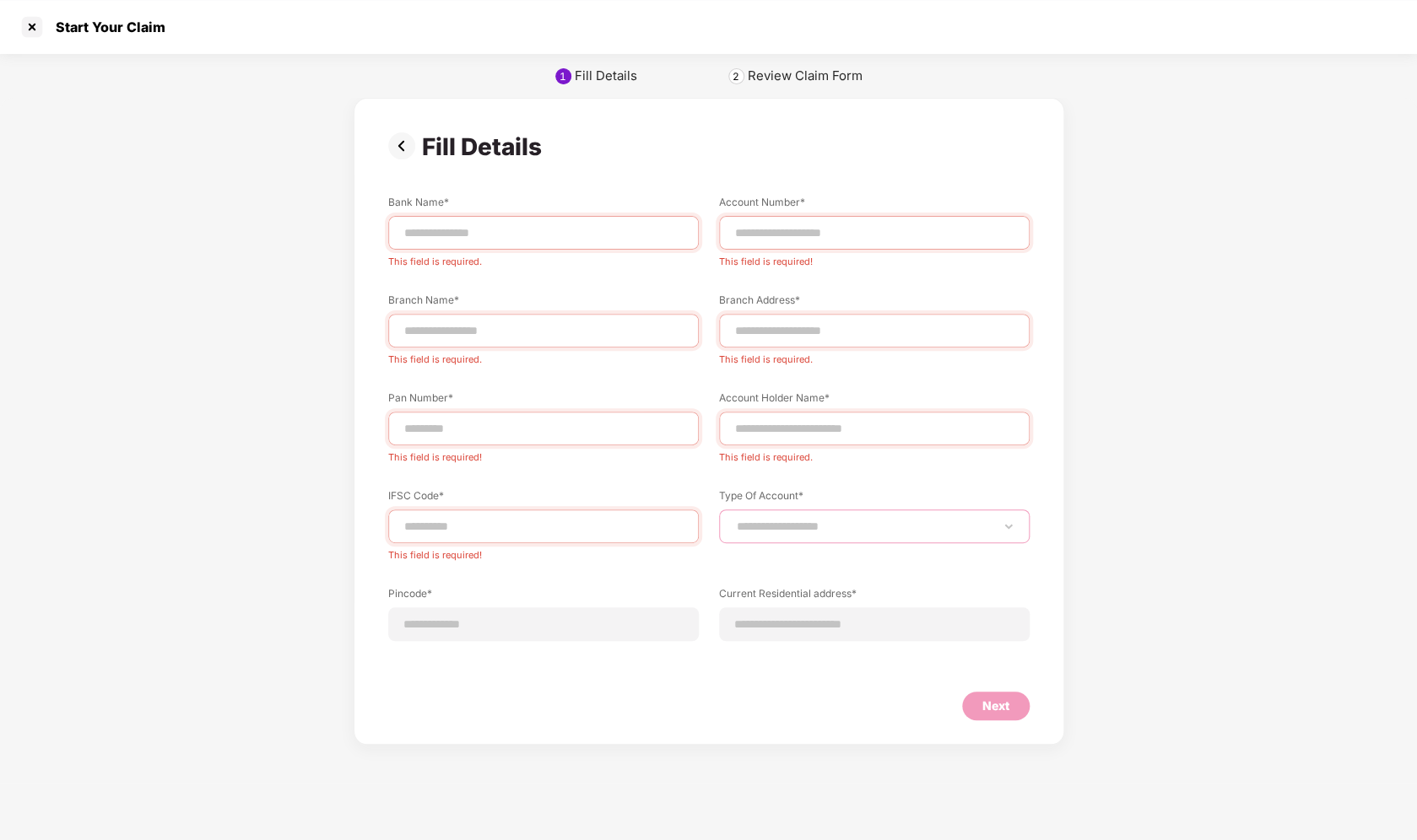
select select "*******"
click option "*******" at bounding box center [0, 0] width 0 height 0
click at [741, 618] on input at bounding box center [874, 625] width 281 height 18
click at [643, 617] on input at bounding box center [542, 625] width 281 height 18
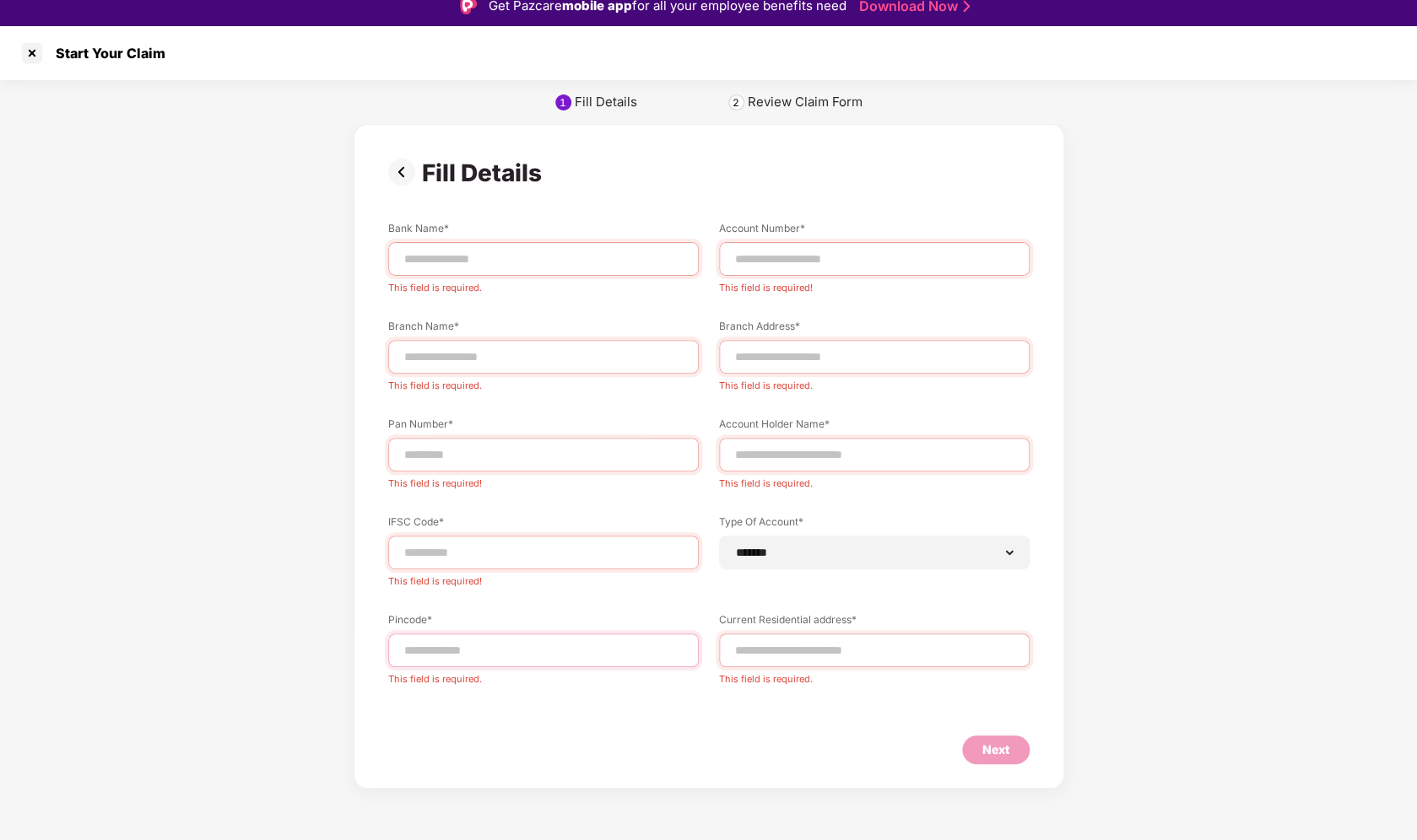
scroll to position [0, 0]
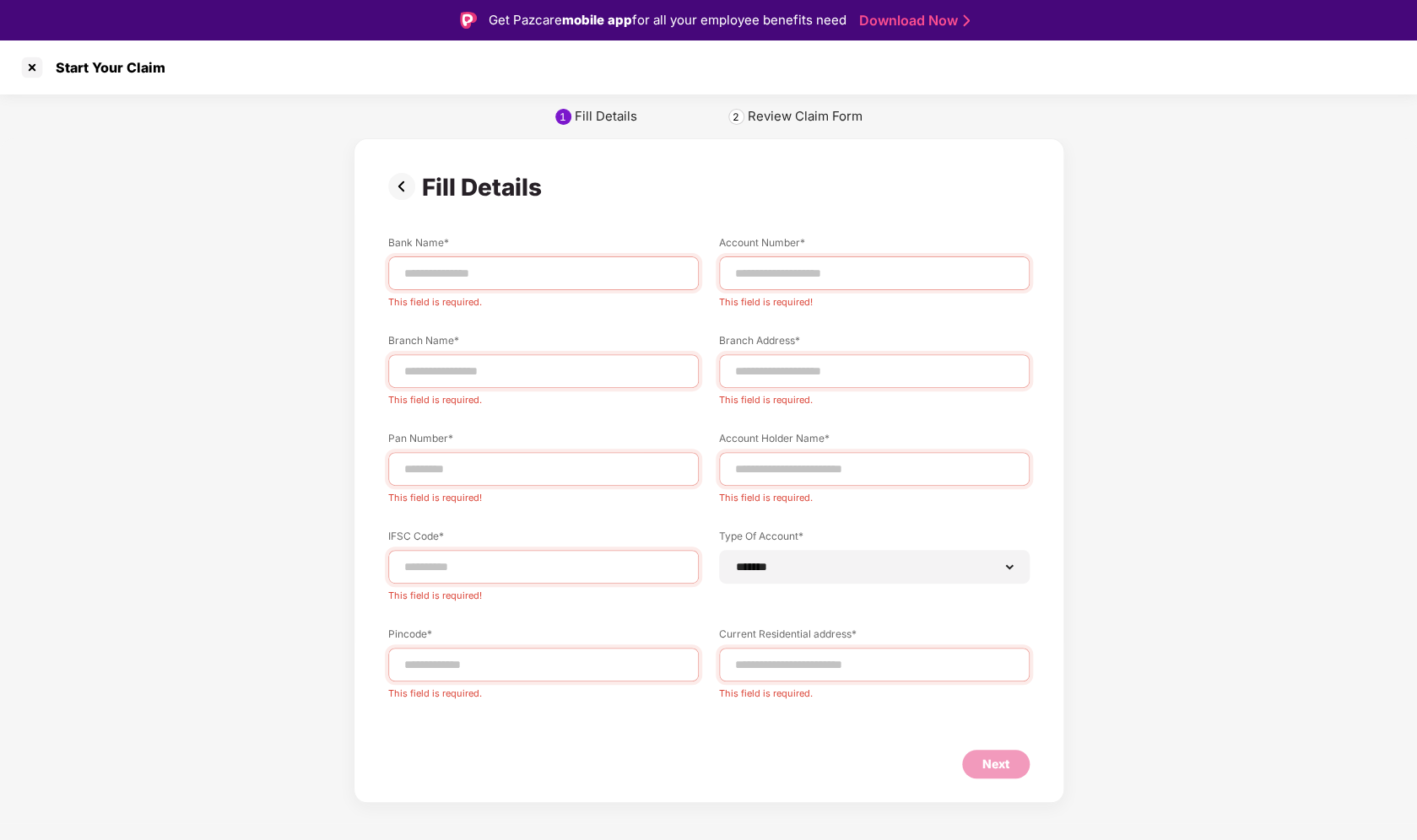
click at [408, 195] on img at bounding box center [405, 187] width 34 height 27
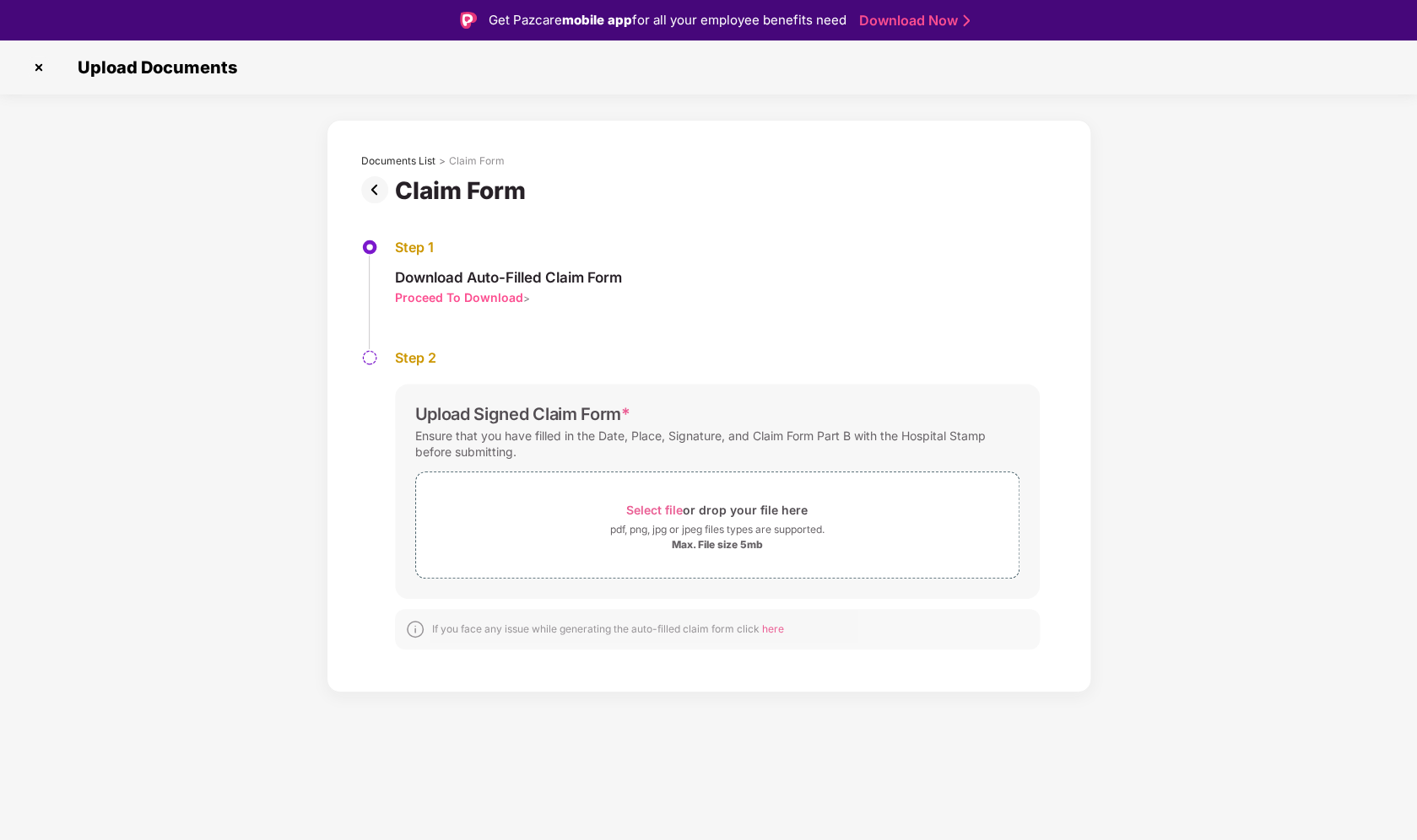
click at [573, 448] on div "Ensure that you have filled in the Date, Place, Signature, and Claim Form Part …" at bounding box center [717, 444] width 605 height 39
click at [600, 448] on div "Ensure that you have filled in the Date, Place, Signature, and Claim Form Part …" at bounding box center [717, 444] width 605 height 39
click at [42, 72] on img at bounding box center [39, 67] width 27 height 27
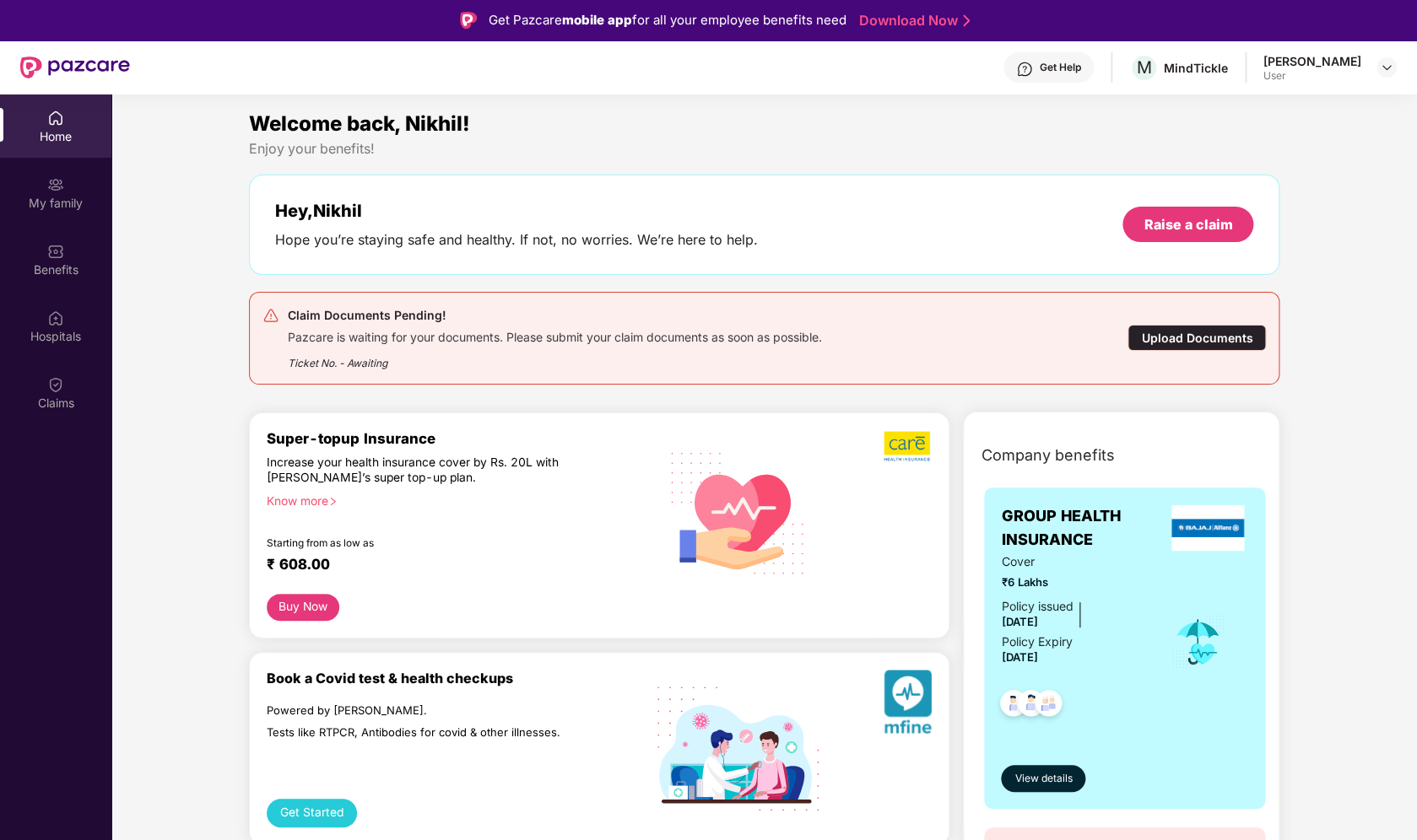
click at [289, 132] on span "Welcome back, Nikhil!" at bounding box center [359, 123] width 221 height 24
click at [275, 152] on div "Enjoy your benefits!" at bounding box center [764, 149] width 1030 height 18
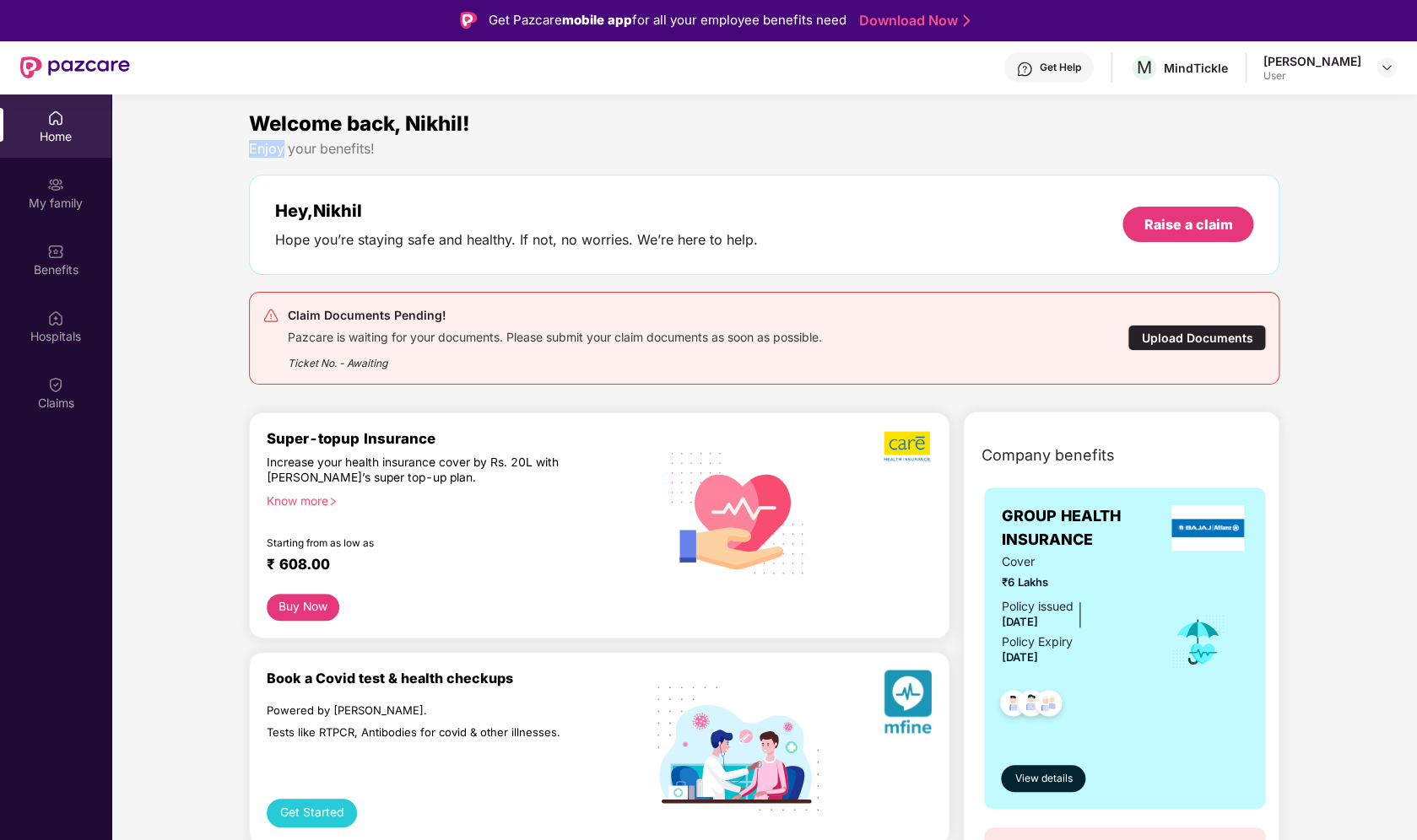
click at [275, 152] on div "Enjoy your benefits!" at bounding box center [764, 149] width 1030 height 18
click at [1155, 339] on div "Upload Documents" at bounding box center [1197, 338] width 138 height 26
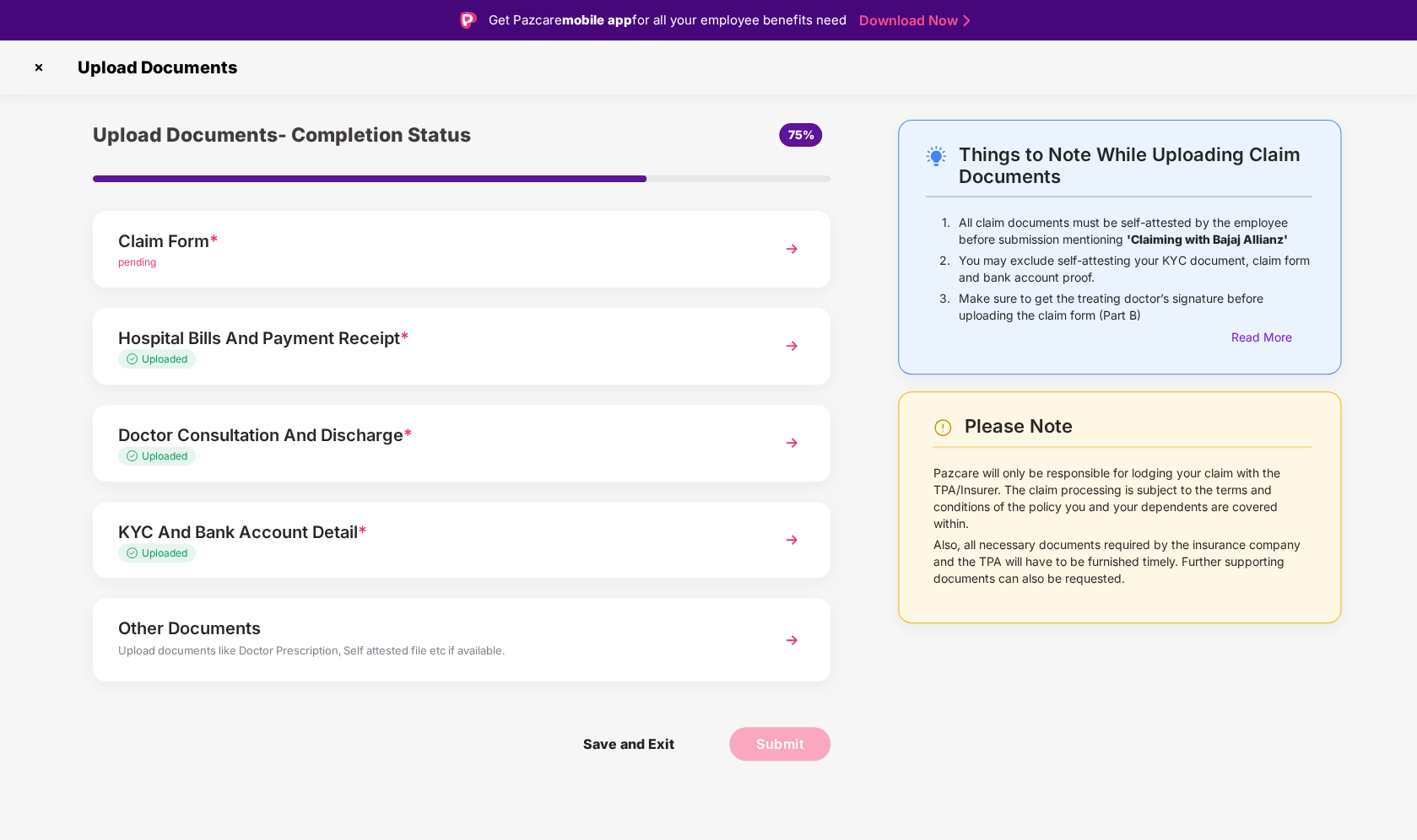
click at [381, 253] on div "Claim Form *" at bounding box center [432, 241] width 630 height 27
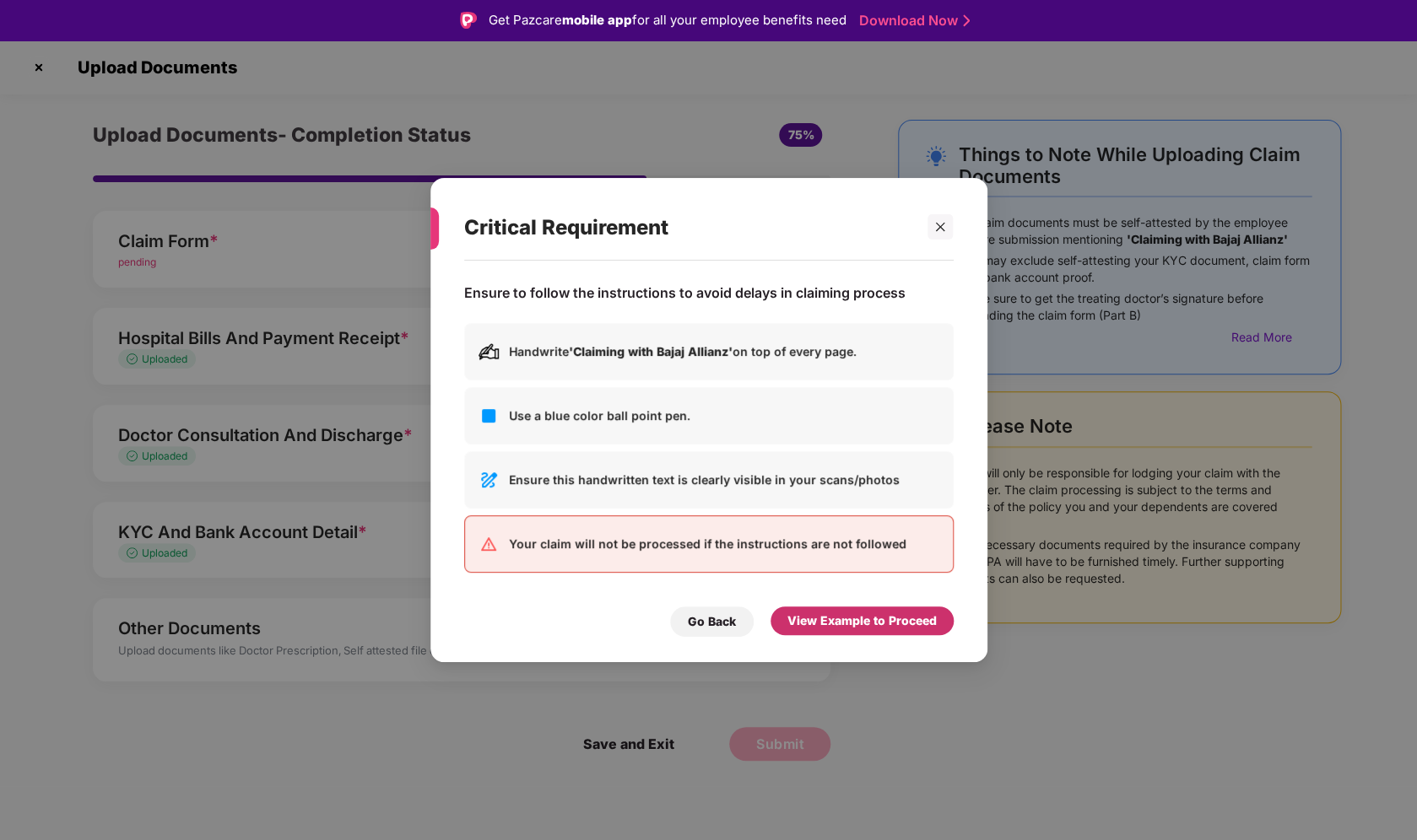
click at [847, 610] on div "View Example to Proceed" at bounding box center [862, 620] width 183 height 28
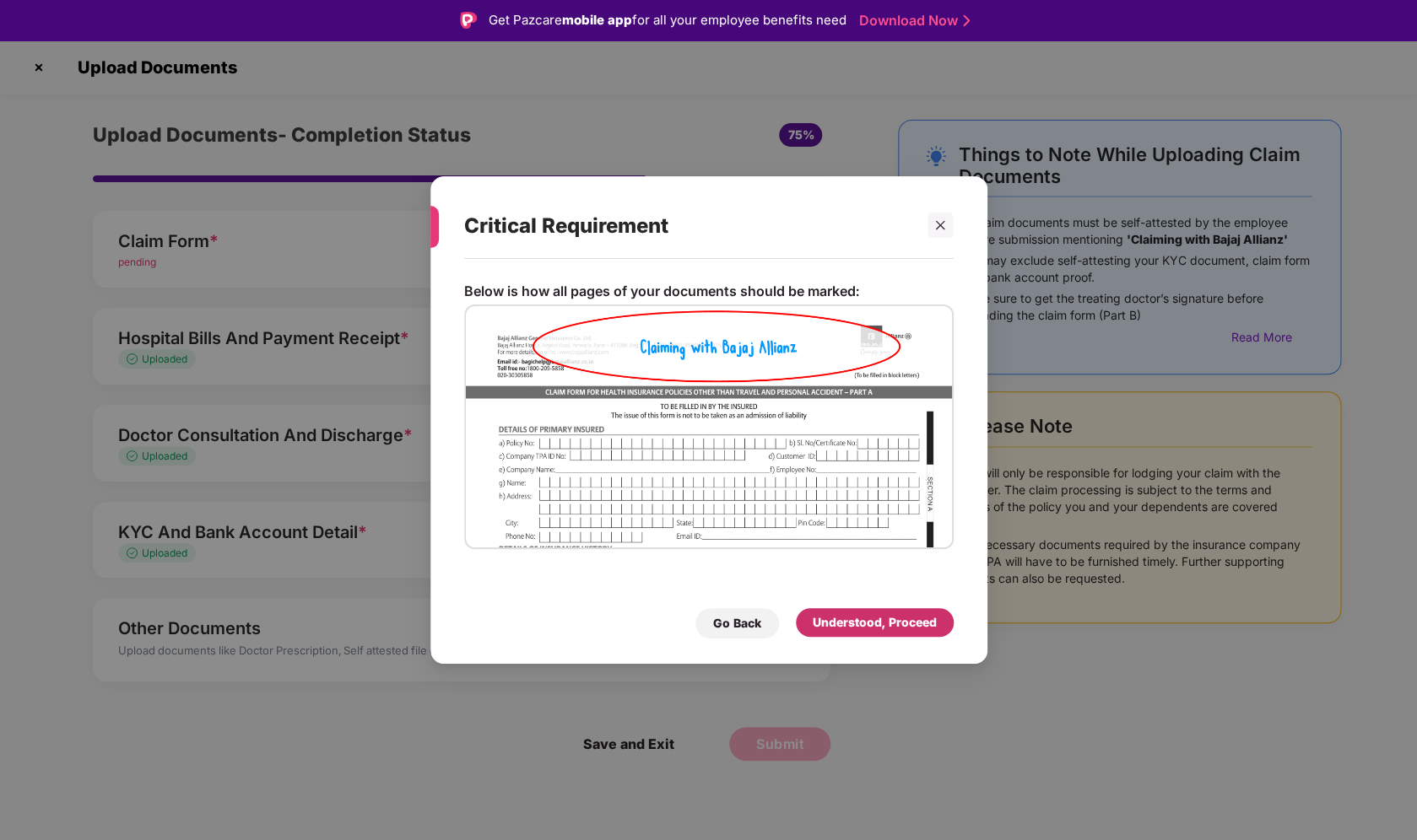
click at [846, 619] on div "Understood, Proceed" at bounding box center [875, 622] width 124 height 18
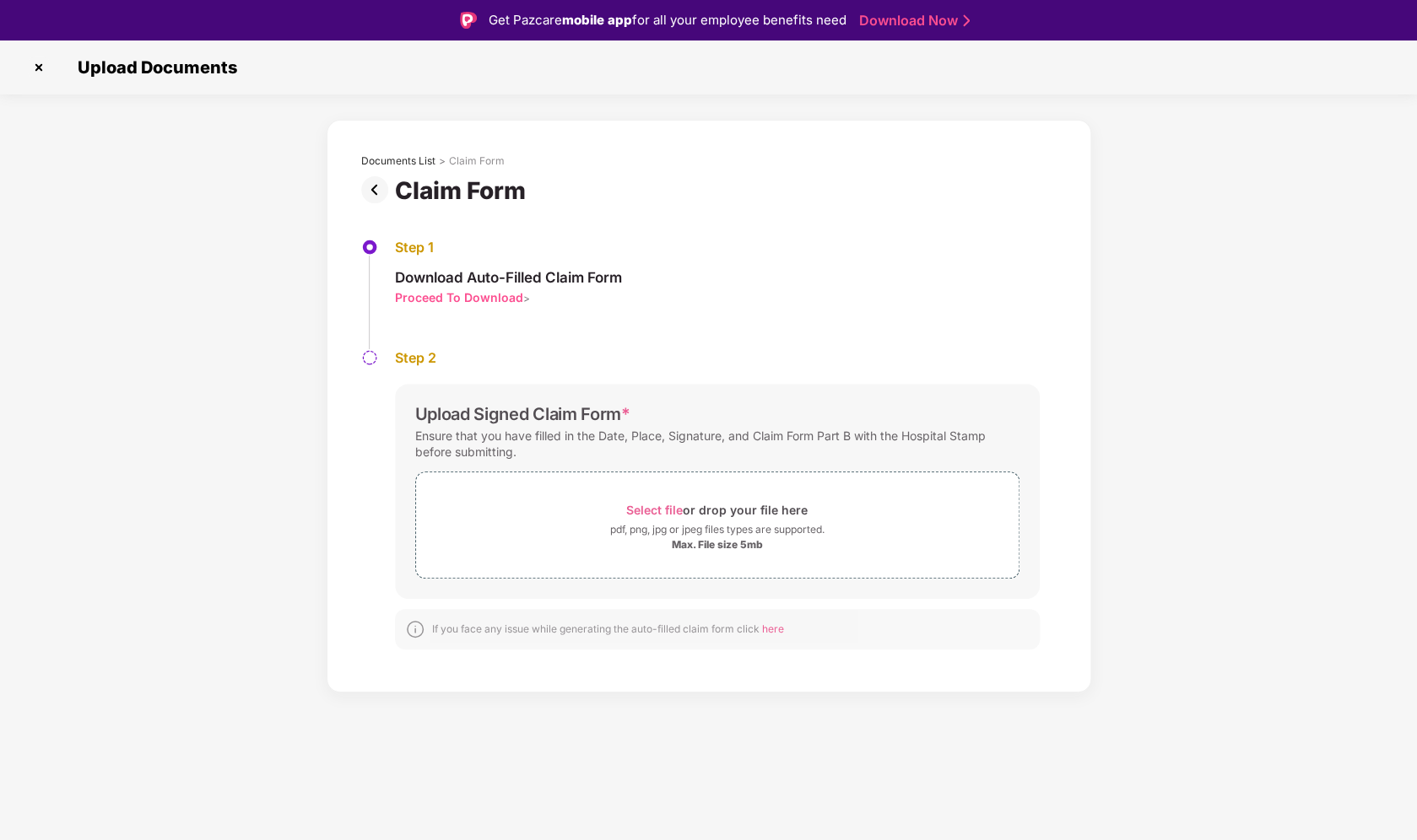
click at [508, 300] on div "Proceed To Download" at bounding box center [460, 297] width 129 height 16
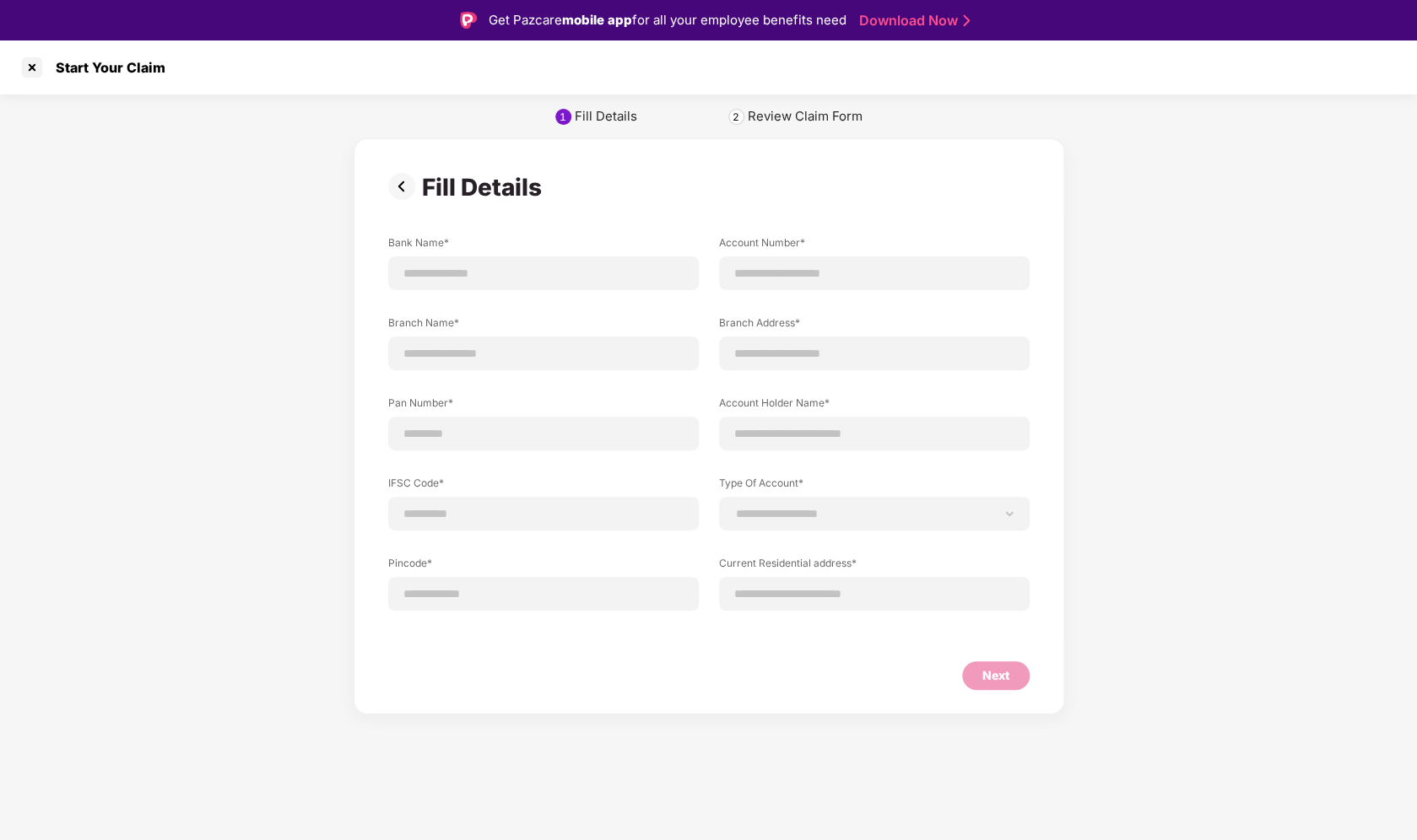
click at [1007, 680] on div "Next" at bounding box center [996, 676] width 27 height 18
click at [399, 186] on img at bounding box center [405, 187] width 34 height 27
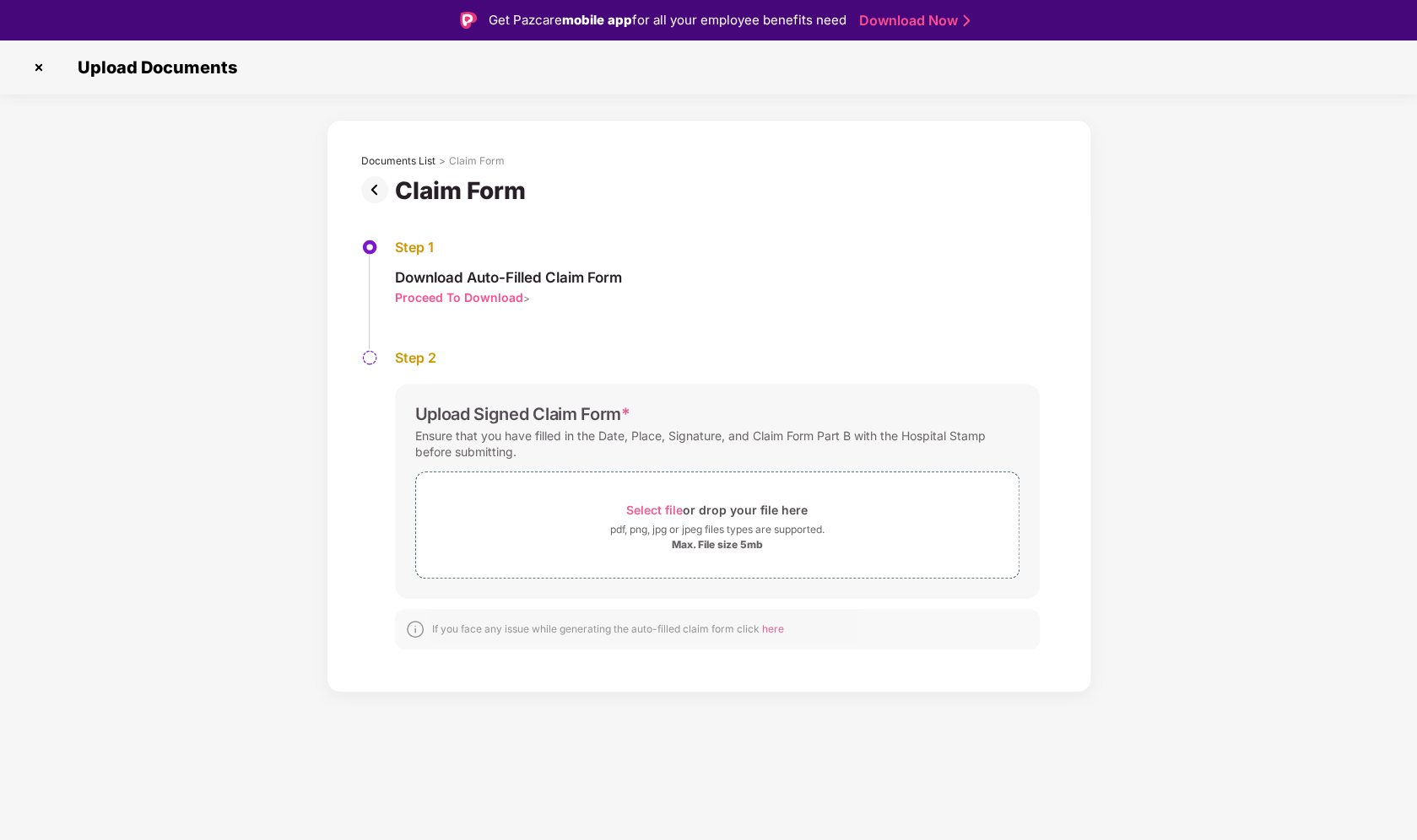
click at [480, 293] on div "Proceed To Download" at bounding box center [460, 297] width 129 height 16
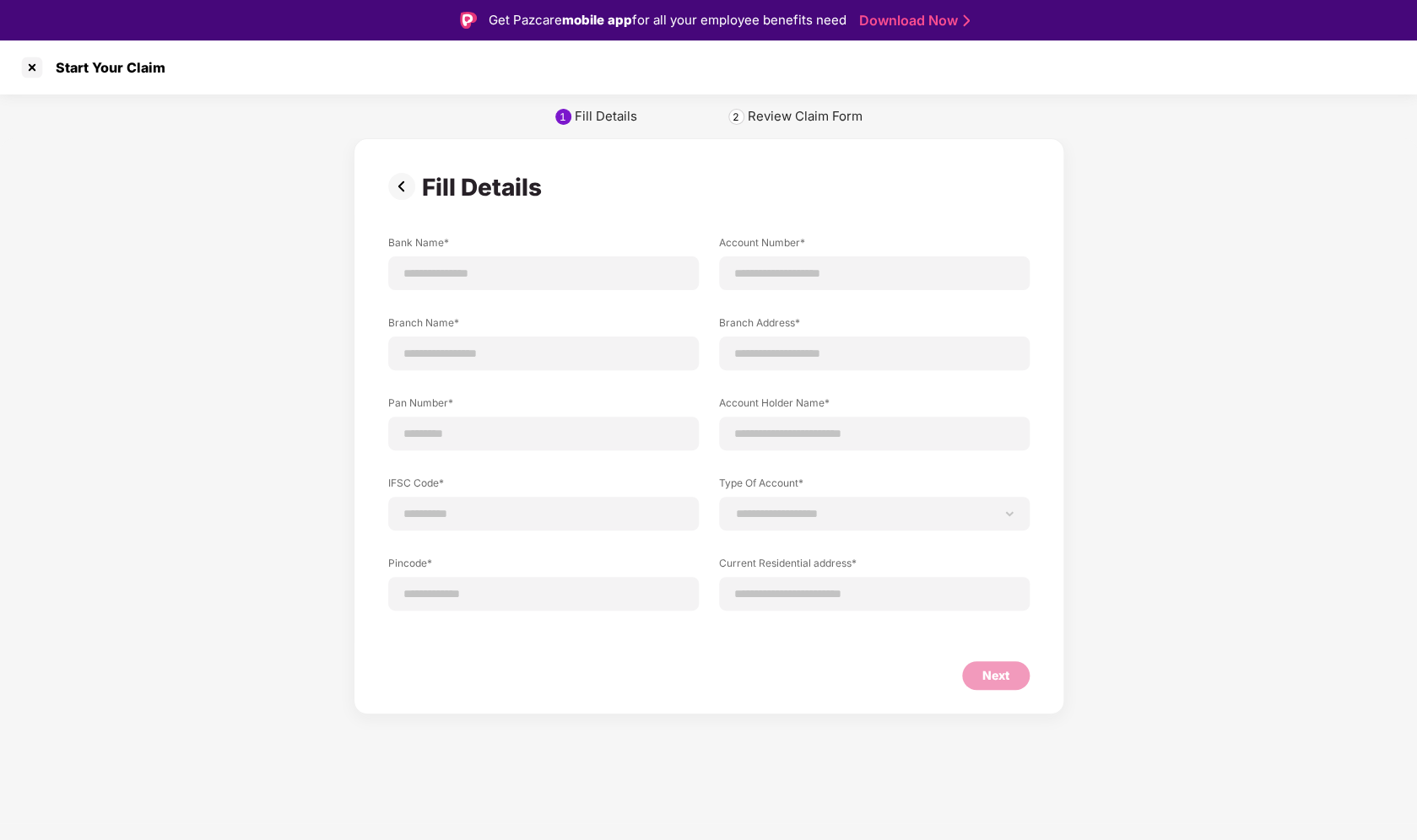
click at [397, 180] on img at bounding box center [405, 187] width 34 height 27
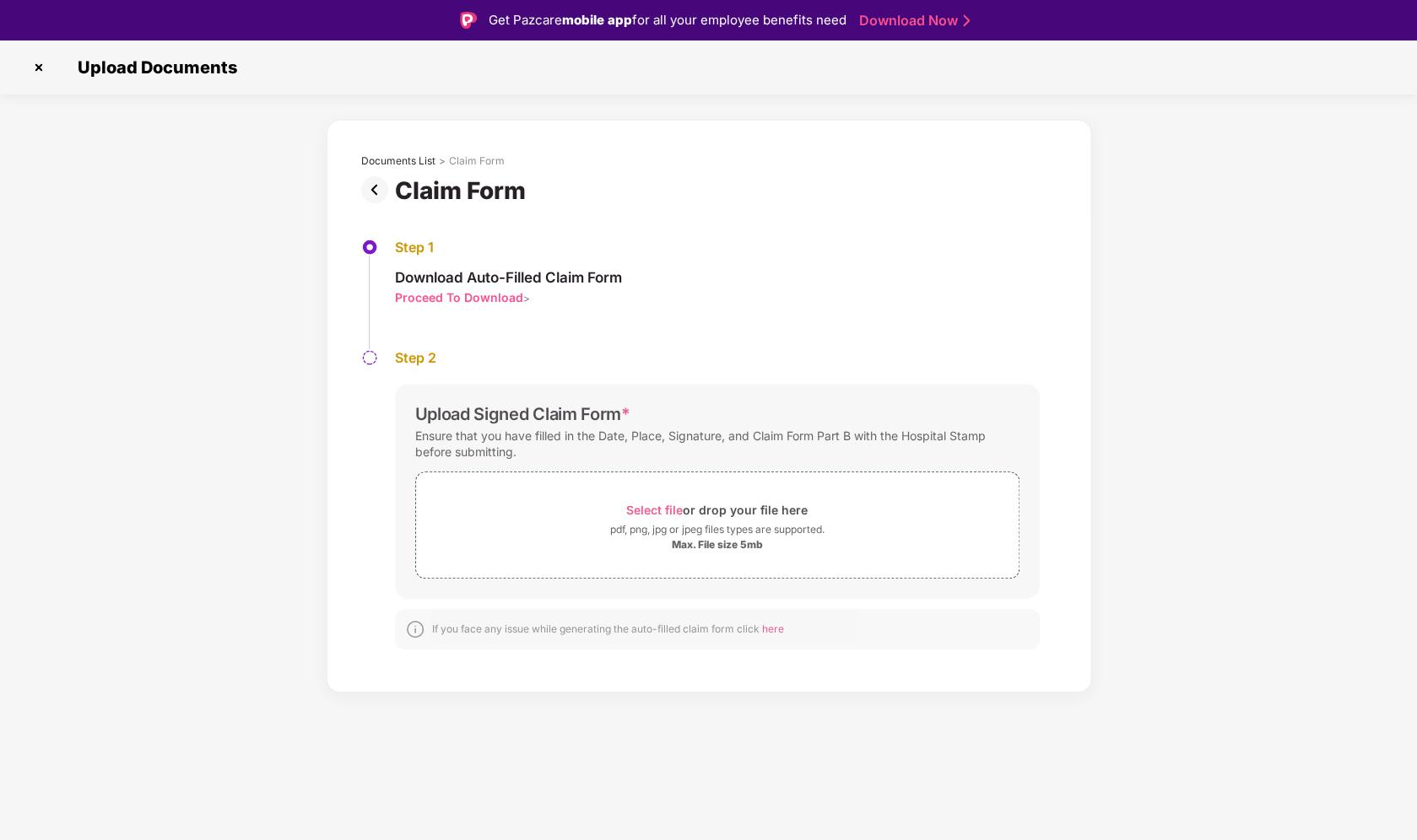
click at [408, 193] on div "Claim Form" at bounding box center [464, 190] width 137 height 28
copy div
click at [221, 329] on div "Documents List > Claim Form Claim Form Step 1 Download Auto-Filled Claim Form P…" at bounding box center [708, 406] width 1417 height 572
